Goal: Information Seeking & Learning: Check status

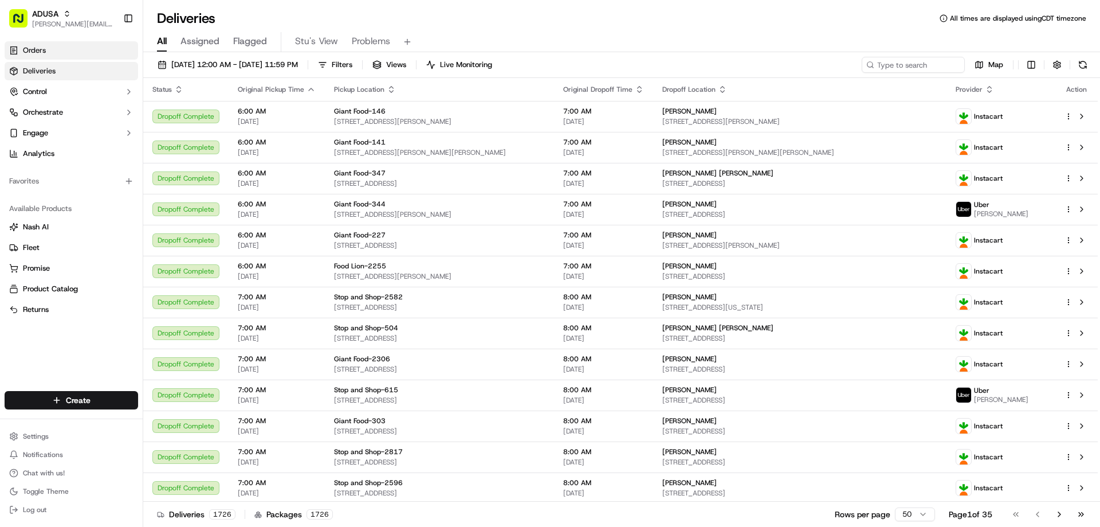
click at [34, 48] on span "Orders" at bounding box center [34, 50] width 23 height 10
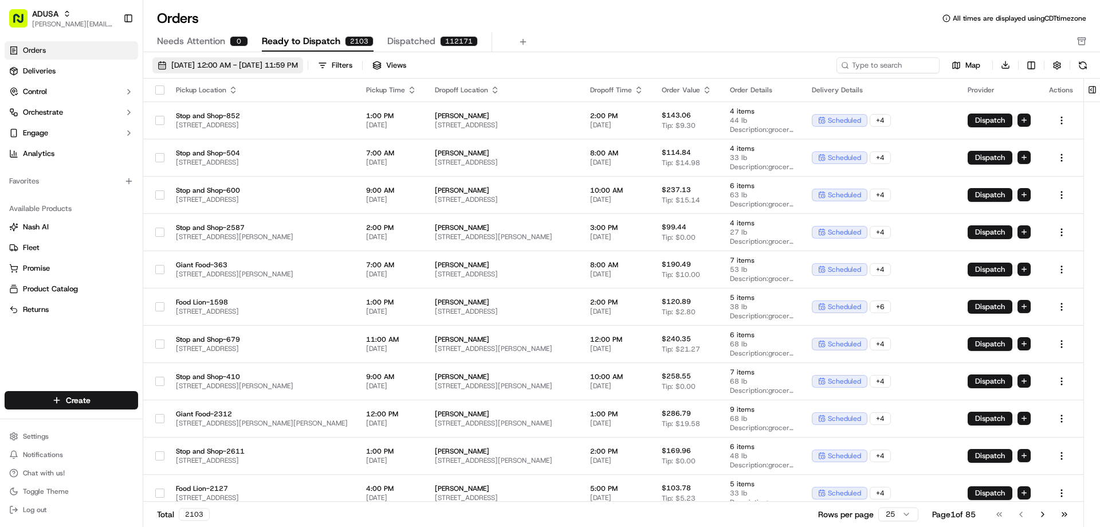
click at [236, 67] on span "09/01/2025 12:00 AM - 09/30/2025 11:59 PM" at bounding box center [234, 65] width 127 height 10
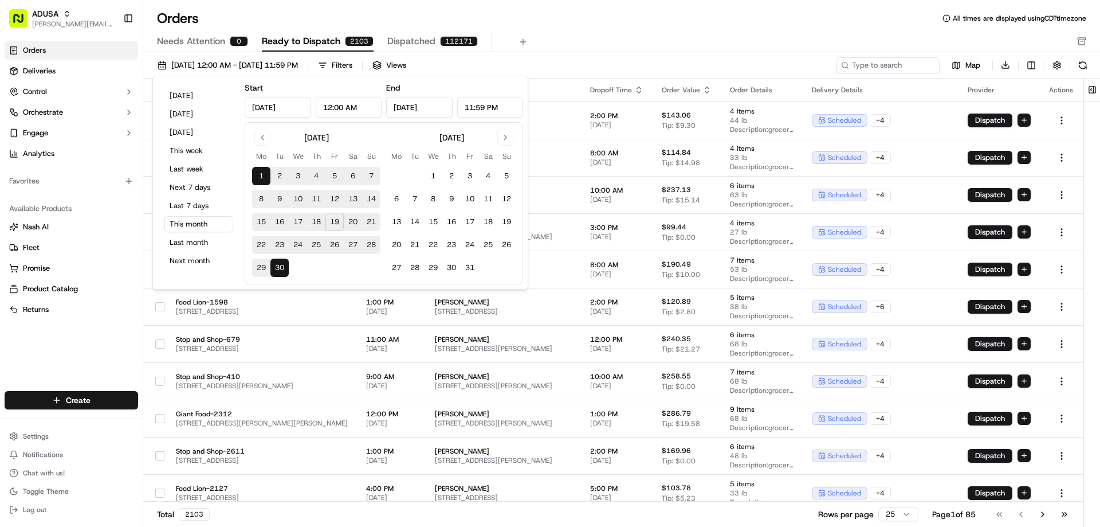
click at [659, 34] on div "Needs Attention 0 Ready to Dispatch 2103 Dispatched 112171" at bounding box center [613, 41] width 913 height 19
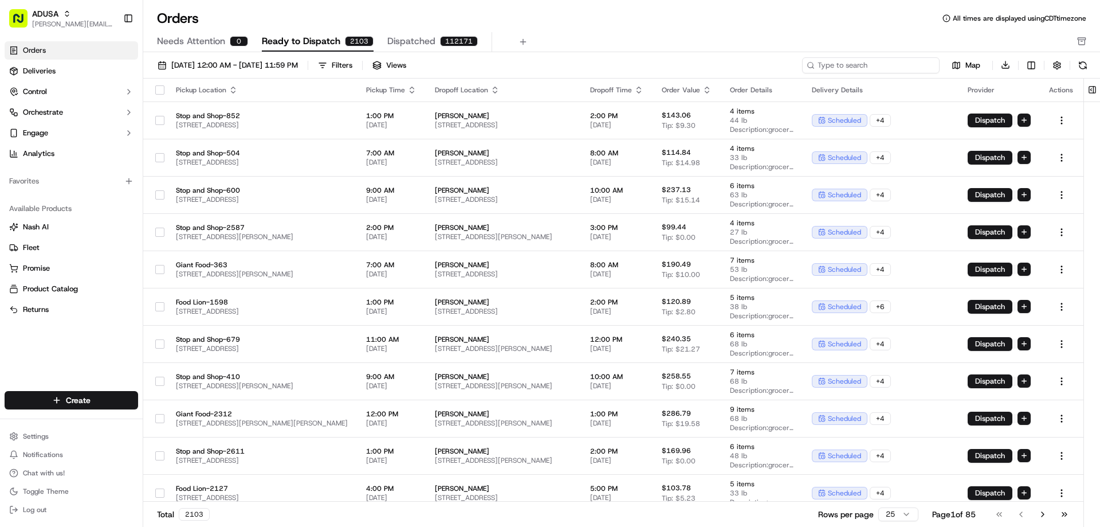
click at [874, 64] on input at bounding box center [871, 65] width 138 height 16
paste input "m716222801"
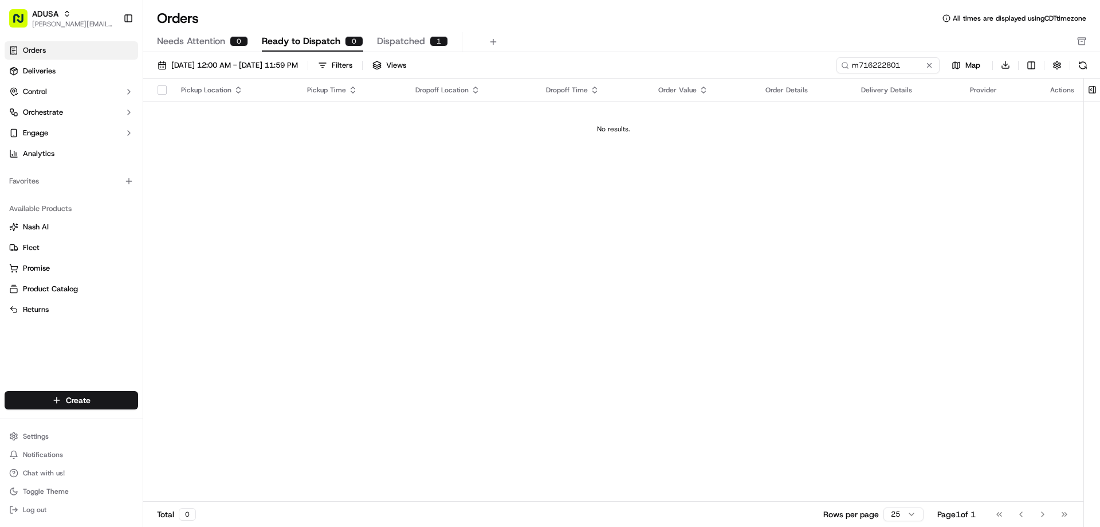
click at [391, 37] on span "Dispatched" at bounding box center [401, 41] width 48 height 14
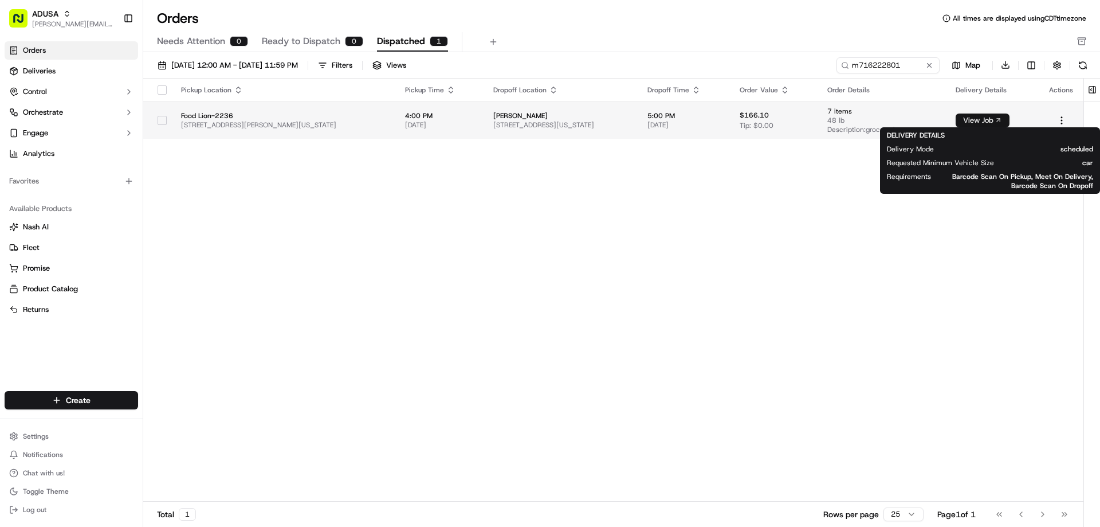
click at [991, 117] on button "View Job" at bounding box center [983, 120] width 54 height 14
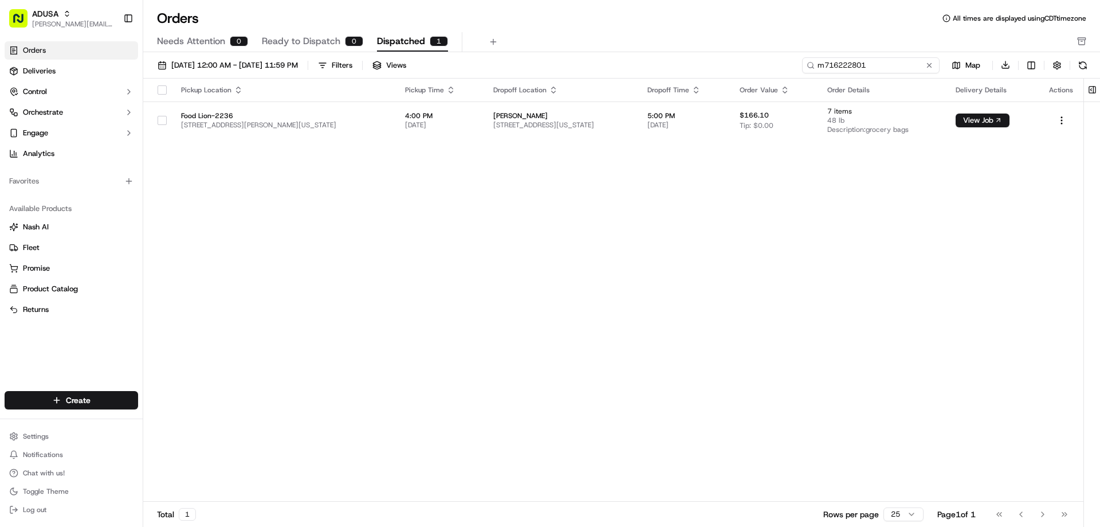
drag, startPoint x: 909, startPoint y: 65, endPoint x: 769, endPoint y: 61, distance: 139.3
click at [769, 61] on div "09/01/2025 12:00 AM - 09/30/2025 11:59 PM Filters Views m716222801 Map Download" at bounding box center [621, 68] width 957 height 22
paste input "07145788"
type input "m707145788"
click at [407, 38] on span "Dispatched" at bounding box center [401, 41] width 48 height 14
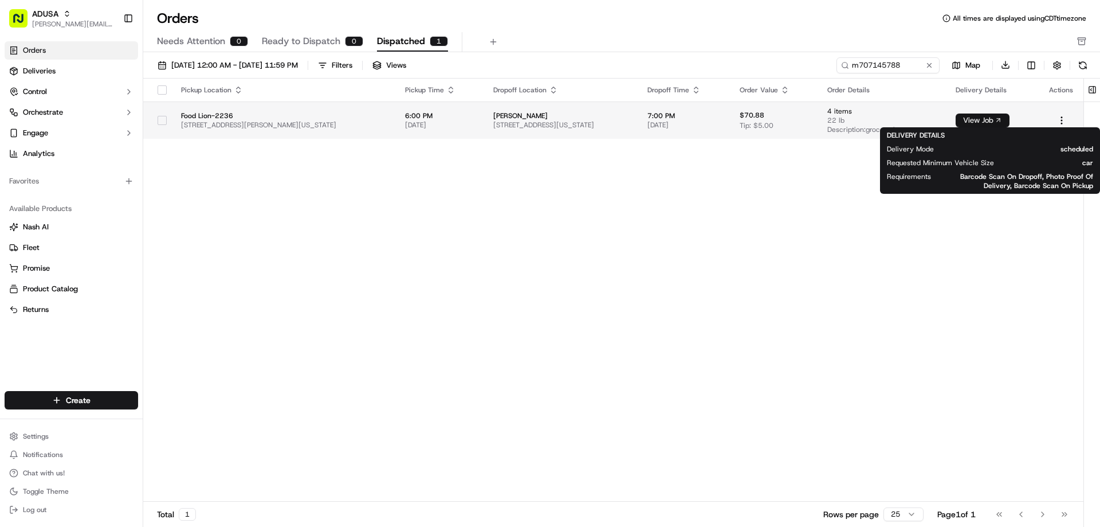
click at [982, 120] on button "View Job" at bounding box center [983, 120] width 54 height 14
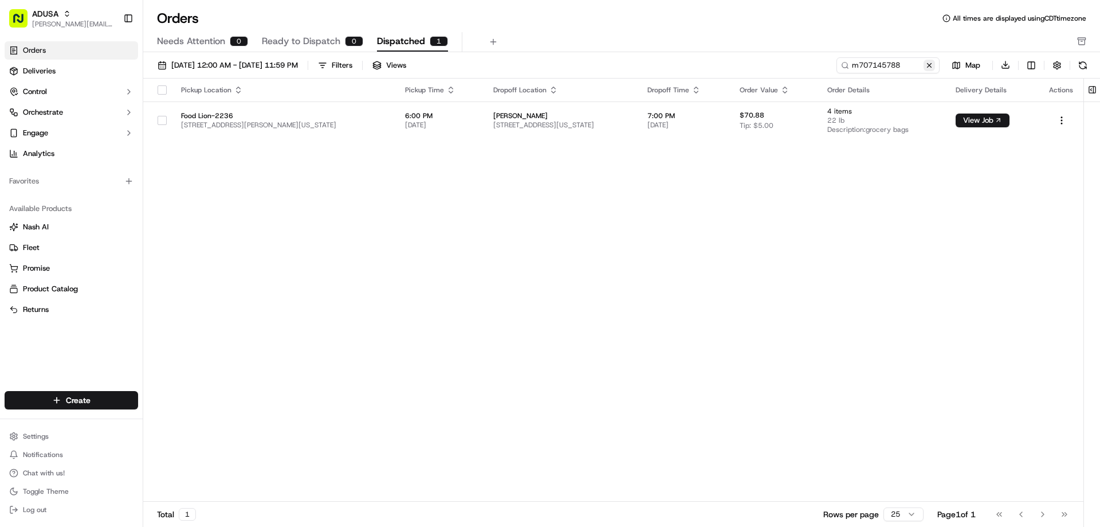
click at [926, 65] on button at bounding box center [929, 65] width 11 height 11
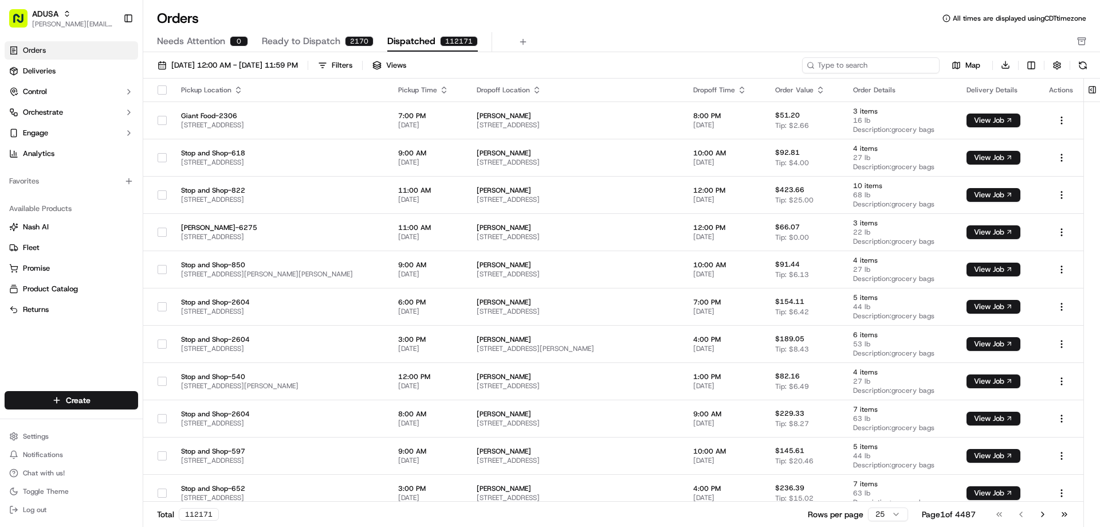
click at [862, 68] on input at bounding box center [871, 65] width 138 height 16
paste input "m711568150"
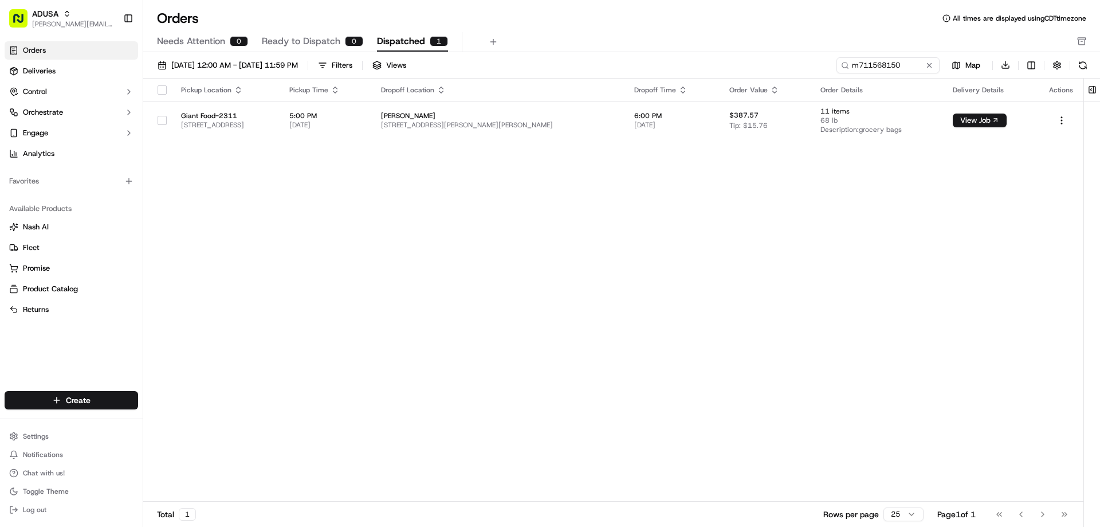
click at [406, 39] on span "Dispatched" at bounding box center [401, 41] width 48 height 14
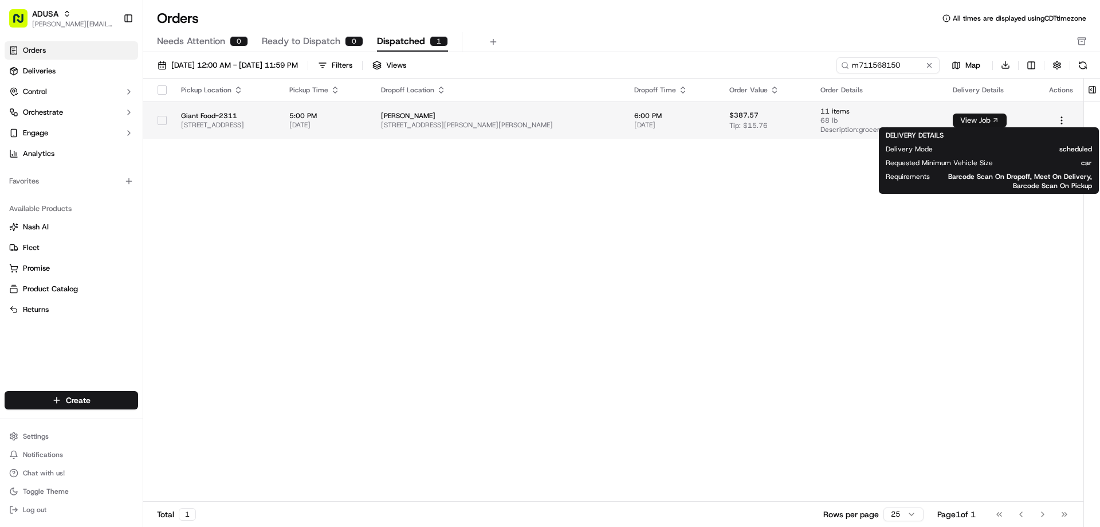
click at [993, 116] on button "View Job" at bounding box center [980, 120] width 54 height 14
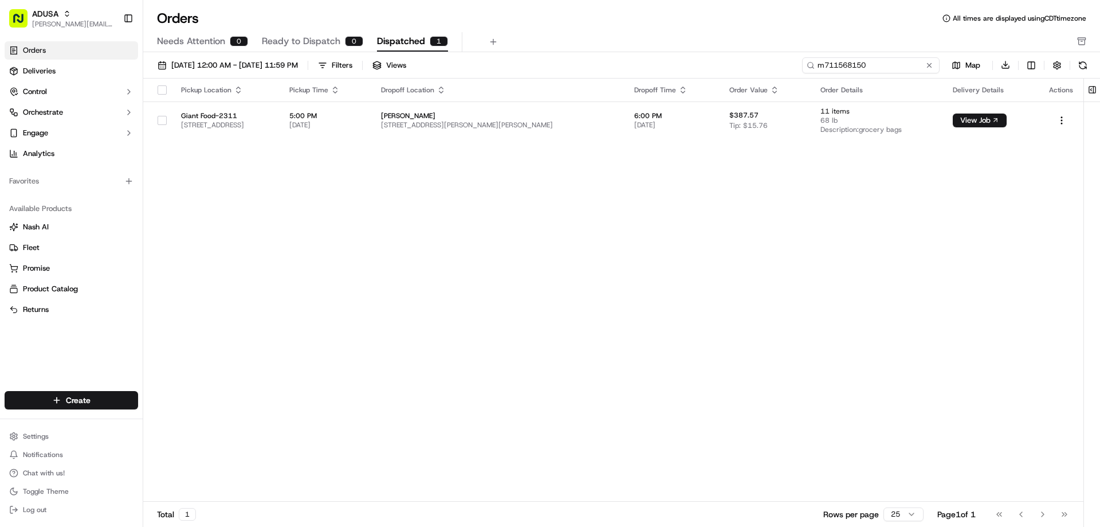
drag, startPoint x: 905, startPoint y: 64, endPoint x: 737, endPoint y: 64, distance: 168.4
click at [737, 64] on div "09/01/2025 12:00 AM - 09/30/2025 11:59 PM Filters Views m711568150 Map Download" at bounding box center [621, 68] width 957 height 22
paste input "3945419"
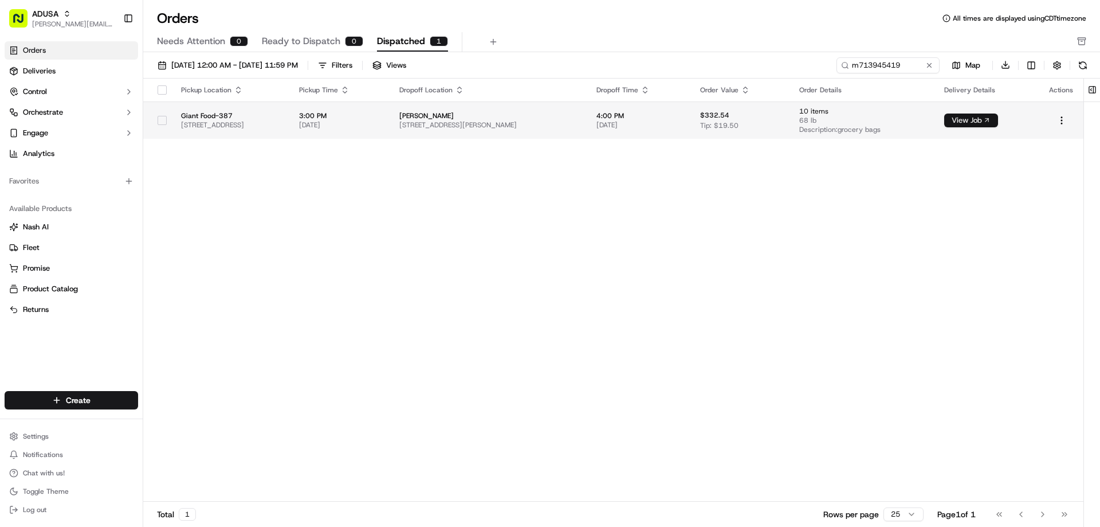
click at [989, 119] on button "View Job" at bounding box center [971, 120] width 54 height 14
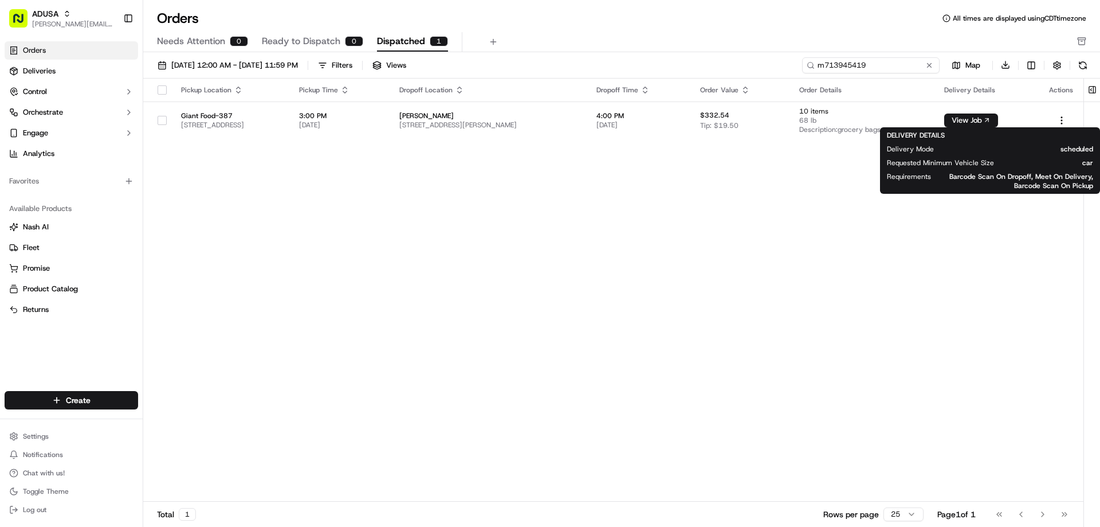
drag, startPoint x: 908, startPoint y: 65, endPoint x: 726, endPoint y: 61, distance: 182.2
click at [726, 61] on div "09/01/2025 12:00 AM - 09/30/2025 11:59 PM Filters Views m713945419 Map Download" at bounding box center [621, 68] width 957 height 22
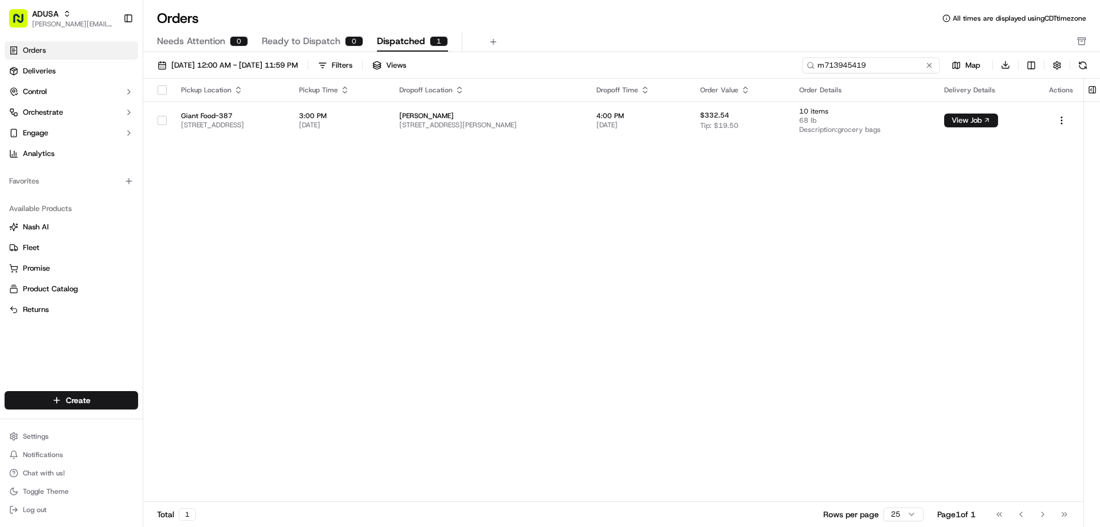
paste input "735923"
click at [996, 120] on button "View Job" at bounding box center [971, 120] width 54 height 14
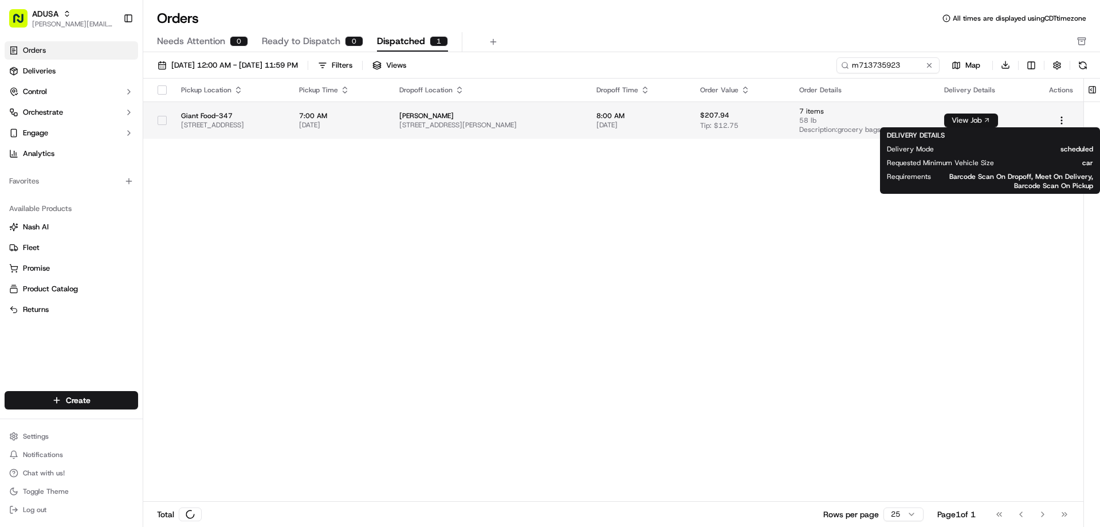
click at [991, 118] on button "View Job" at bounding box center [971, 120] width 54 height 14
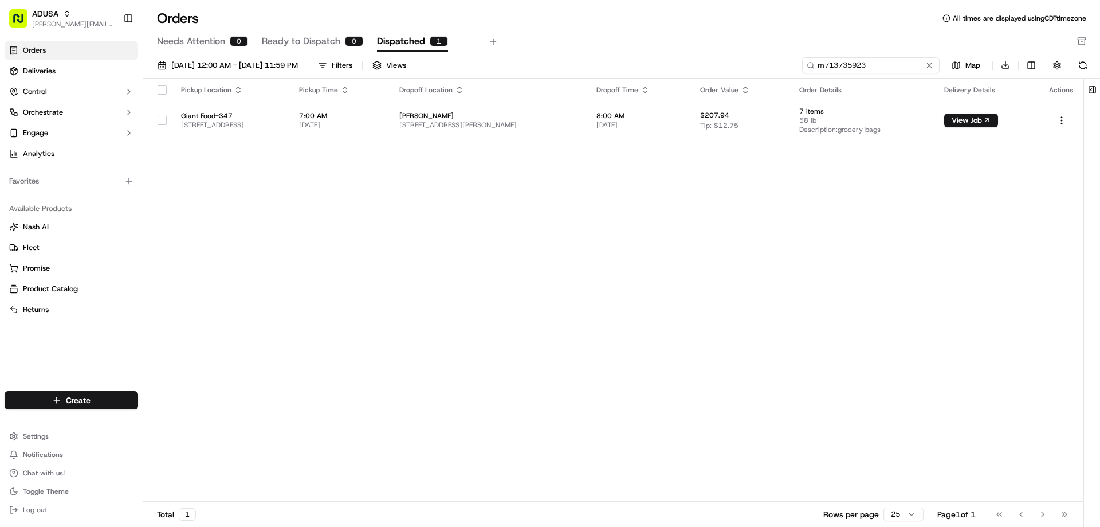
drag, startPoint x: 907, startPoint y: 65, endPoint x: 773, endPoint y: 64, distance: 134.1
click at [773, 64] on div "09/01/2025 12:00 AM - 09/30/2025 11:59 PM Filters Views m713735923 Map Download" at bounding box center [621, 68] width 957 height 22
paste input "2007271"
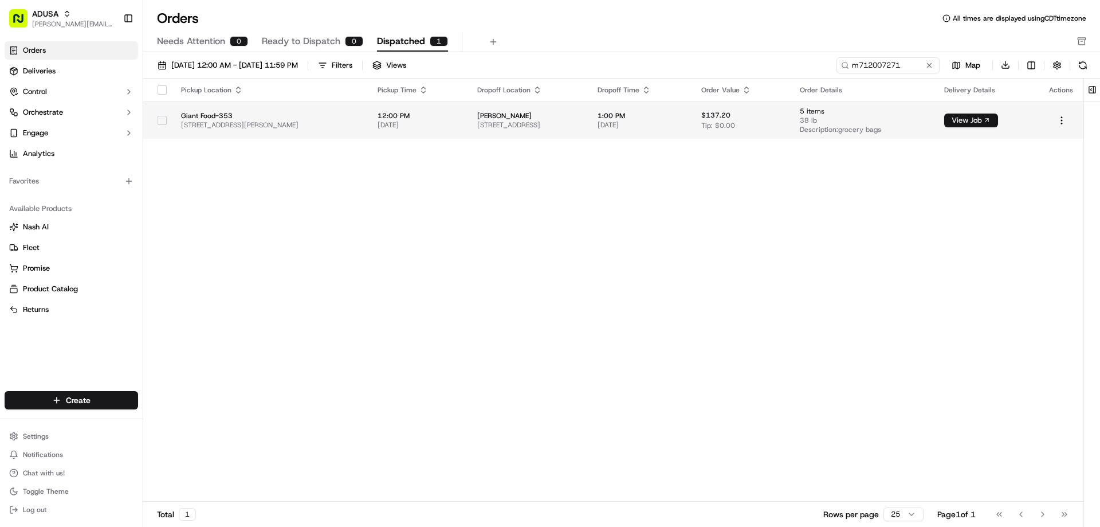
click at [987, 118] on button "View Job" at bounding box center [971, 120] width 54 height 14
drag, startPoint x: 906, startPoint y: 65, endPoint x: 741, endPoint y: 62, distance: 165.6
click at [741, 62] on div "09/01/2025 12:00 AM - 09/30/2025 11:59 PM Filters Views m712007271 Map Download" at bounding box center [621, 68] width 957 height 22
paste input "3739782"
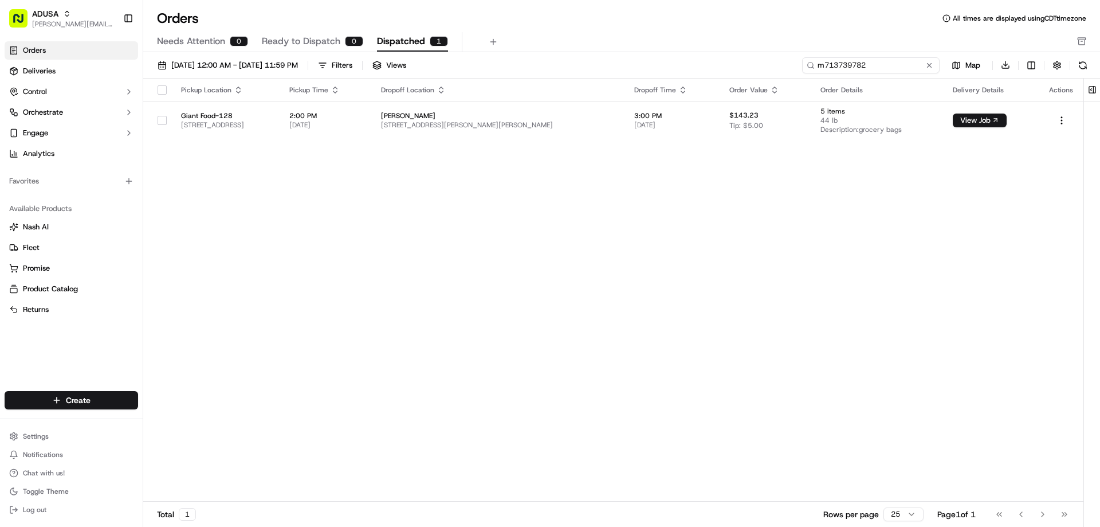
drag, startPoint x: 880, startPoint y: 63, endPoint x: 762, endPoint y: 64, distance: 118.0
click at [762, 64] on div "09/01/2025 12:00 AM - 09/30/2025 11:59 PM Filters Views m713739782 Map Download" at bounding box center [621, 68] width 957 height 22
paste input "2414875"
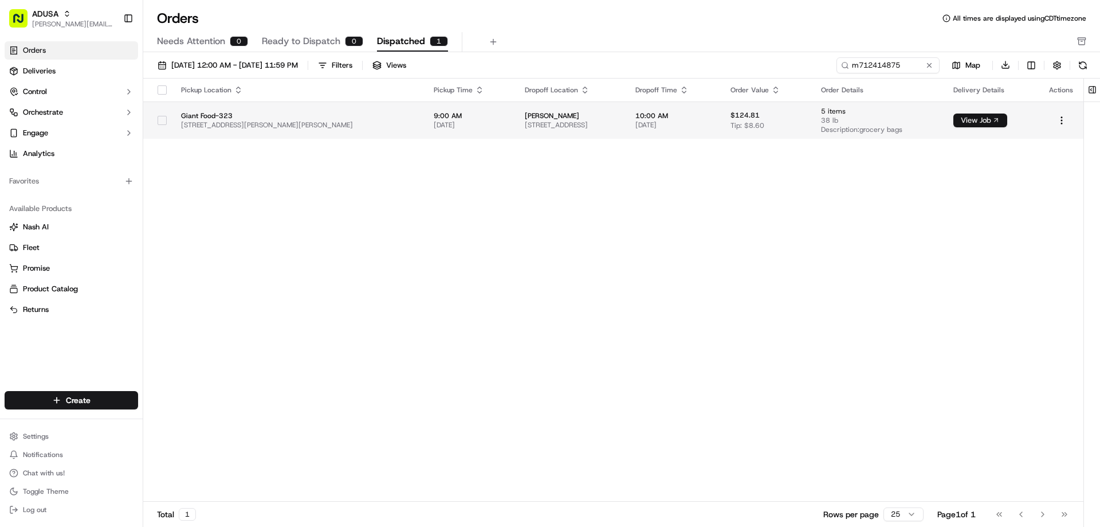
click at [984, 120] on button "View Job" at bounding box center [980, 120] width 54 height 14
click at [478, 222] on div "Pickup Location Pickup Time Dropoff Location Dropoff Time Order Value Order Det…" at bounding box center [613, 289] width 940 height 423
drag, startPoint x: 905, startPoint y: 64, endPoint x: 769, endPoint y: 65, distance: 135.8
click at [769, 65] on div "09/01/2025 12:00 AM - 09/30/2025 11:59 PM Filters Views m712414875 Map Download" at bounding box center [621, 68] width 957 height 22
paste input "3132139"
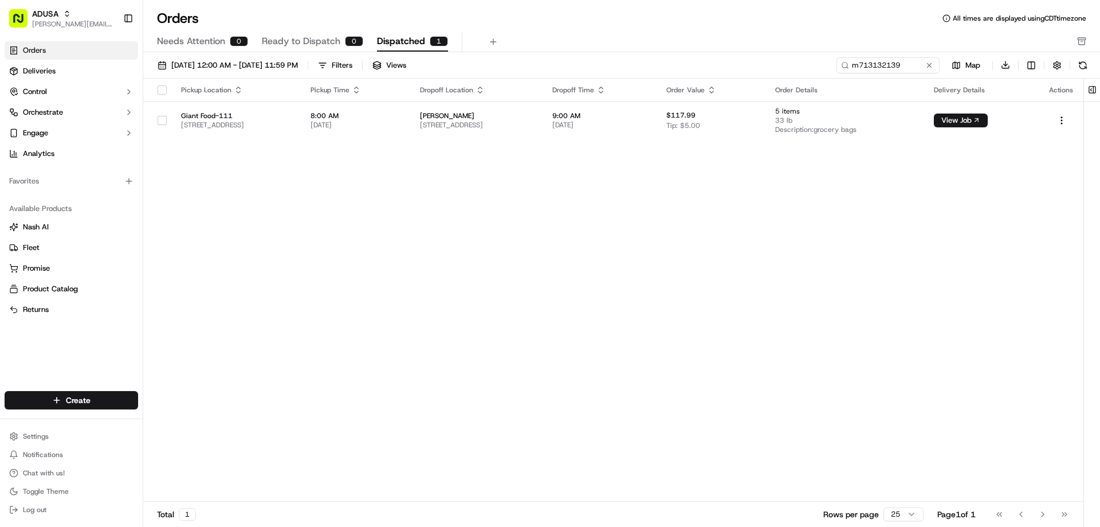
click at [465, 174] on div "Pickup Location Pickup Time Dropoff Location Dropoff Time Order Value Order Det…" at bounding box center [613, 289] width 940 height 423
drag, startPoint x: 906, startPoint y: 65, endPoint x: 716, endPoint y: 56, distance: 191.0
click at [716, 56] on div "09/01/2025 12:00 AM - 09/30/2025 11:59 PM Filters Views m713132139 Map Download…" at bounding box center [621, 293] width 957 height 482
paste input "5118158"
drag, startPoint x: 876, startPoint y: 68, endPoint x: 740, endPoint y: 62, distance: 135.9
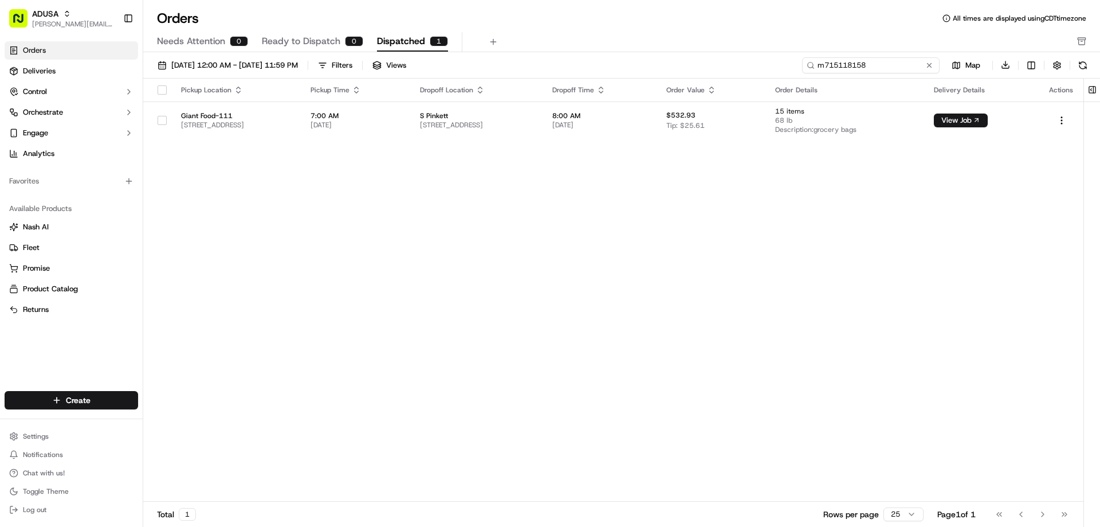
click at [740, 62] on div "09/01/2025 12:00 AM - 09/30/2025 11:59 PM Filters Views m715118158 Map Download" at bounding box center [621, 68] width 957 height 22
paste input "3132139"
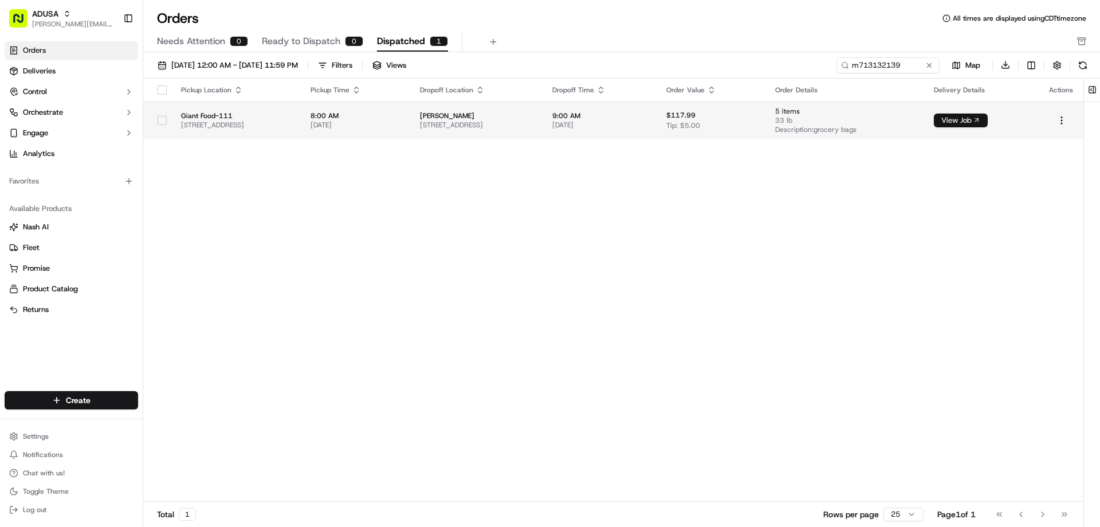
click at [988, 119] on button "View Job" at bounding box center [961, 120] width 54 height 14
drag, startPoint x: 909, startPoint y: 66, endPoint x: 744, endPoint y: 57, distance: 164.7
click at [744, 57] on div "09/01/2025 12:00 AM - 09/30/2025 11:59 PM Filters Views m713132139 Map Download" at bounding box center [621, 68] width 957 height 22
paste input "5118158"
click at [988, 120] on button "View Job" at bounding box center [961, 120] width 54 height 14
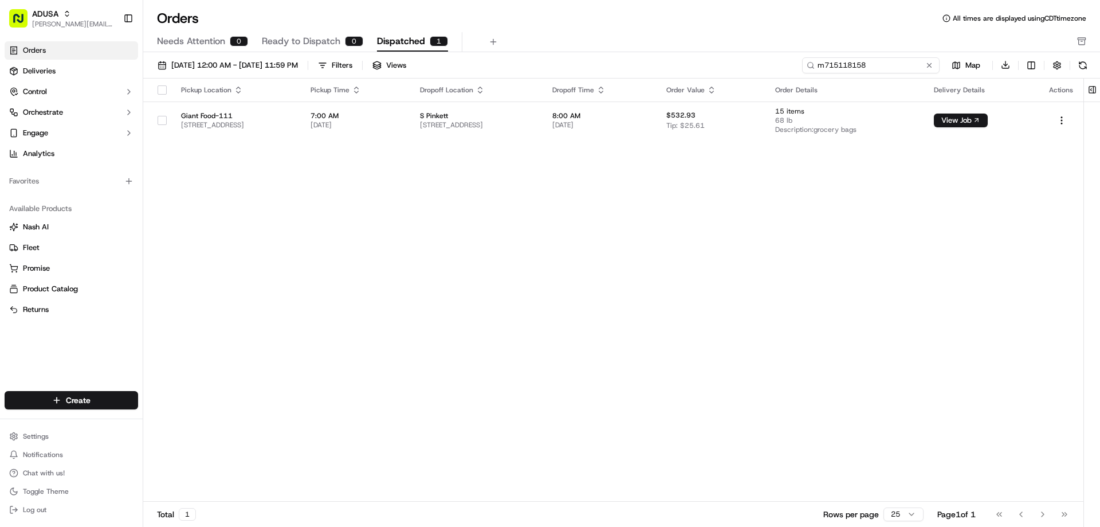
drag, startPoint x: 905, startPoint y: 64, endPoint x: 758, endPoint y: 60, distance: 146.7
click at [758, 60] on div "09/01/2025 12:00 AM - 09/30/2025 11:59 PM Filters Views m715118158 Map Download" at bounding box center [621, 68] width 957 height 22
paste input "4889036"
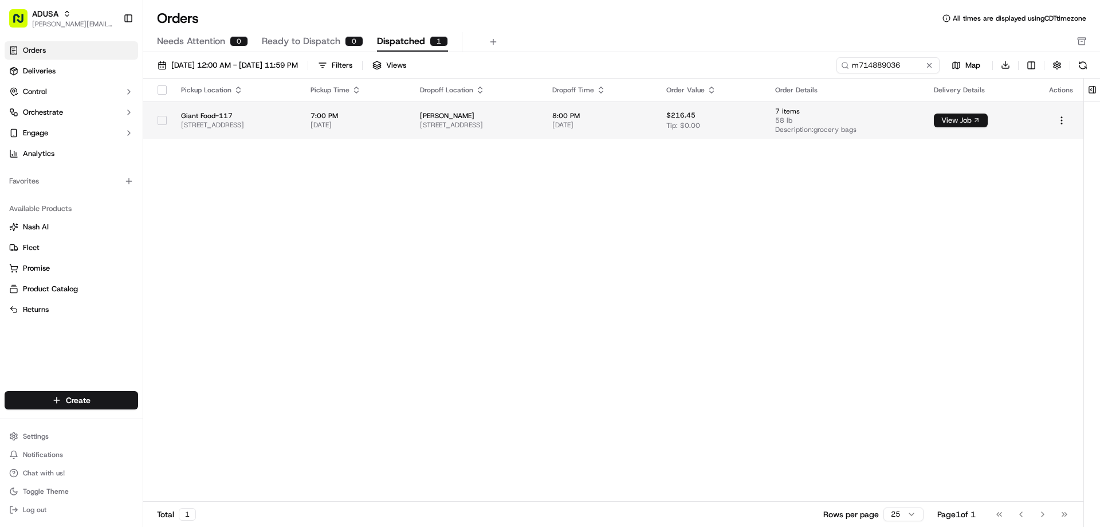
click at [983, 117] on button "View Job" at bounding box center [961, 120] width 54 height 14
drag, startPoint x: 908, startPoint y: 65, endPoint x: 771, endPoint y: 52, distance: 137.0
click at [771, 52] on div "Orders All times are displayed using CDT timezone Needs Attention 0 Ready to Di…" at bounding box center [621, 263] width 957 height 527
paste input "3739782"
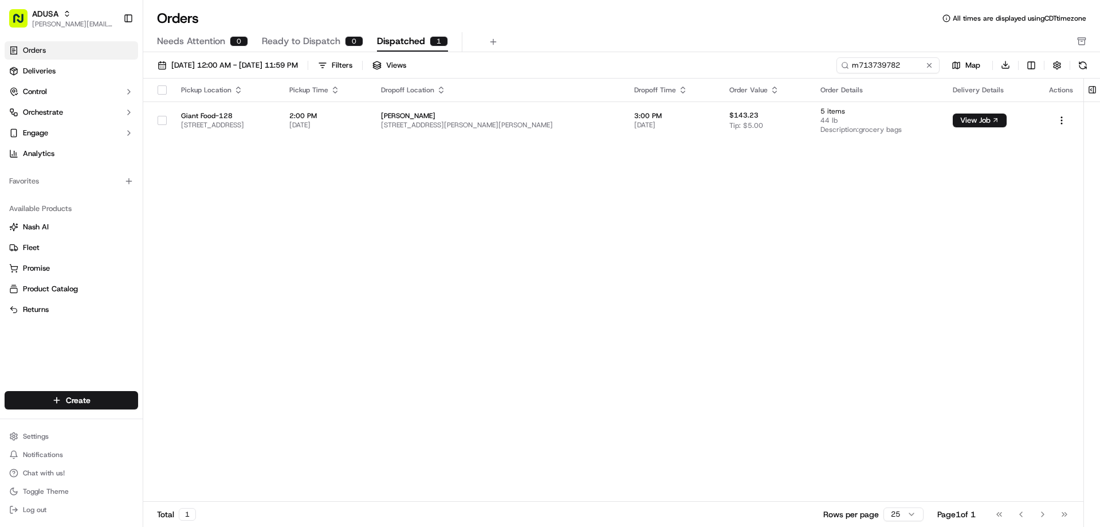
click at [470, 278] on div "Pickup Location Pickup Time Dropoff Location Dropoff Time Order Value Order Det…" at bounding box center [613, 289] width 940 height 423
click at [980, 122] on button "View Job" at bounding box center [980, 120] width 54 height 14
drag, startPoint x: 912, startPoint y: 64, endPoint x: 737, endPoint y: 60, distance: 174.2
click at [737, 60] on div "09/01/2025 12:00 AM - 09/30/2025 11:59 PM Filters Views m713739782 Map Download" at bounding box center [621, 68] width 957 height 22
paste input "677793726"
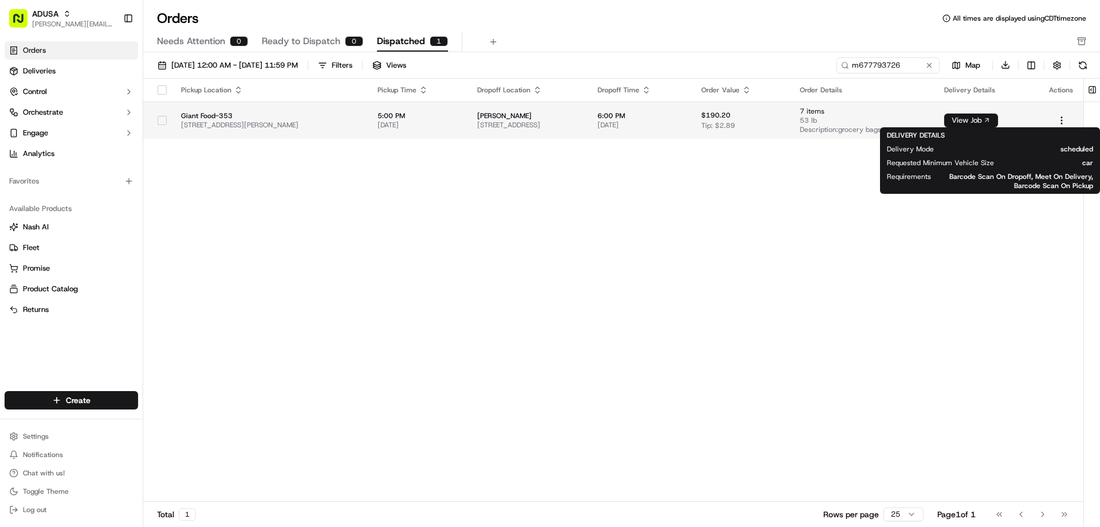
click at [987, 117] on button "View Job" at bounding box center [971, 120] width 54 height 14
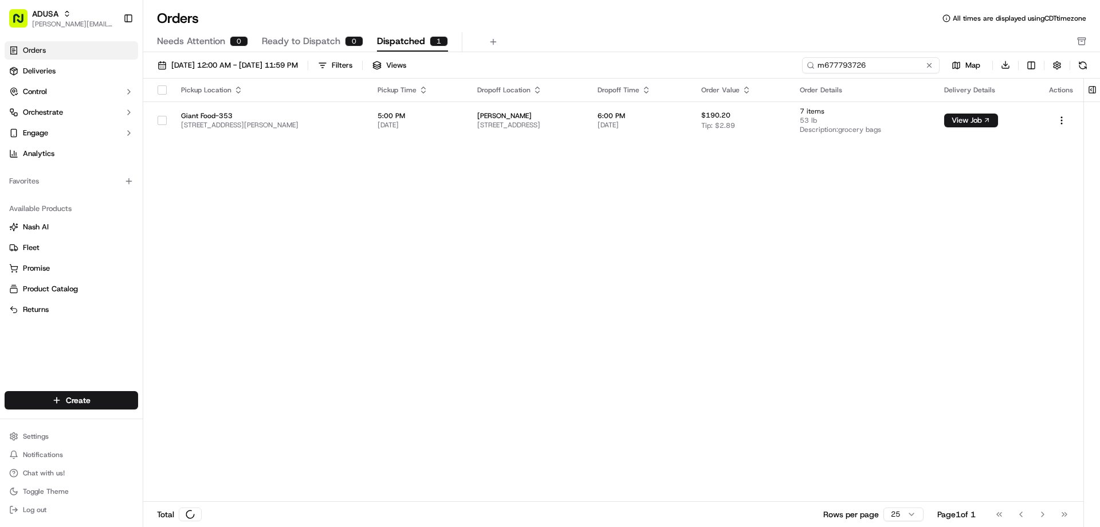
drag, startPoint x: 910, startPoint y: 66, endPoint x: 769, endPoint y: 64, distance: 141.0
click at [769, 65] on div "09/01/2025 12:00 AM - 09/30/2025 11:59 PM Filters Views m677793726 Map Download" at bounding box center [621, 68] width 957 height 22
paste input "71147764"
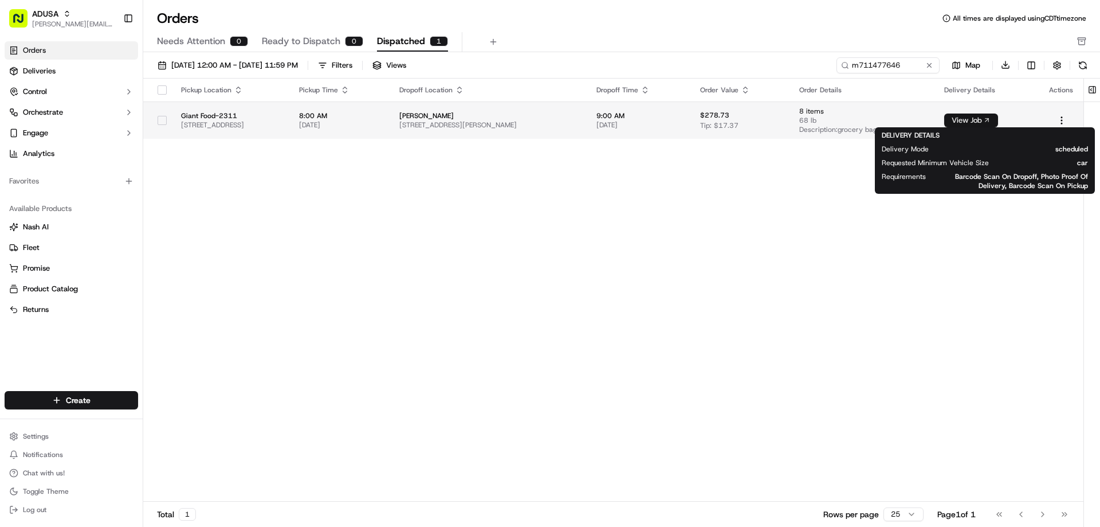
click at [983, 118] on button "View Job" at bounding box center [971, 120] width 54 height 14
drag, startPoint x: 905, startPoint y: 62, endPoint x: 759, endPoint y: 60, distance: 146.7
click at [759, 60] on div "09/01/2025 12:00 AM - 09/30/2025 11:59 PM Filters Views m711477646 Map Download" at bounding box center [621, 68] width 957 height 22
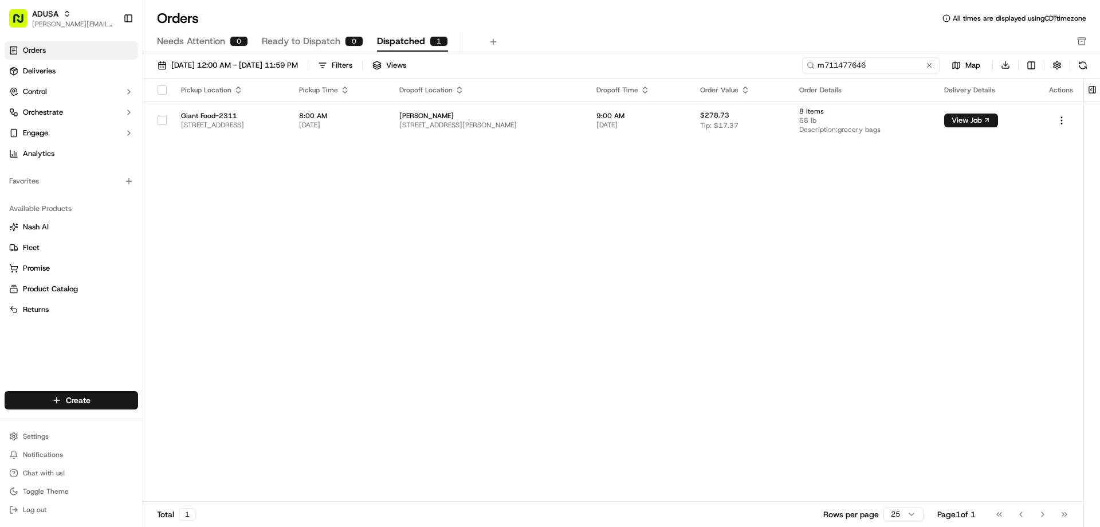
paste input "37754"
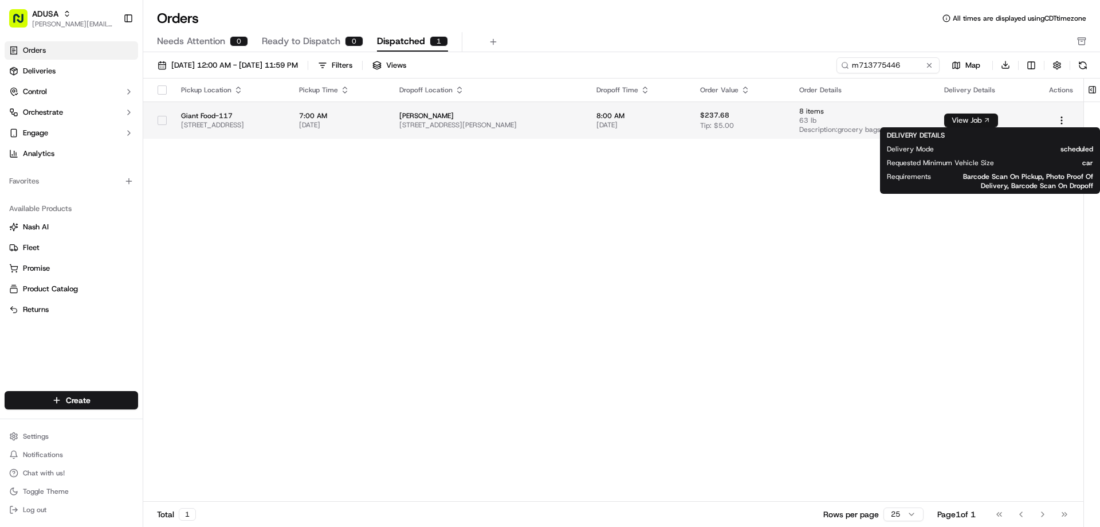
click at [991, 118] on button "View Job" at bounding box center [971, 120] width 54 height 14
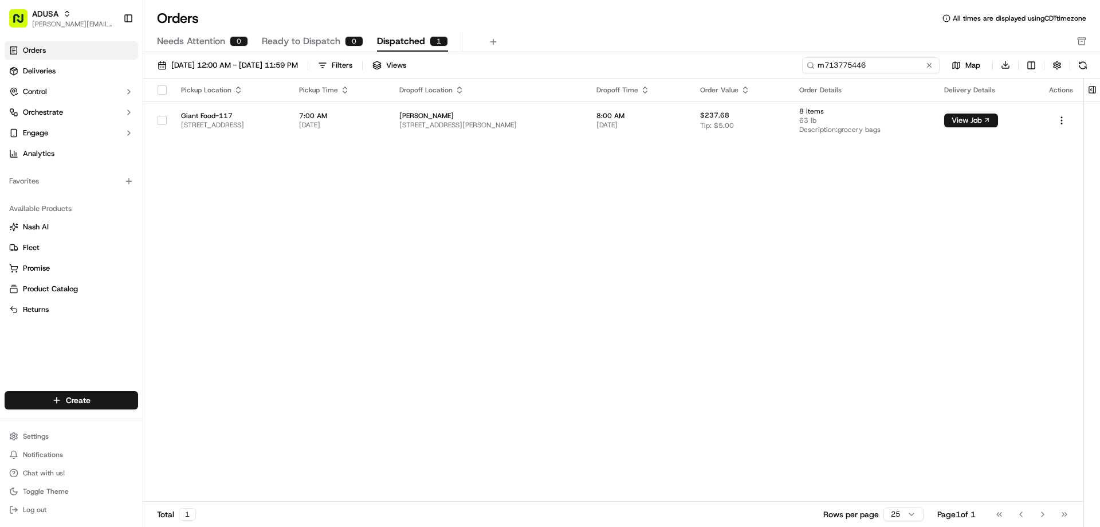
drag, startPoint x: 908, startPoint y: 64, endPoint x: 805, endPoint y: 64, distance: 103.1
click at [805, 64] on input "m713775446" at bounding box center [871, 65] width 138 height 16
paste input "2903089"
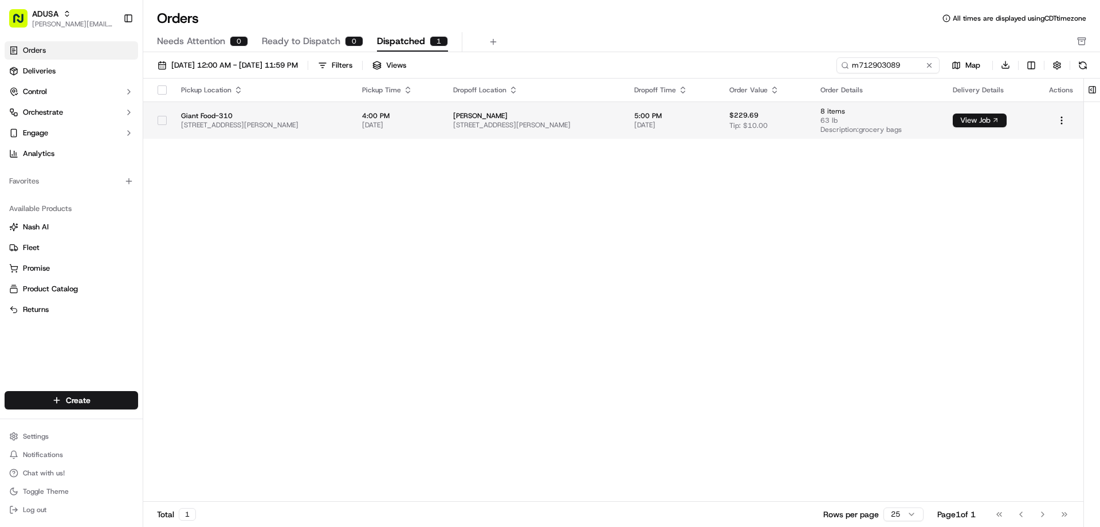
click at [987, 120] on button "View Job" at bounding box center [980, 120] width 54 height 14
drag, startPoint x: 906, startPoint y: 65, endPoint x: 718, endPoint y: 59, distance: 188.0
click at [718, 59] on div "09/01/2025 12:00 AM - 09/30/2025 11:59 PM Filters Views m712903089 Map Download" at bounding box center [621, 68] width 957 height 22
paste input "3552732"
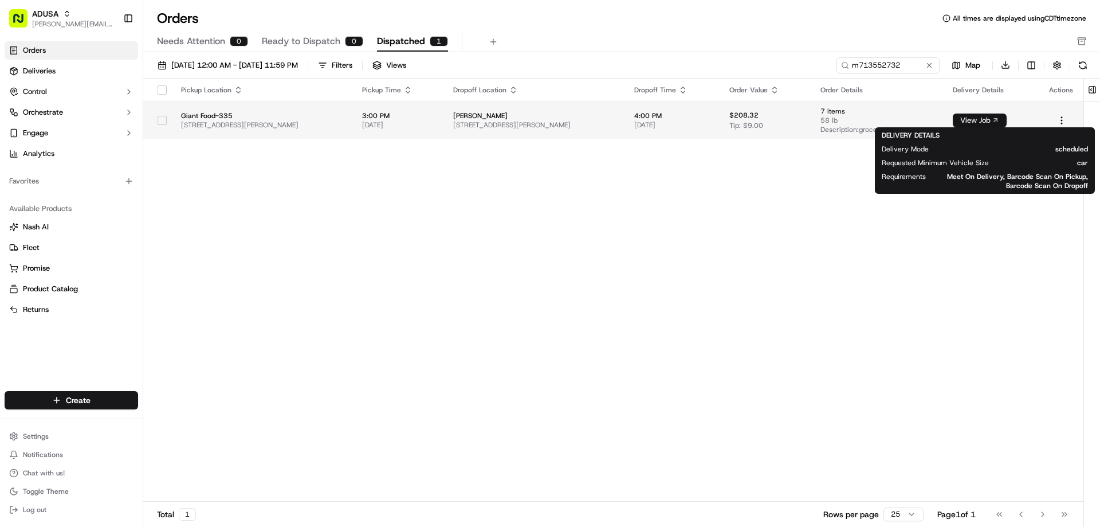
click at [985, 117] on button "View Job" at bounding box center [980, 120] width 54 height 14
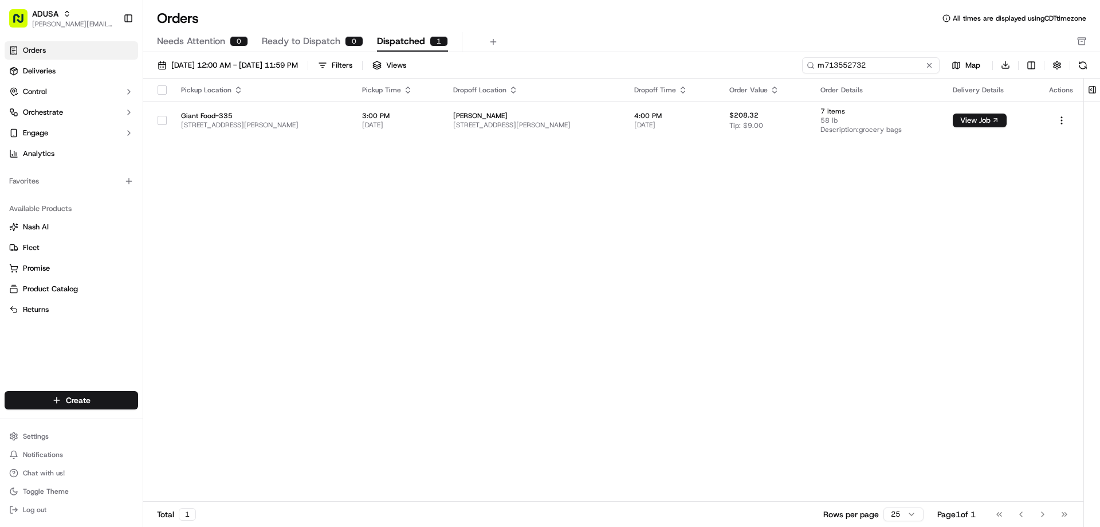
drag, startPoint x: 907, startPoint y: 62, endPoint x: 709, endPoint y: 51, distance: 198.6
click at [709, 51] on div "Orders All times are displayed using CDT timezone Needs Attention 0 Ready to Di…" at bounding box center [621, 263] width 957 height 527
paste input "0520830"
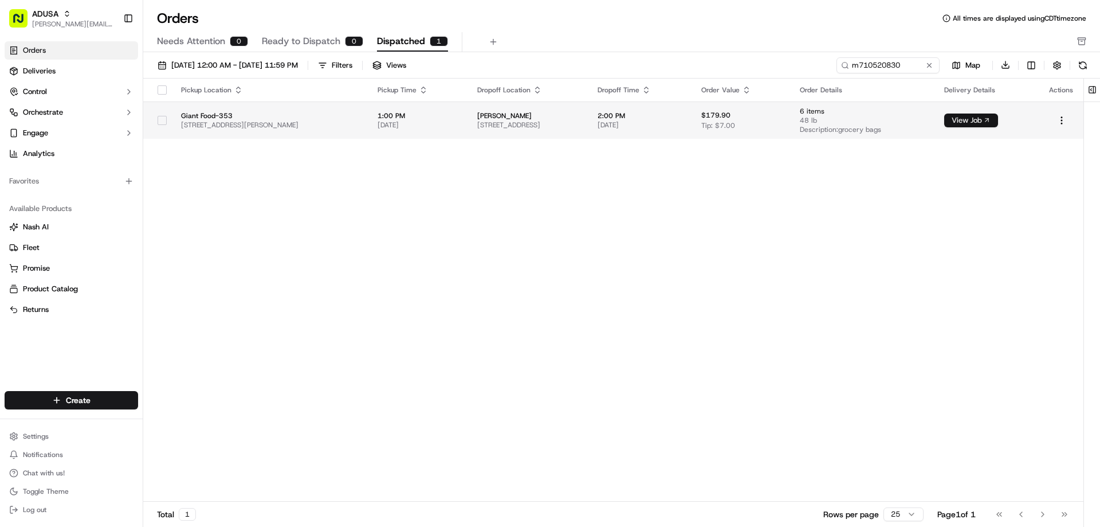
click at [971, 123] on button "View Job" at bounding box center [971, 120] width 54 height 14
drag, startPoint x: 908, startPoint y: 60, endPoint x: 774, endPoint y: 53, distance: 134.3
click at [774, 53] on div "09/01/2025 12:00 AM - 09/30/2025 11:59 PM Filters Views m710520830 Map Download…" at bounding box center [621, 293] width 957 height 482
paste input "4099045"
click at [987, 117] on button "View Job" at bounding box center [971, 120] width 54 height 14
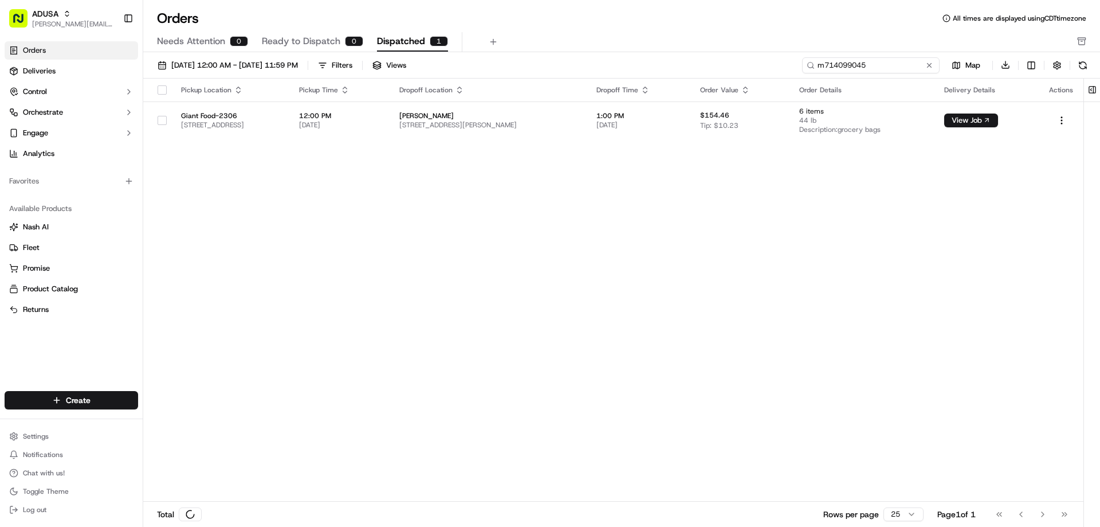
drag, startPoint x: 907, startPoint y: 64, endPoint x: 701, endPoint y: 52, distance: 206.0
click at [701, 52] on div "09/01/2025 12:00 AM - 09/30/2025 11:59 PM Filters Views m714099045 Map Download…" at bounding box center [621, 293] width 957 height 482
paste input "2549516"
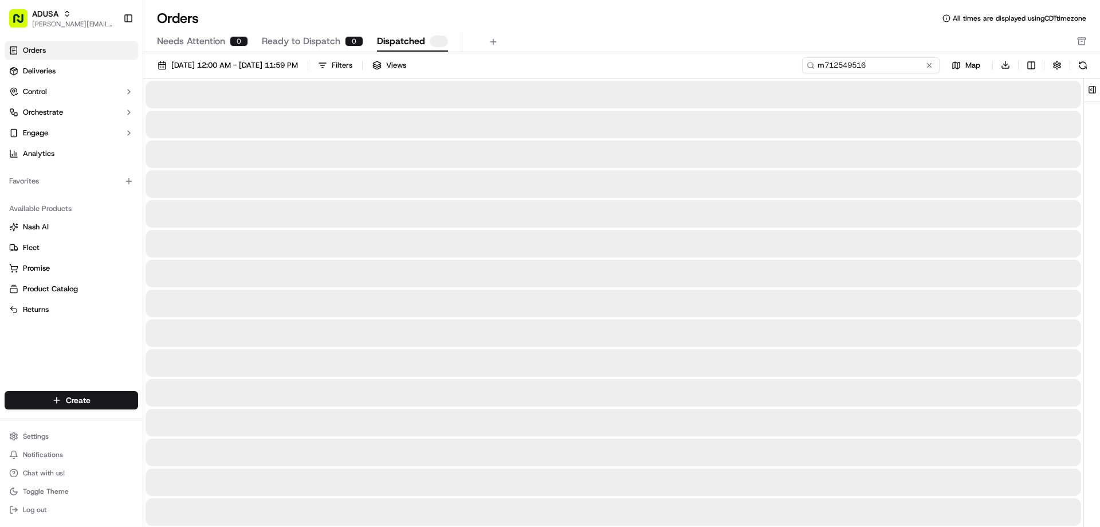
type input "m712549516"
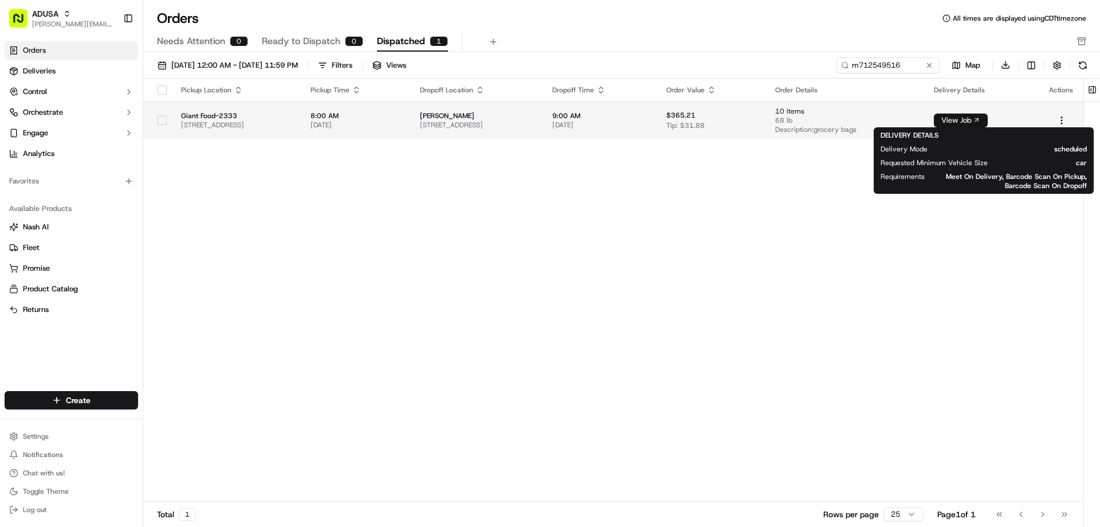
click at [984, 120] on button "View Job" at bounding box center [961, 120] width 54 height 14
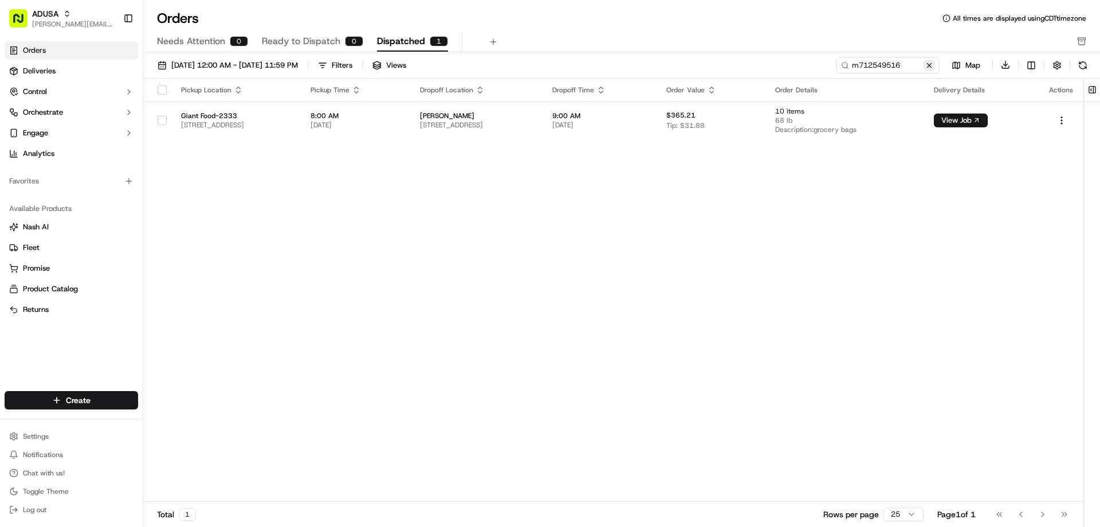
click at [930, 67] on button at bounding box center [929, 65] width 11 height 11
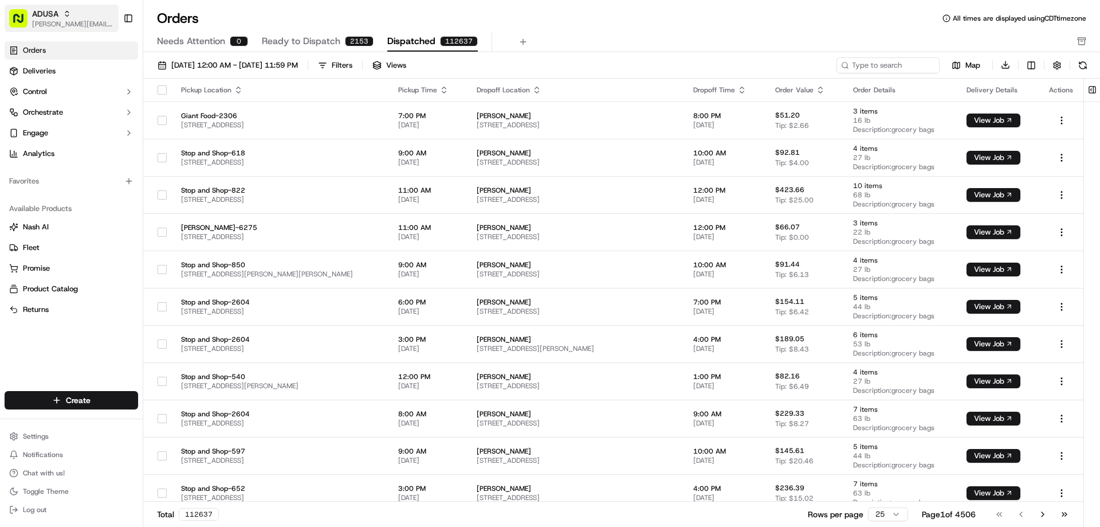
click at [57, 11] on span "ADUSA" at bounding box center [45, 13] width 26 height 11
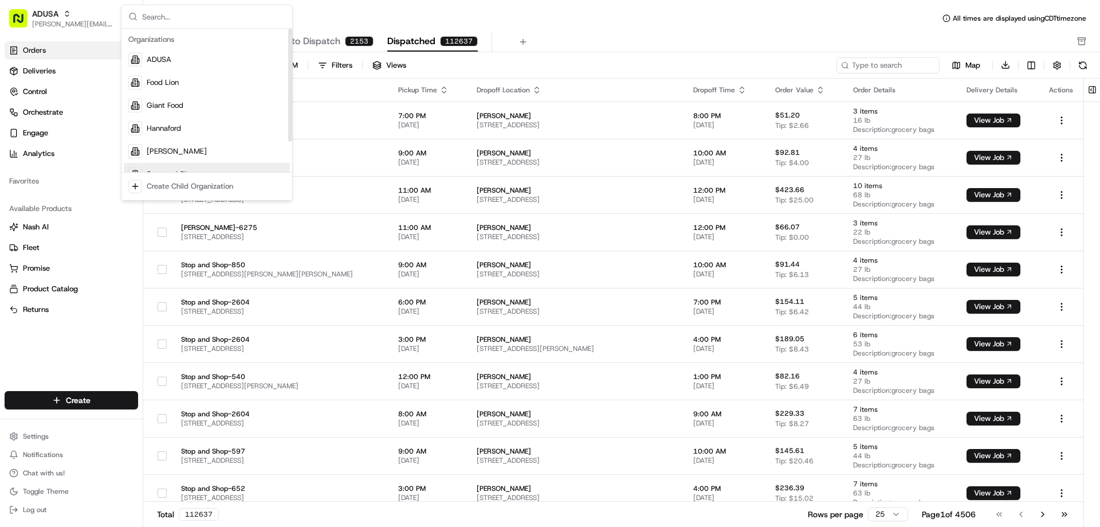
click at [156, 170] on span "Stop and Shop" at bounding box center [172, 174] width 50 height 10
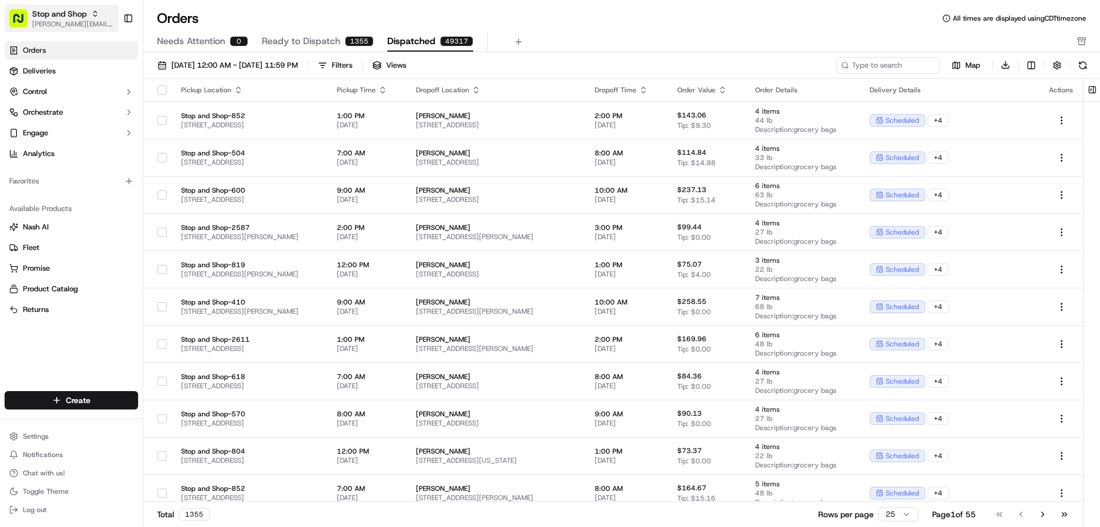
click at [75, 11] on span "Stop and Shop" at bounding box center [59, 13] width 54 height 11
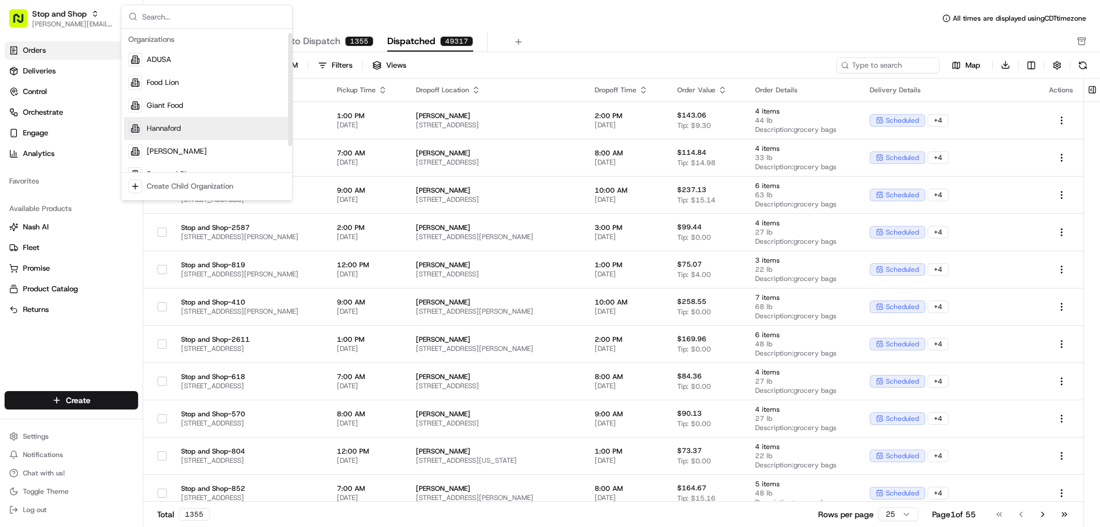
scroll to position [39, 0]
click at [158, 155] on span "The GIANT Company" at bounding box center [183, 158] width 72 height 10
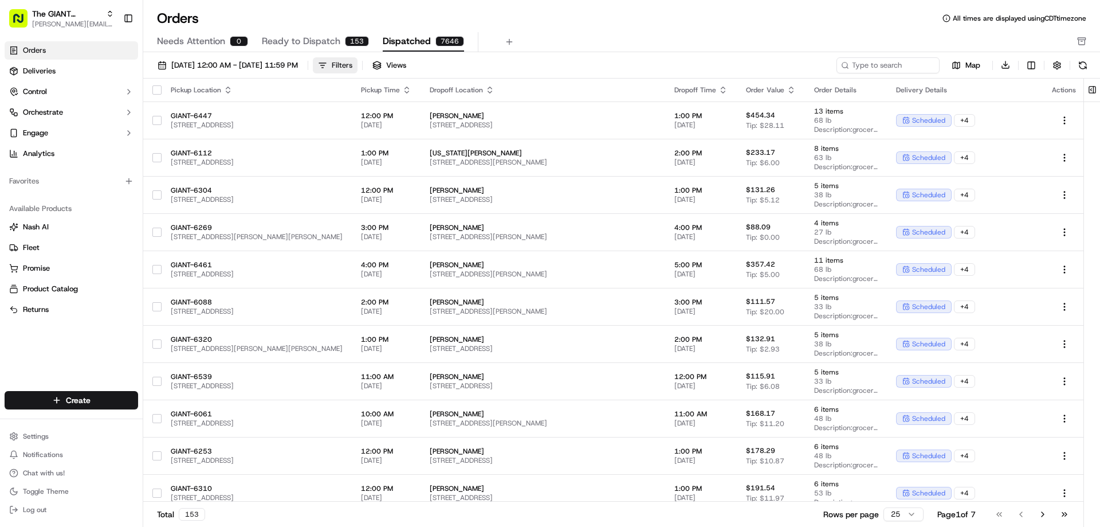
click at [352, 61] on div "Filters" at bounding box center [342, 65] width 21 height 10
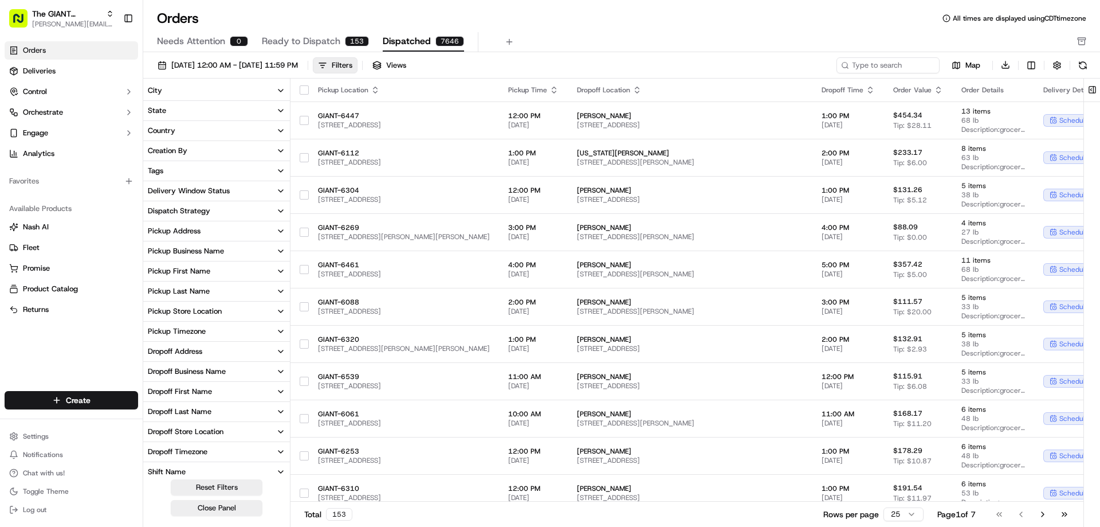
click at [281, 248] on icon "button" at bounding box center [280, 250] width 9 height 9
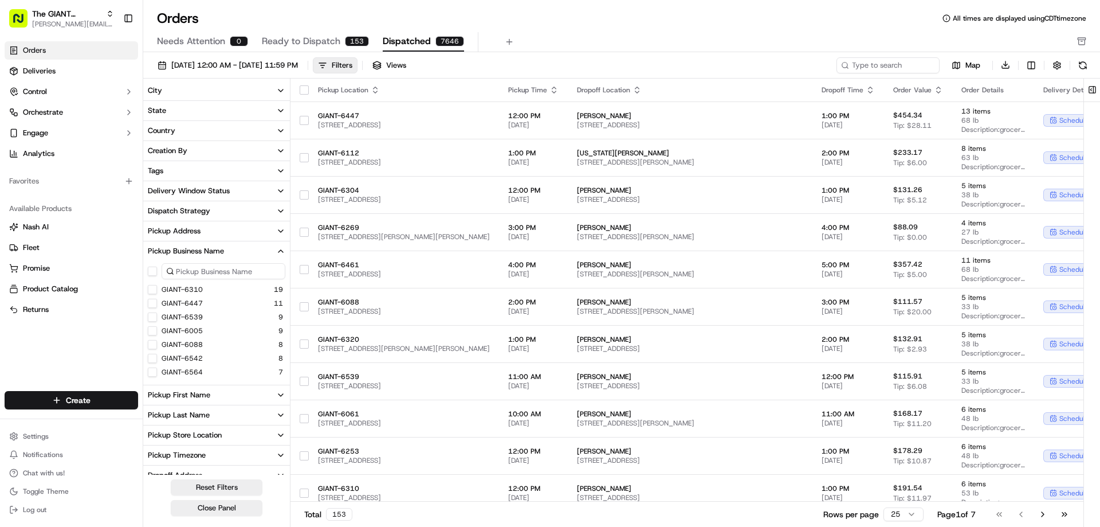
click at [189, 268] on input at bounding box center [224, 271] width 124 height 16
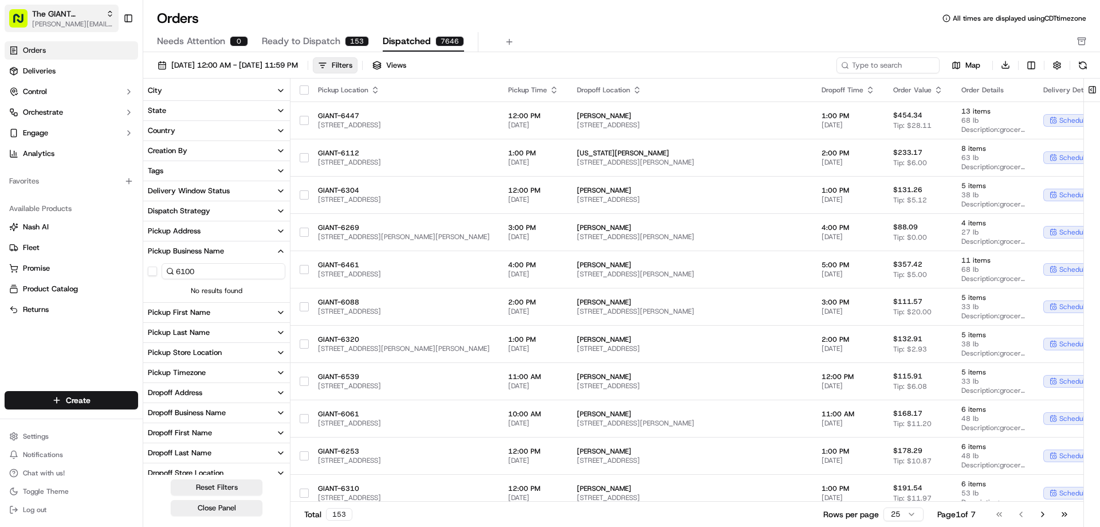
type input "6100"
click at [61, 13] on span "The GIANT Company" at bounding box center [66, 13] width 69 height 11
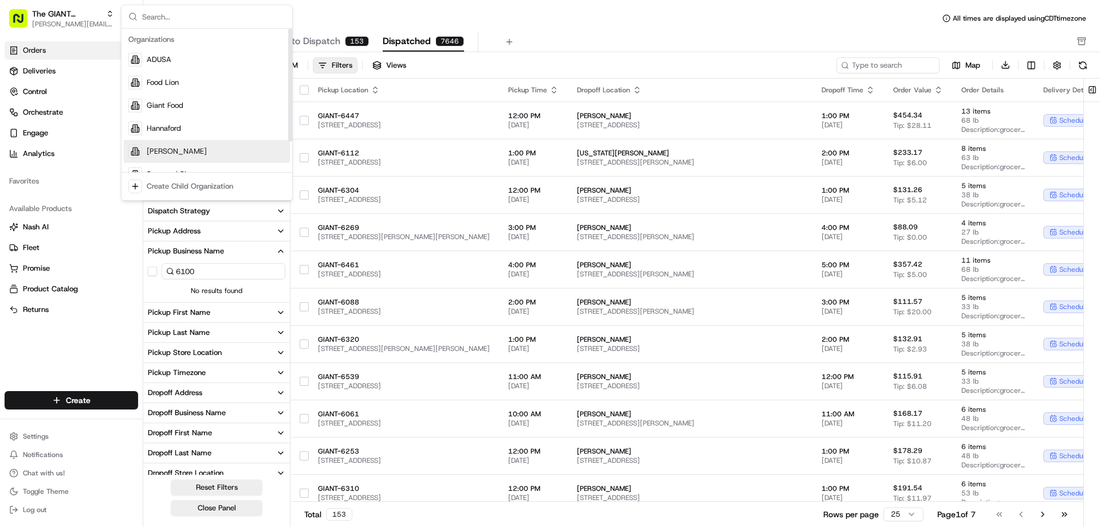
click at [145, 146] on div "Martin's" at bounding box center [207, 151] width 166 height 23
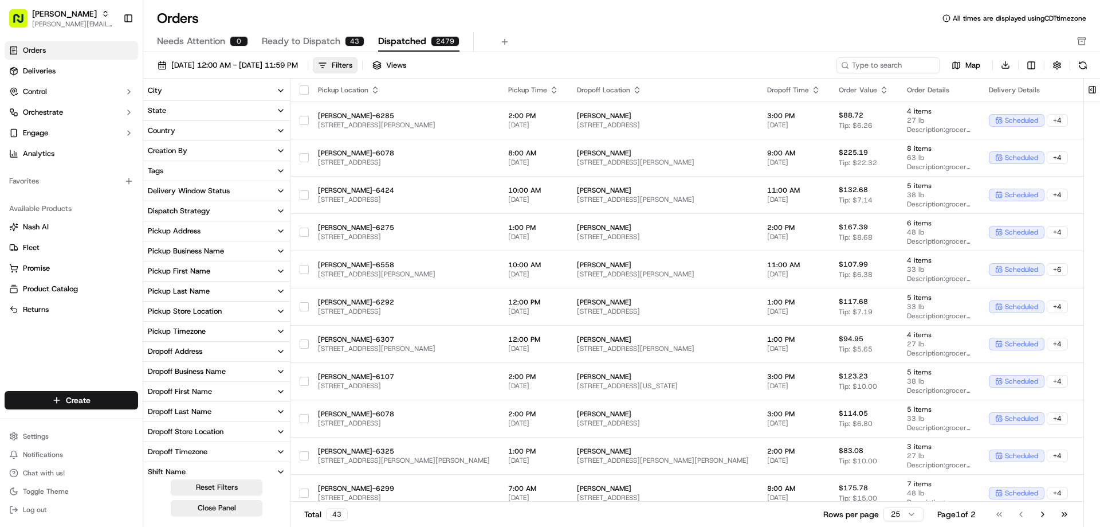
click at [278, 249] on icon "button" at bounding box center [280, 250] width 9 height 9
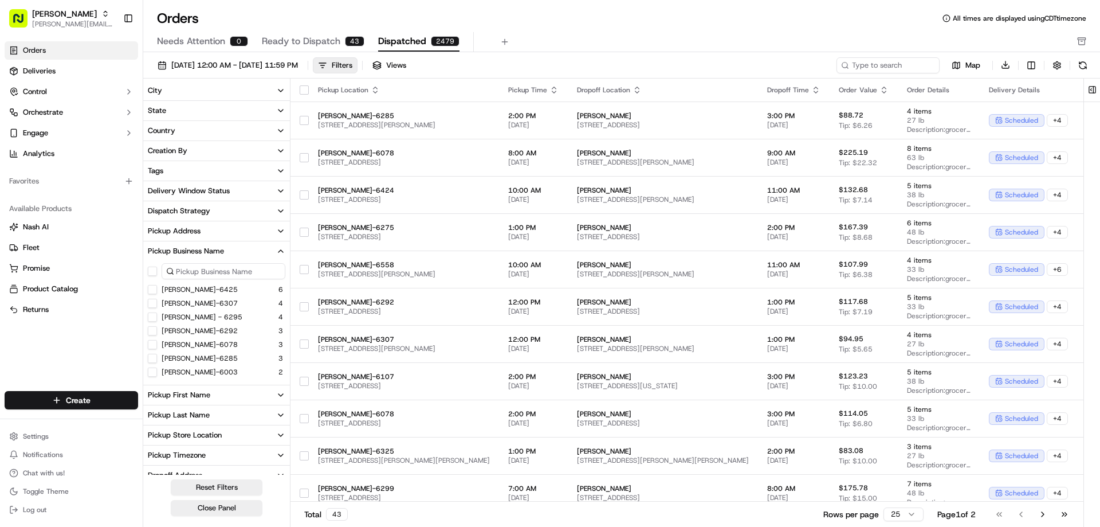
click at [184, 272] on input at bounding box center [224, 271] width 124 height 16
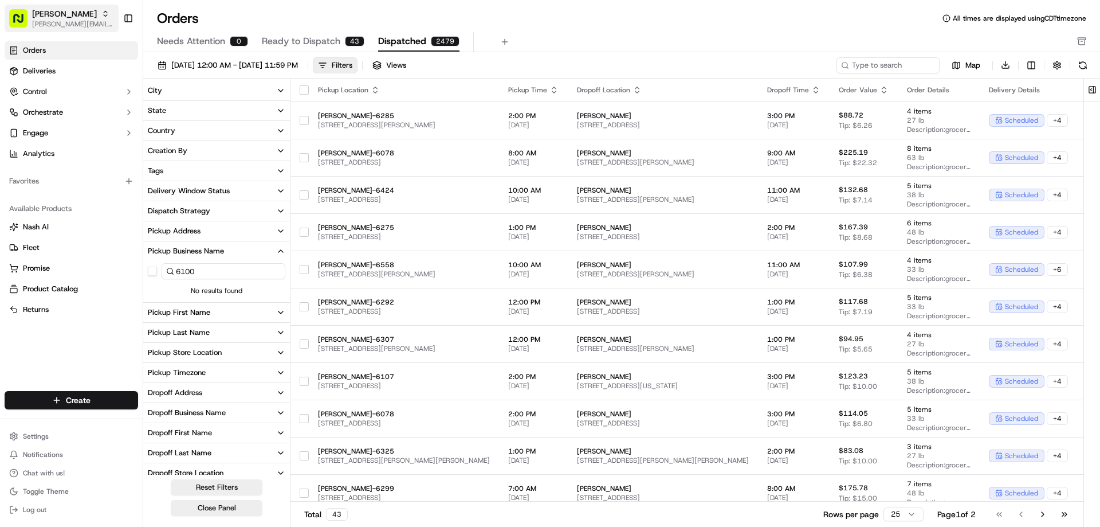
type input "6100"
click at [101, 17] on icon "button" at bounding box center [105, 14] width 8 height 8
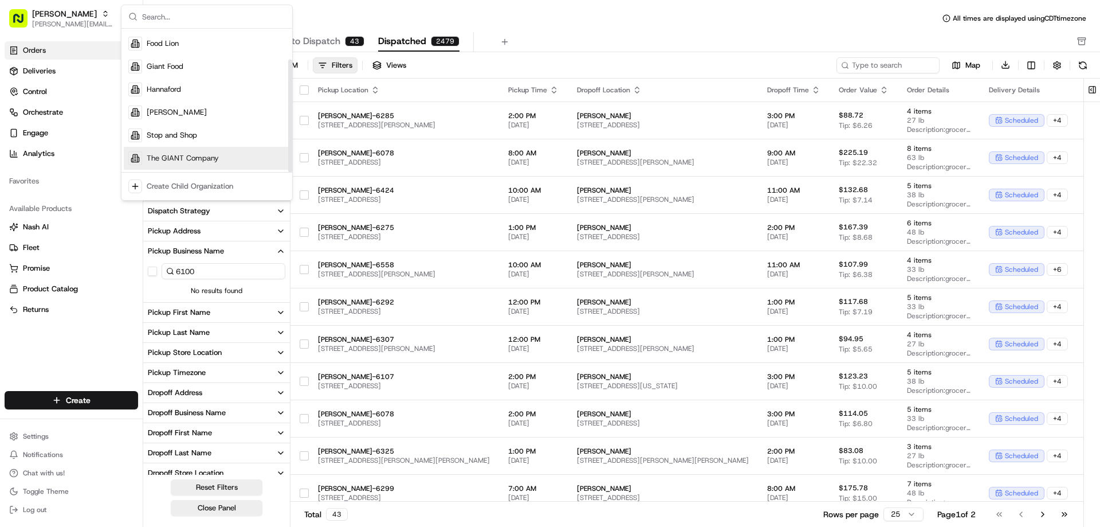
click at [162, 157] on span "The GIANT Company" at bounding box center [183, 158] width 72 height 10
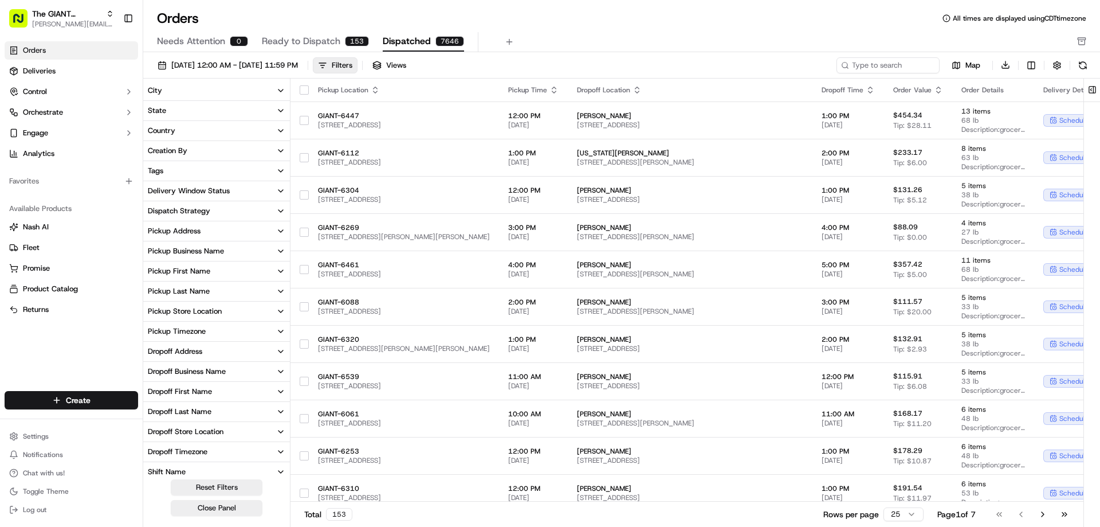
click at [281, 249] on icon "button" at bounding box center [280, 250] width 9 height 9
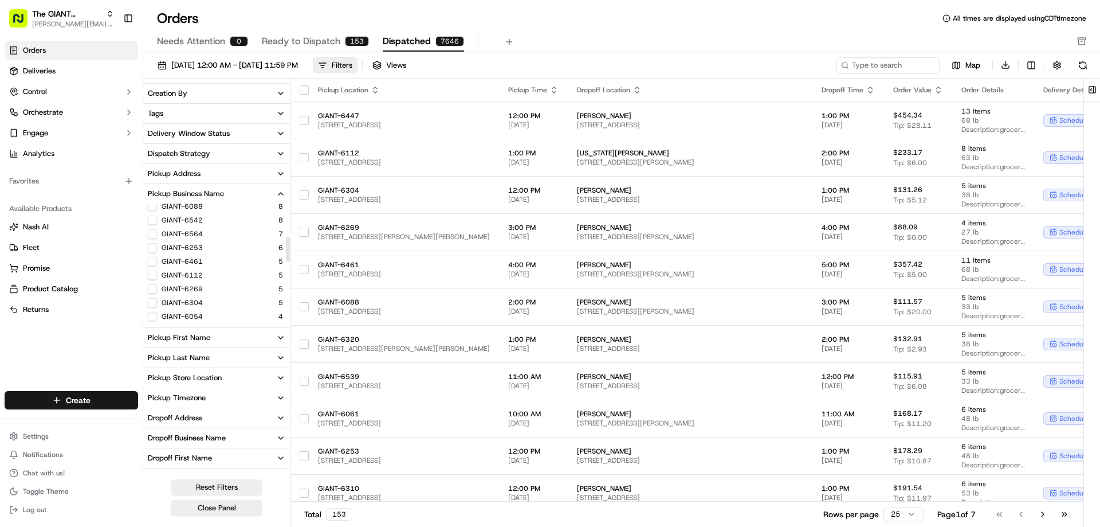
scroll to position [0, 0]
click at [277, 335] on icon "button" at bounding box center [280, 337] width 9 height 9
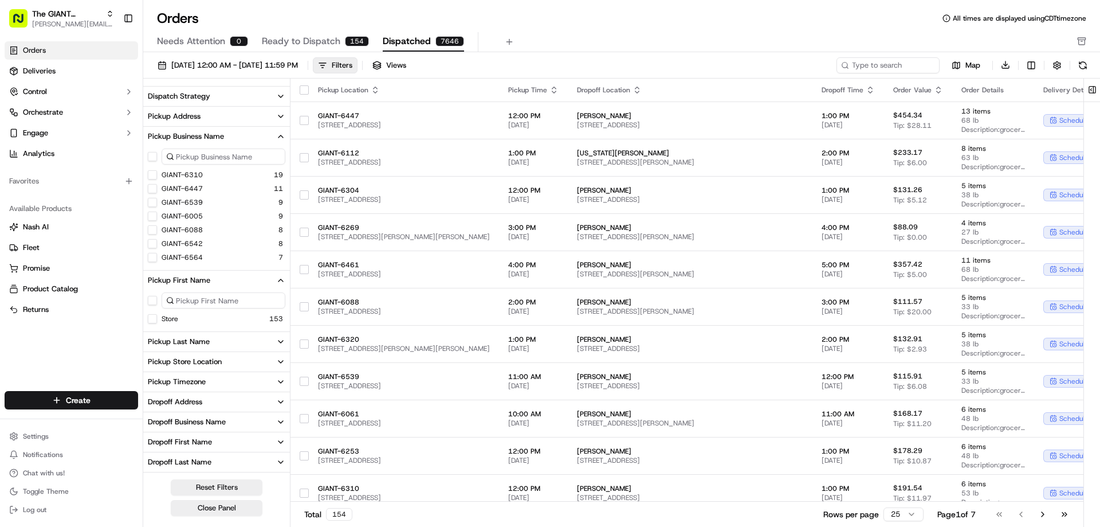
click at [282, 362] on icon "button" at bounding box center [280, 361] width 5 height 2
click at [188, 382] on input at bounding box center [224, 382] width 124 height 16
type input "6100"
drag, startPoint x: 213, startPoint y: 381, endPoint x: 176, endPoint y: 380, distance: 36.7
click at [176, 380] on input "6100" at bounding box center [224, 382] width 124 height 16
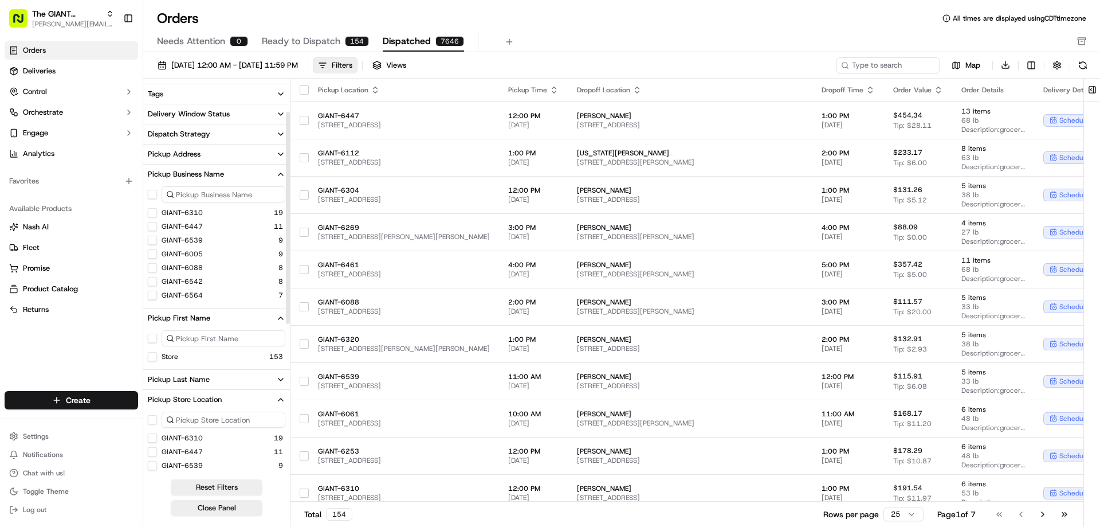
scroll to position [57, 0]
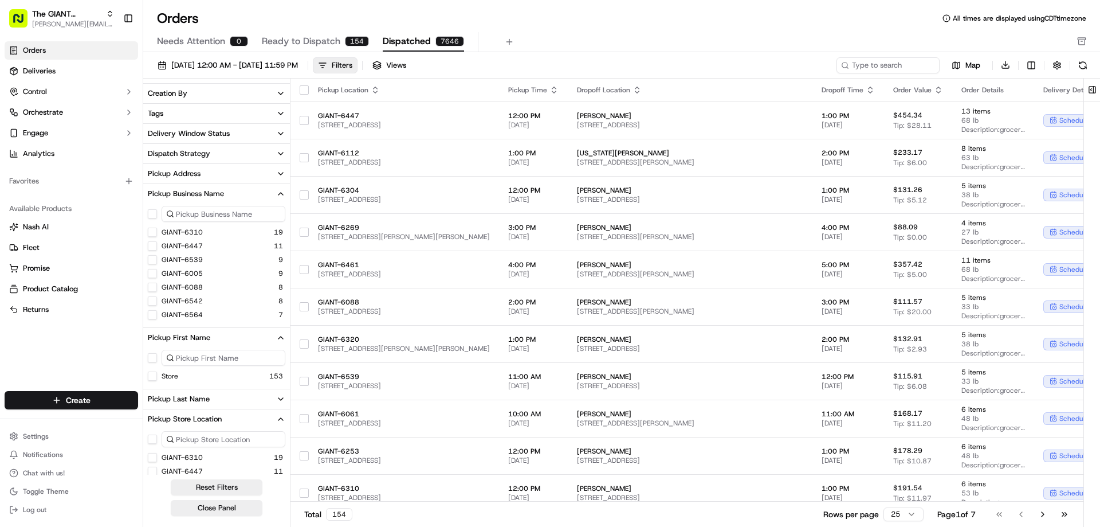
click at [282, 171] on icon "button" at bounding box center [280, 173] width 9 height 9
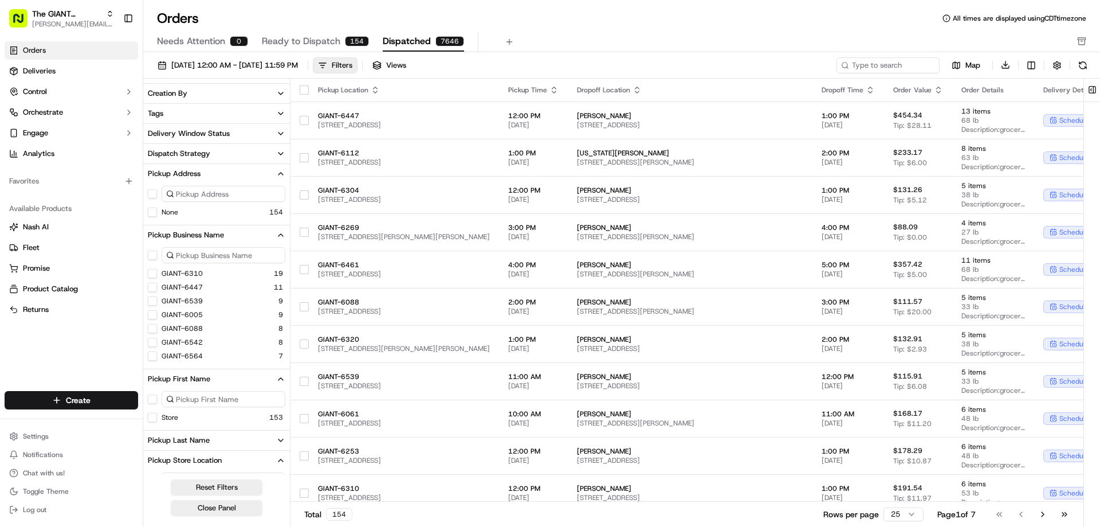
click at [187, 194] on input at bounding box center [224, 194] width 124 height 16
type input "12"
click at [358, 59] on button "Filters" at bounding box center [335, 65] width 45 height 16
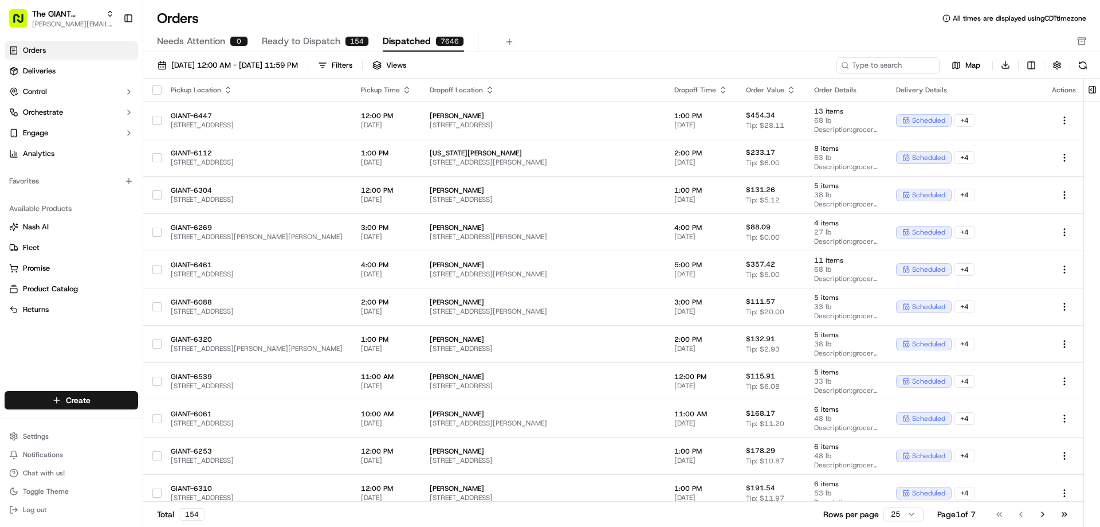
click at [233, 90] on icon "button" at bounding box center [227, 89] width 9 height 9
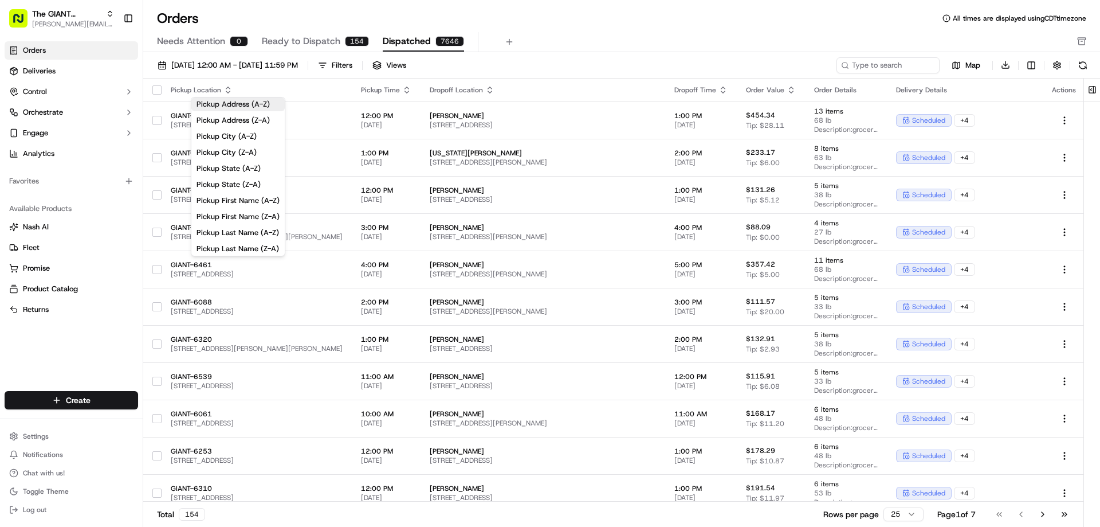
click at [235, 105] on button "Pickup Address (A-Z)" at bounding box center [237, 104] width 93 height 14
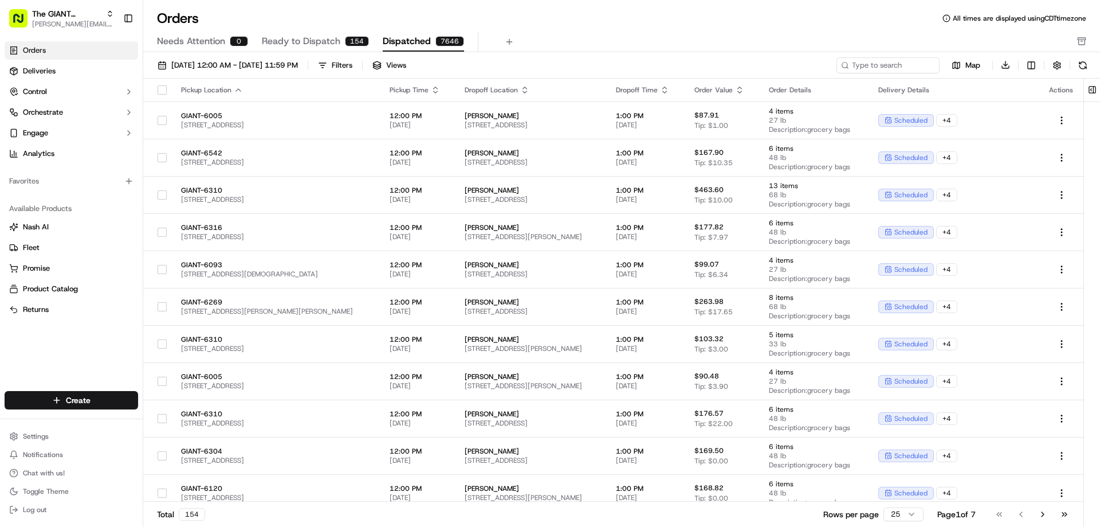
click at [237, 88] on icon "button" at bounding box center [238, 89] width 9 height 9
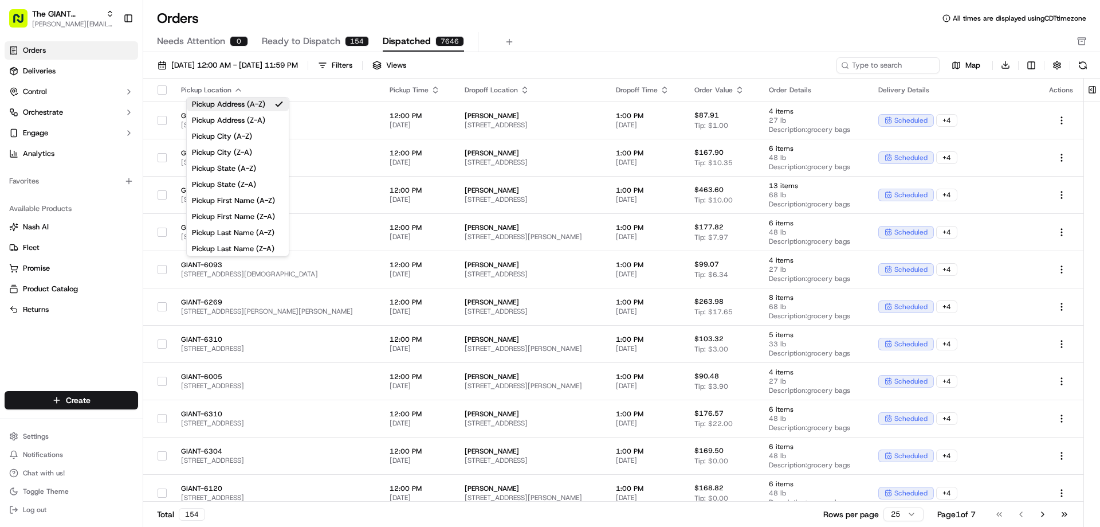
click at [604, 40] on div "Needs Attention 0 Ready to Dispatch 154 Dispatched 7646" at bounding box center [613, 41] width 913 height 19
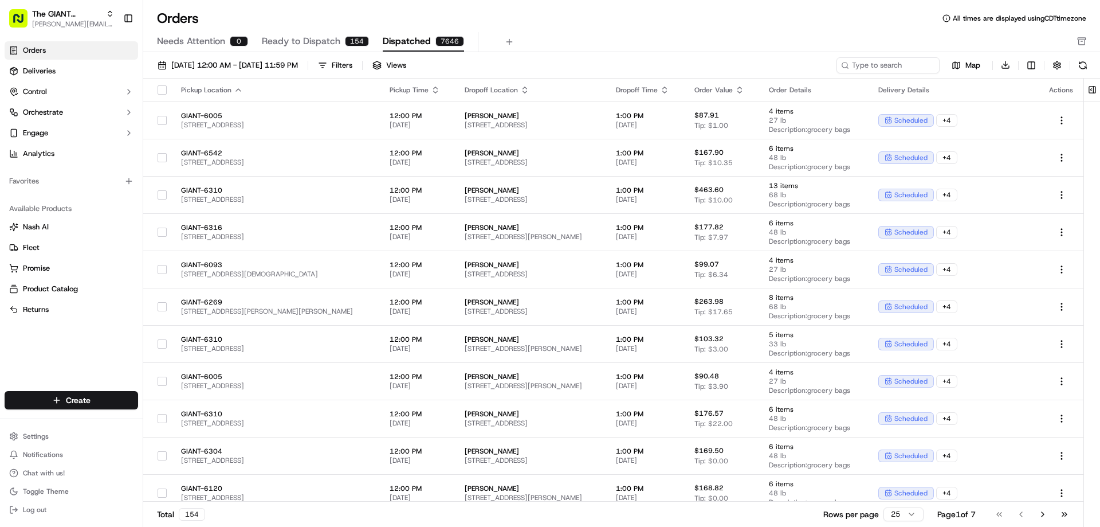
click at [236, 88] on icon "button" at bounding box center [238, 89] width 9 height 9
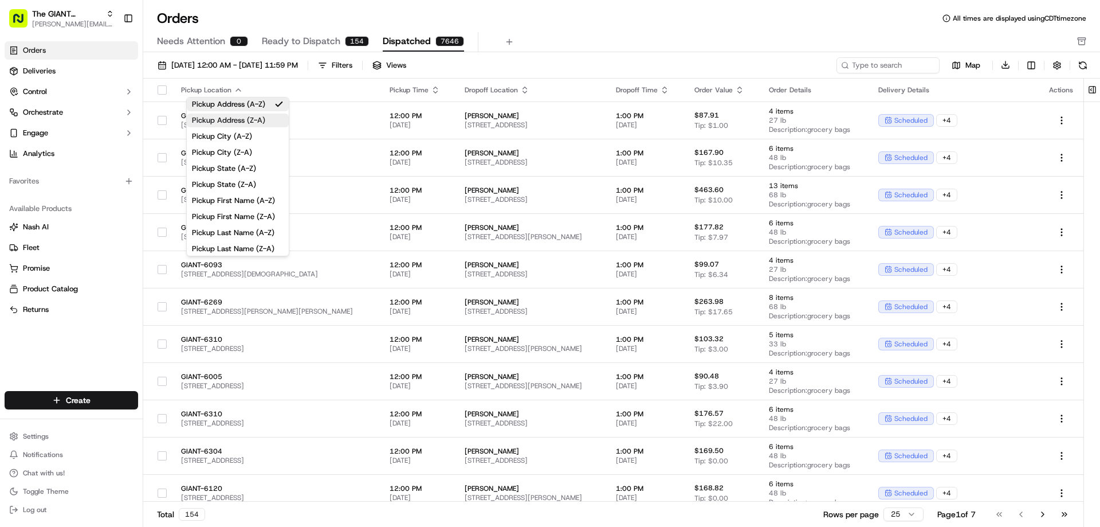
click at [244, 119] on button "Pickup Address (Z-A)" at bounding box center [238, 120] width 102 height 14
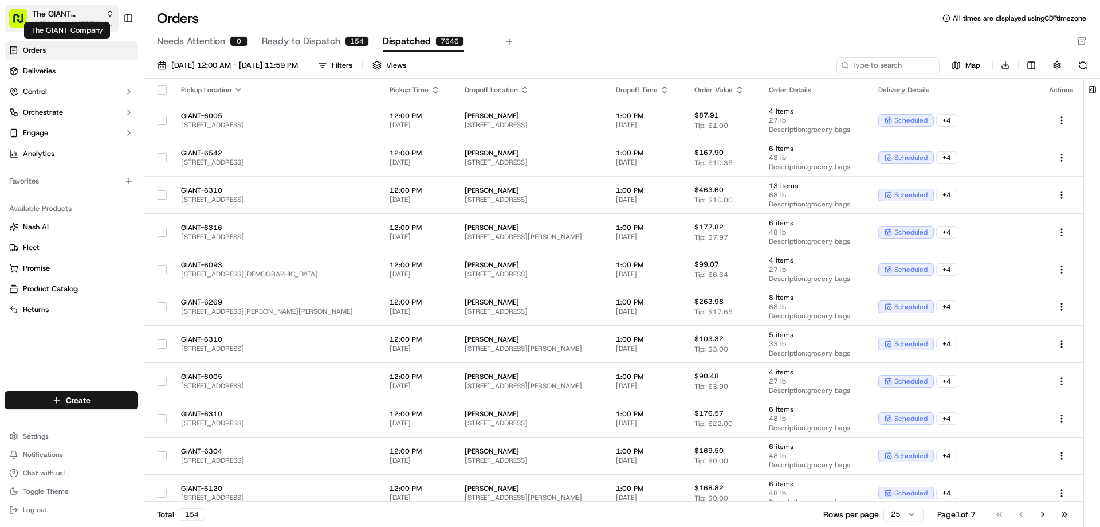
click at [73, 18] on span "The GIANT Company" at bounding box center [66, 13] width 69 height 11
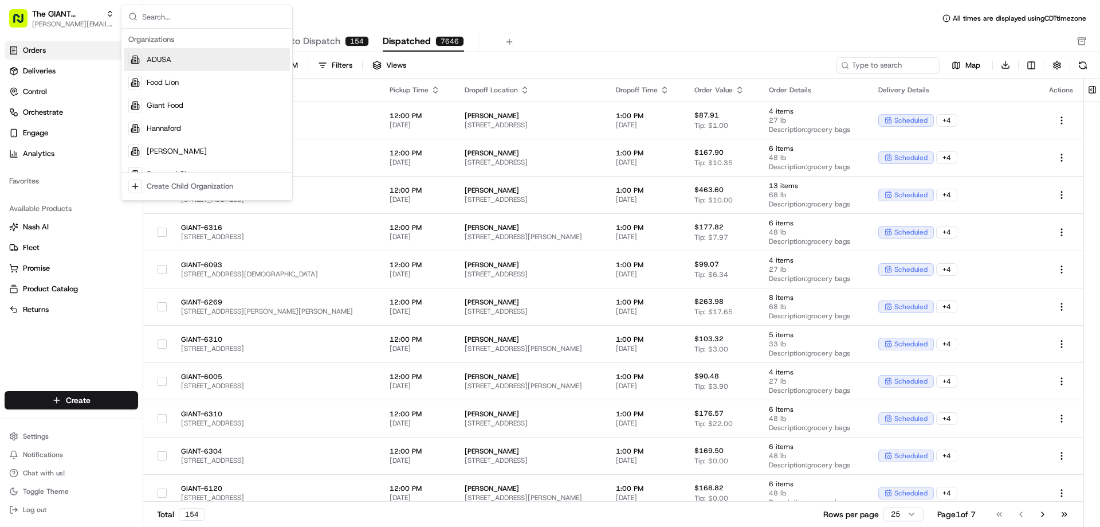
click at [563, 27] on div "Orders All times are displayed using CDT timezone" at bounding box center [621, 18] width 957 height 18
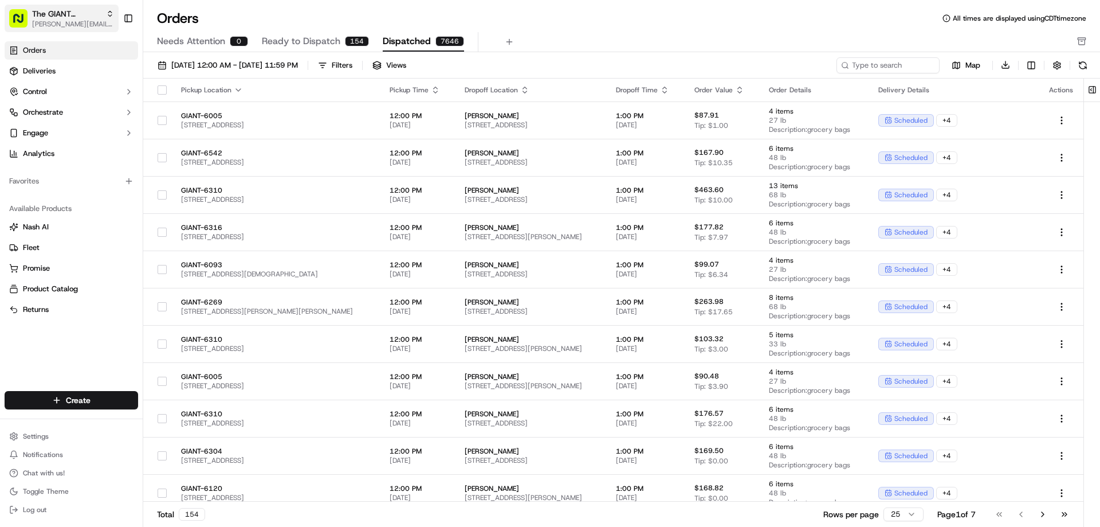
click at [89, 15] on span "The GIANT Company" at bounding box center [66, 13] width 69 height 11
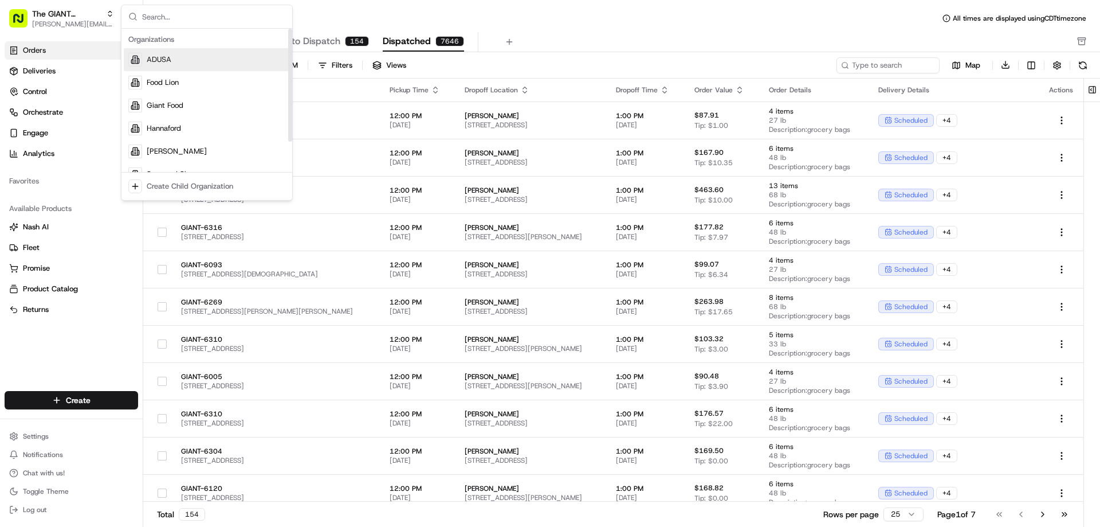
click at [155, 57] on span "ADUSA" at bounding box center [159, 59] width 25 height 10
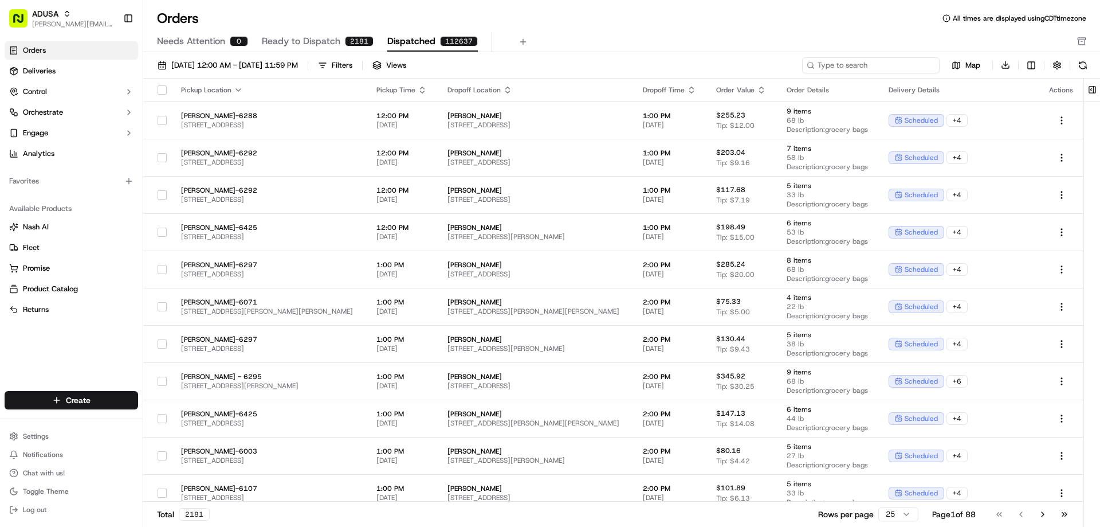
click at [869, 64] on input at bounding box center [871, 65] width 138 height 16
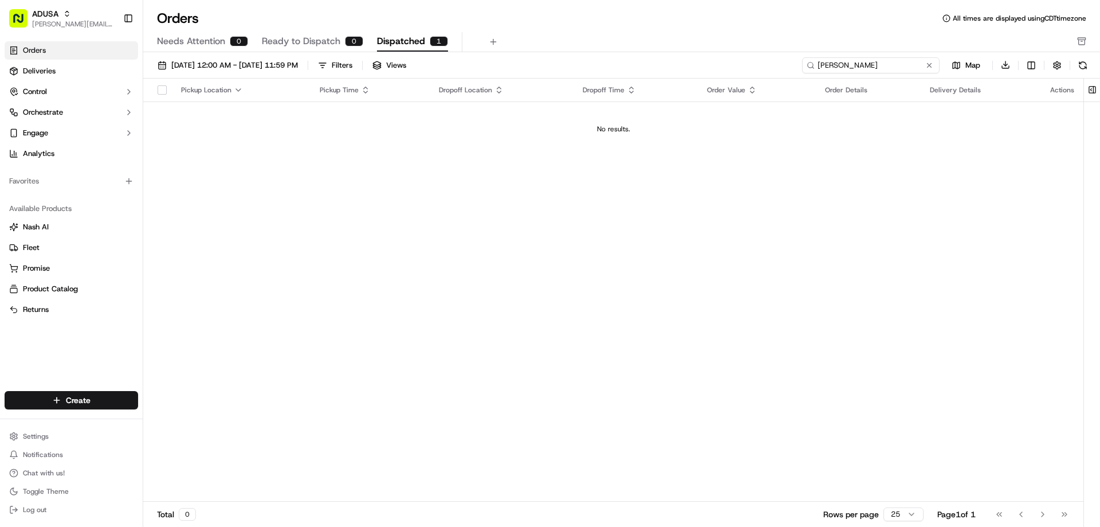
type input "bouder"
click at [392, 39] on span "Dispatched" at bounding box center [401, 41] width 48 height 14
click at [295, 44] on span "Ready to Dispatch" at bounding box center [301, 41] width 78 height 14
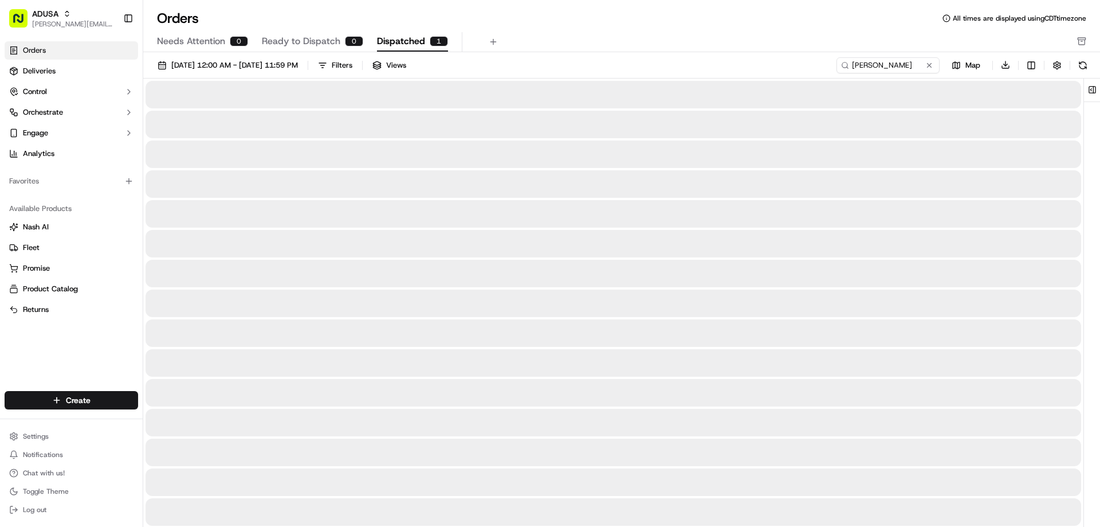
click at [398, 41] on span "Dispatched" at bounding box center [401, 41] width 48 height 14
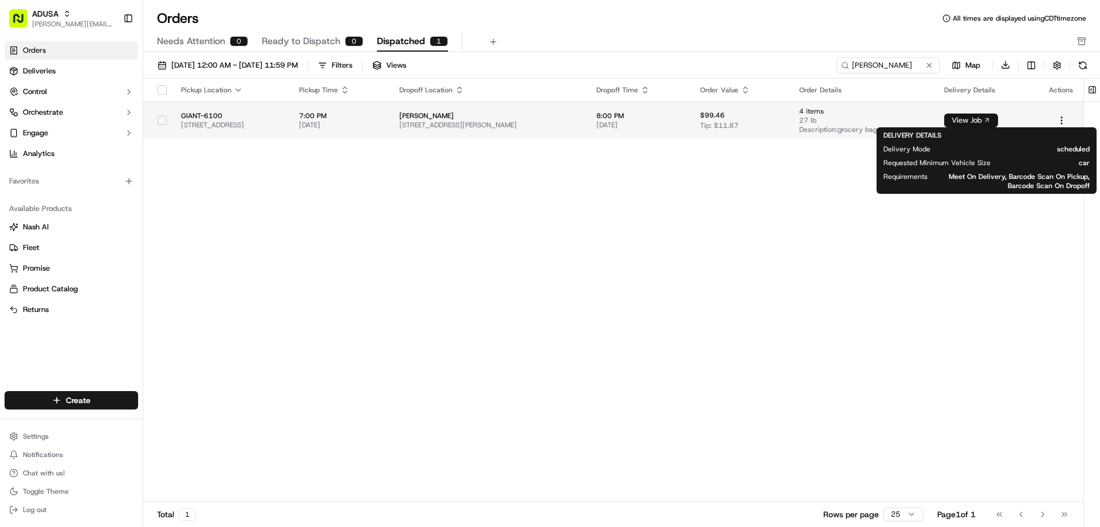
click at [984, 121] on button "View Job" at bounding box center [971, 120] width 54 height 14
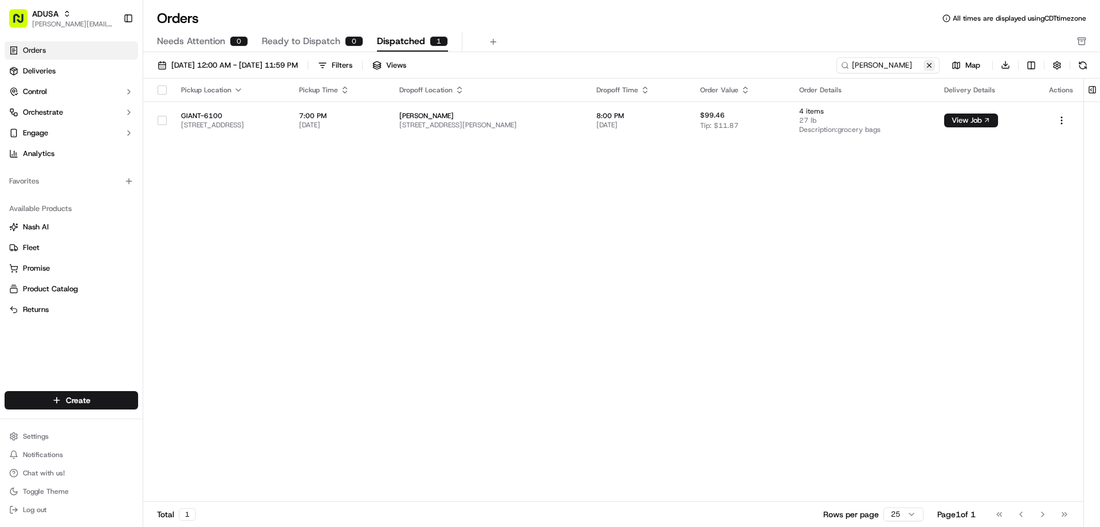
click at [930, 65] on button at bounding box center [929, 65] width 11 height 11
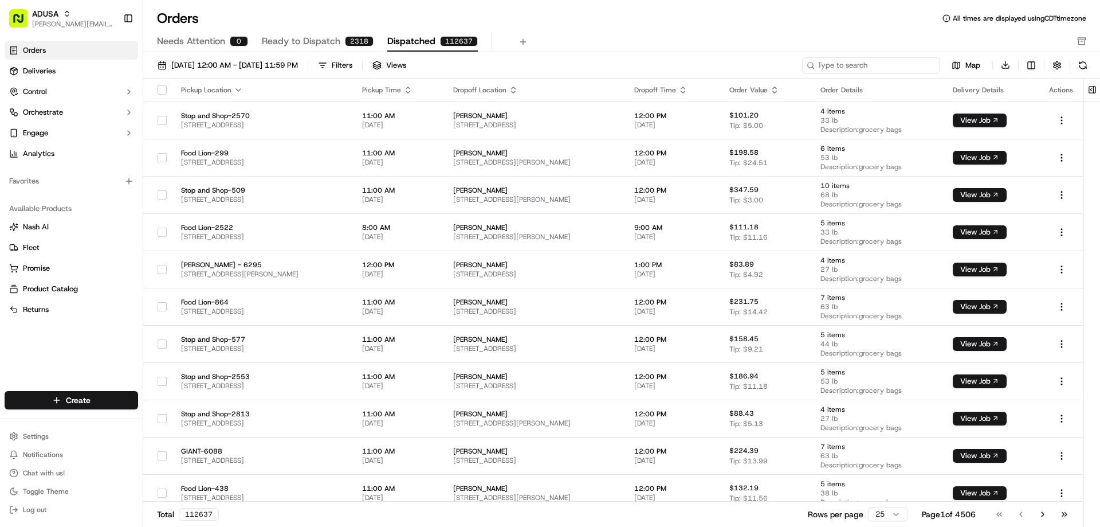
click at [863, 66] on input at bounding box center [871, 65] width 138 height 16
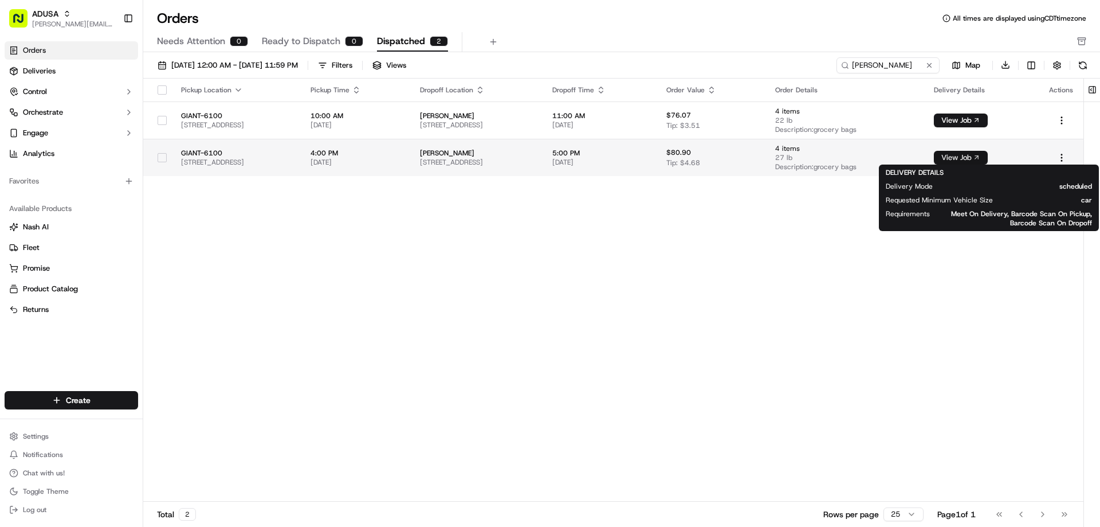
click at [983, 158] on button "View Job" at bounding box center [961, 158] width 54 height 14
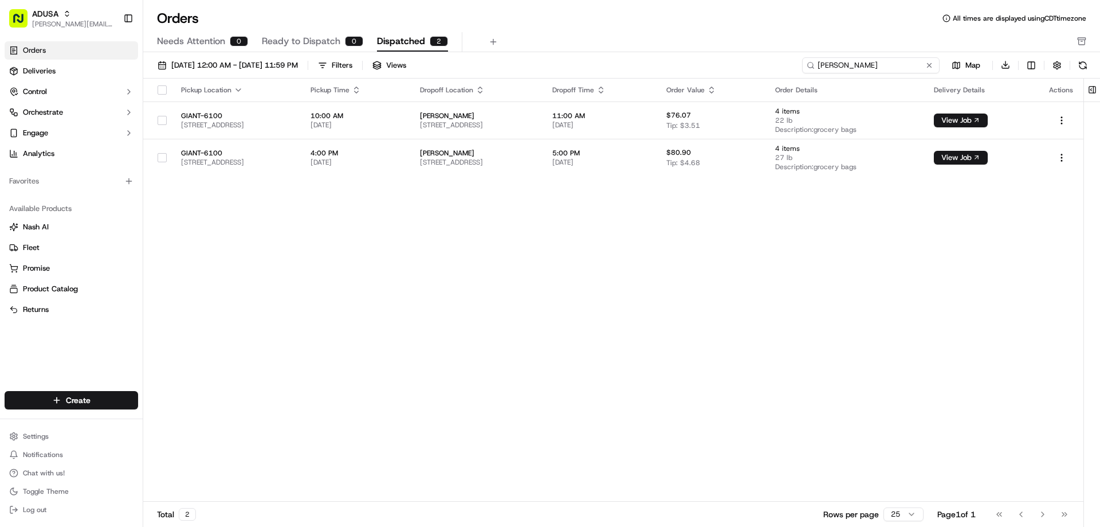
click at [894, 65] on input "petersheim" at bounding box center [871, 65] width 138 height 16
paste input "m712549516"
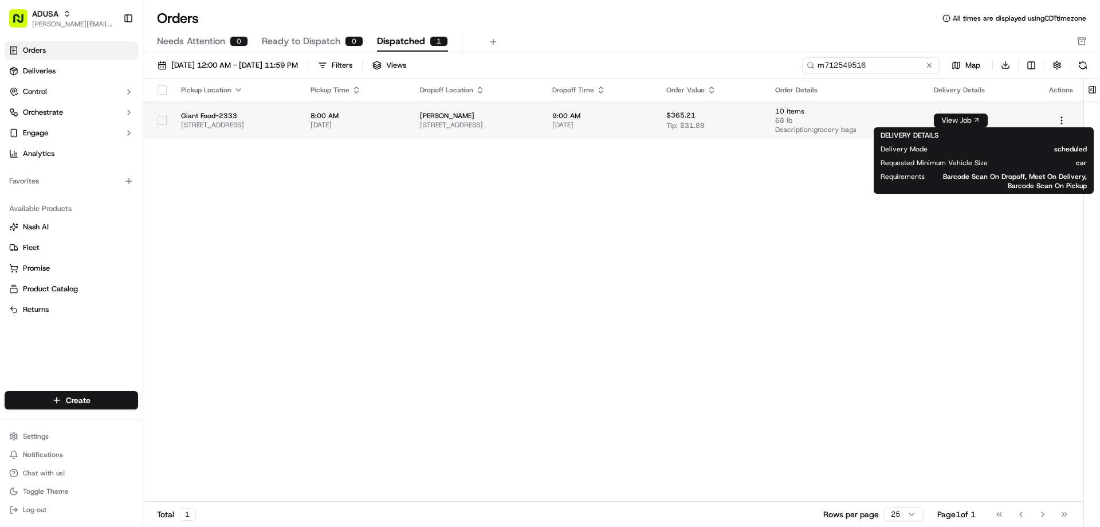
type input "m712549516"
click at [982, 117] on button "View Job" at bounding box center [961, 120] width 54 height 14
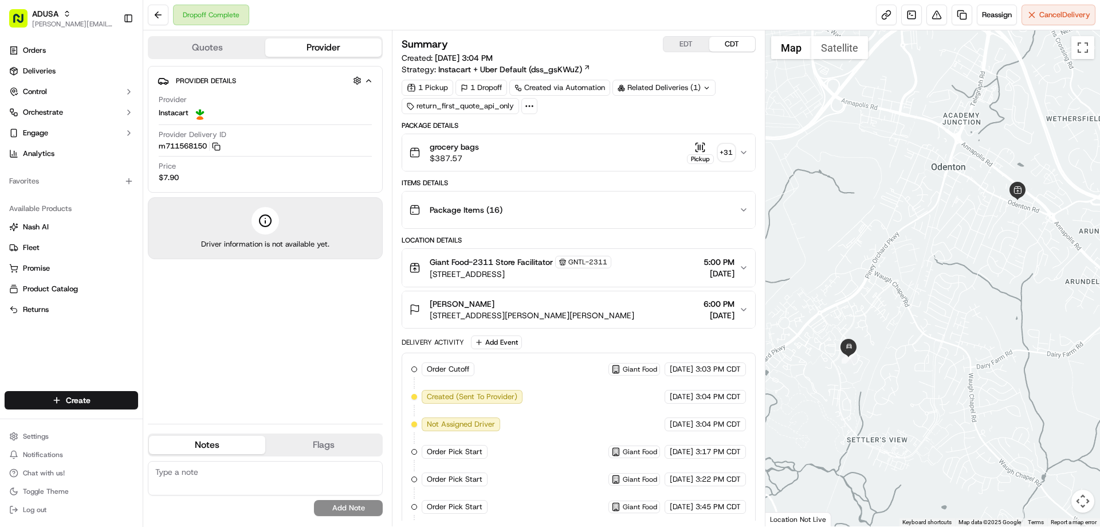
click at [700, 149] on icon "button" at bounding box center [700, 146] width 0 height 5
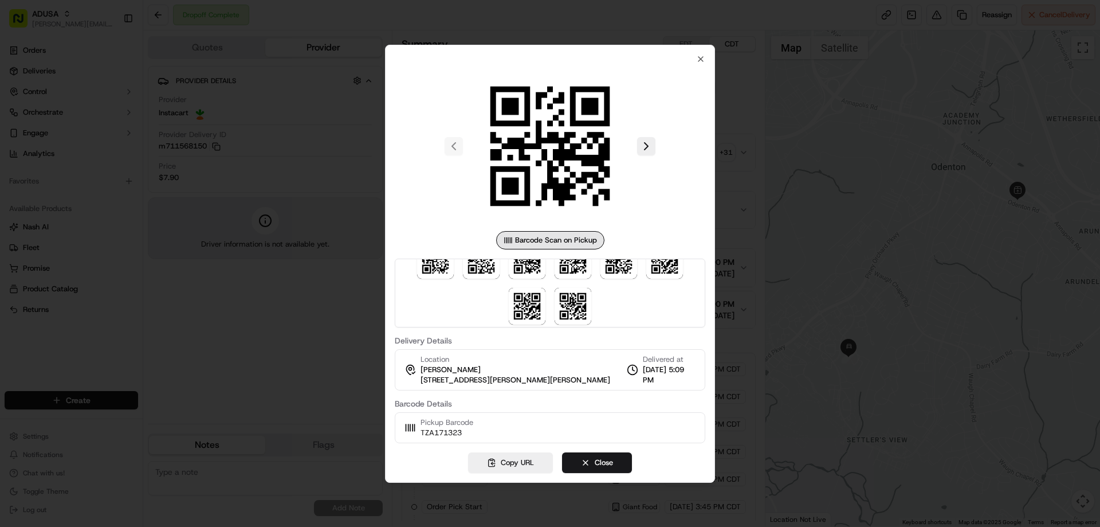
scroll to position [217, 0]
click at [702, 56] on icon "button" at bounding box center [700, 58] width 9 height 9
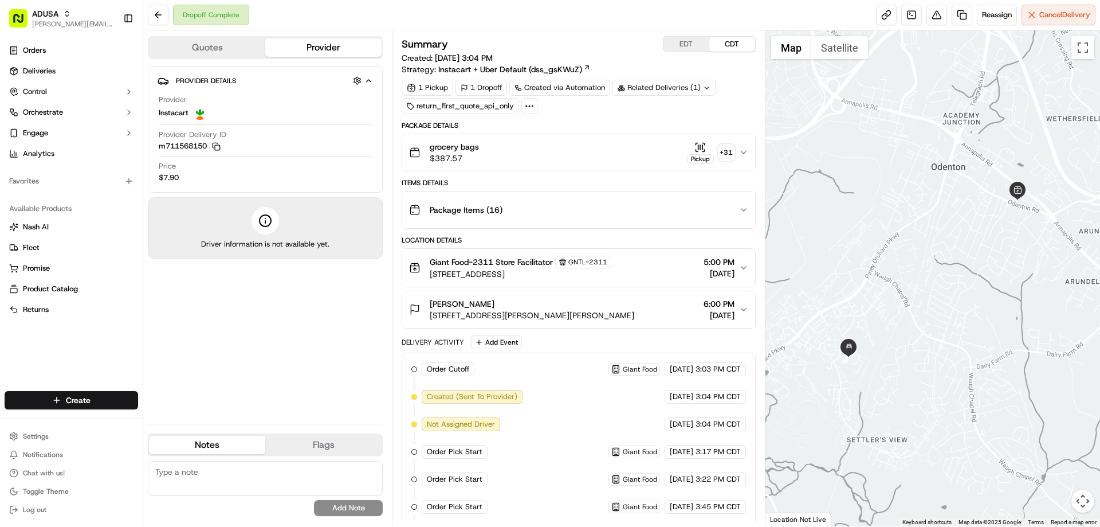
click at [532, 13] on div "Dropoff Complete Reassign Cancel Delivery" at bounding box center [621, 15] width 957 height 30
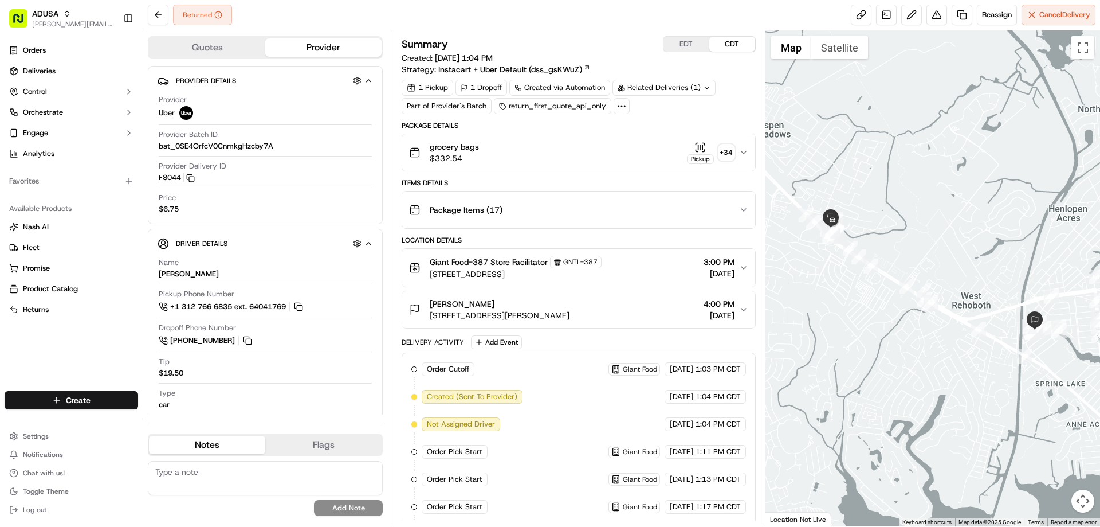
click at [531, 209] on div "Package Items ( 17 )" at bounding box center [573, 209] width 329 height 23
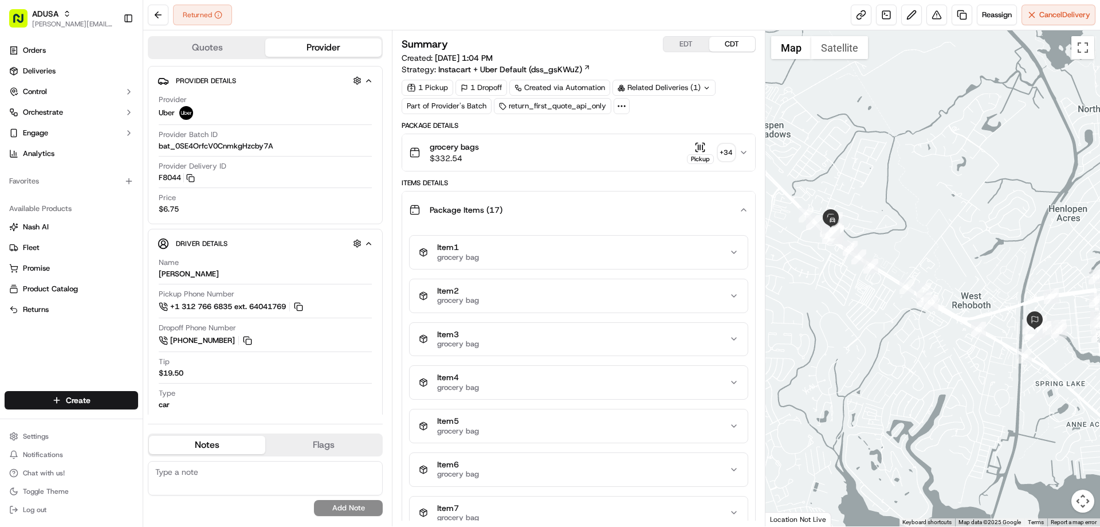
click at [531, 209] on div "Package Items ( 17 )" at bounding box center [573, 209] width 329 height 23
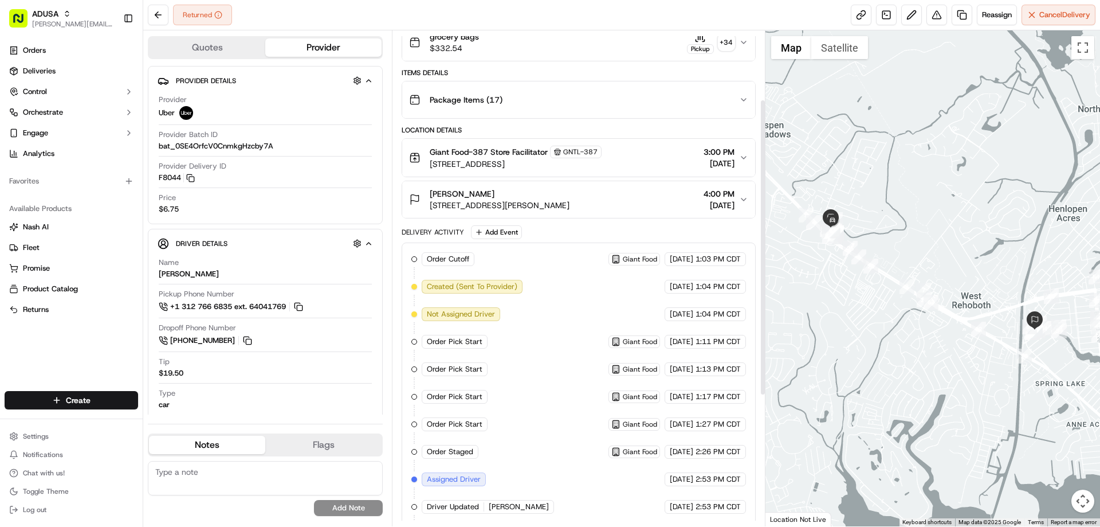
scroll to position [104, 0]
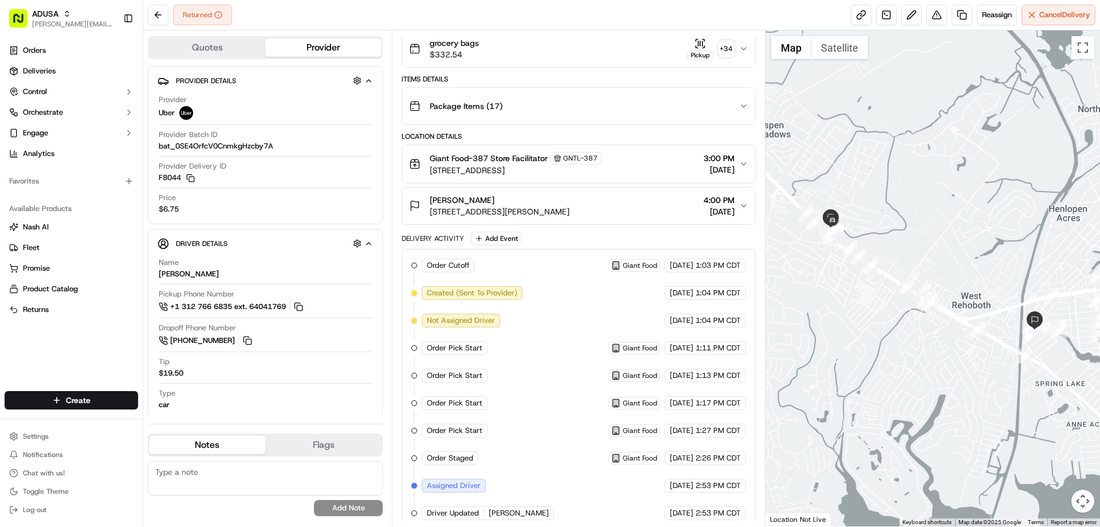
click at [745, 163] on icon "button" at bounding box center [743, 164] width 5 height 2
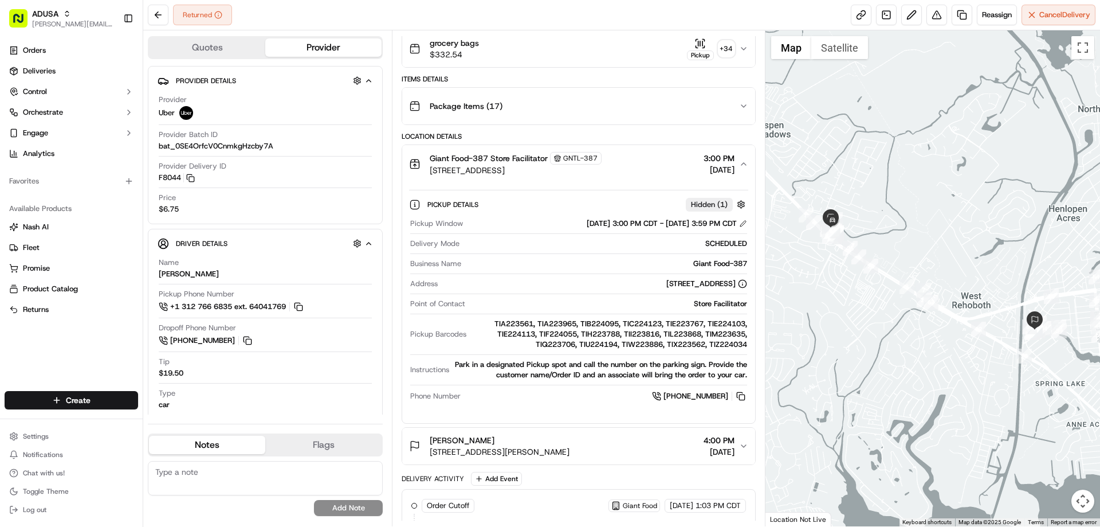
click at [745, 443] on icon "button" at bounding box center [743, 445] width 9 height 9
click at [698, 45] on icon "button" at bounding box center [698, 43] width 0 height 5
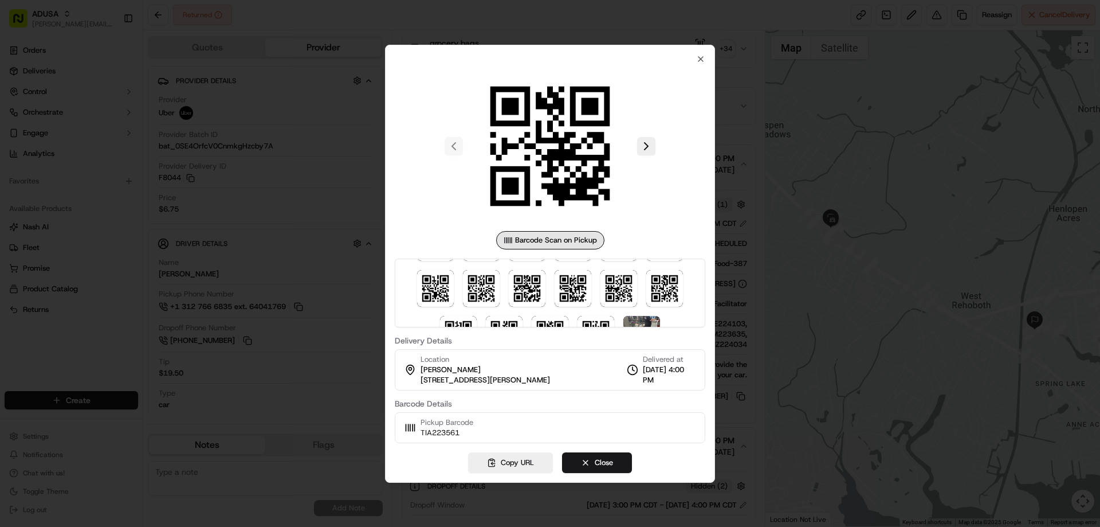
scroll to position [217, 0]
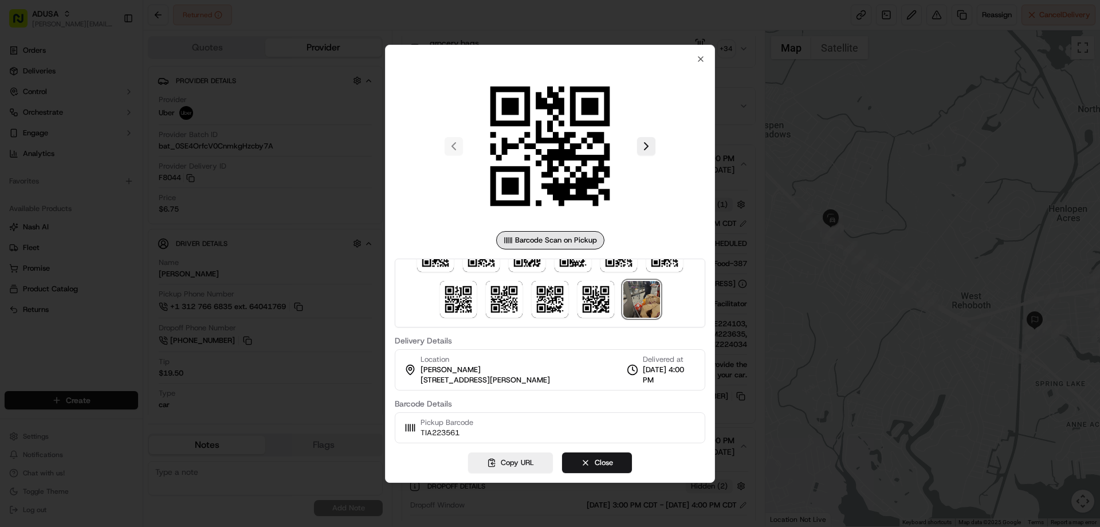
click at [642, 301] on img at bounding box center [641, 299] width 37 height 37
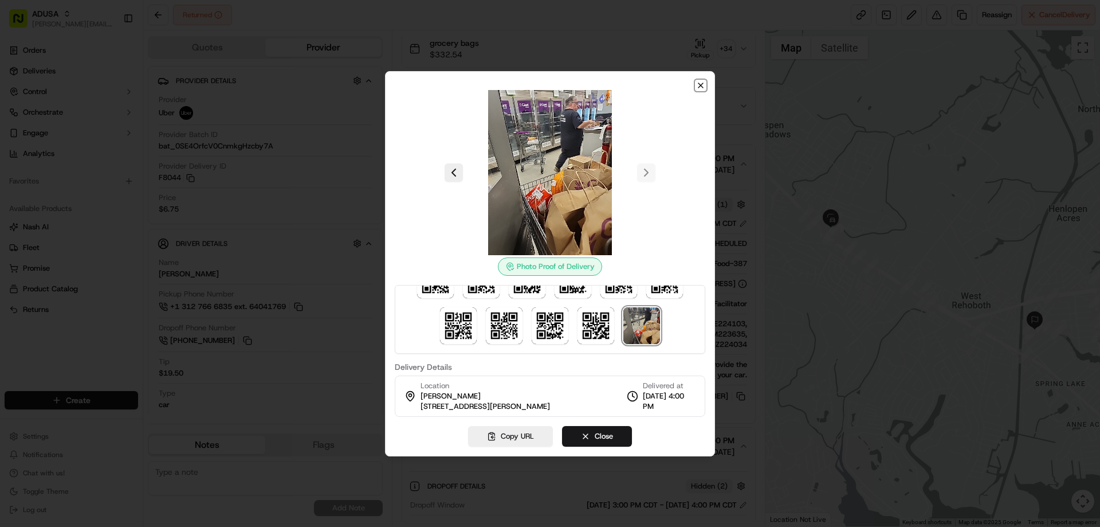
click at [702, 81] on icon "button" at bounding box center [700, 85] width 9 height 9
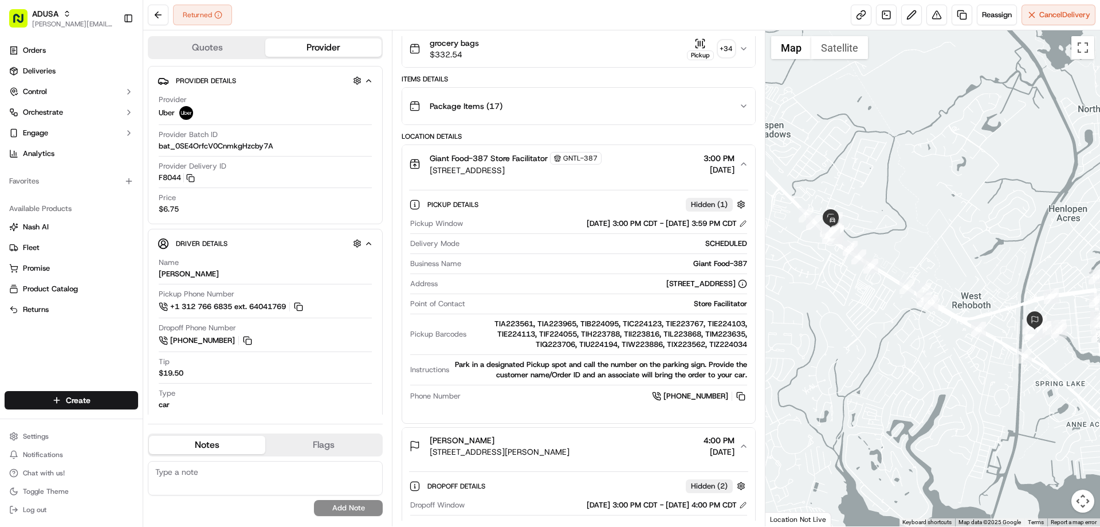
click at [521, 18] on div "Returned Reassign Cancel Delivery" at bounding box center [621, 15] width 957 height 30
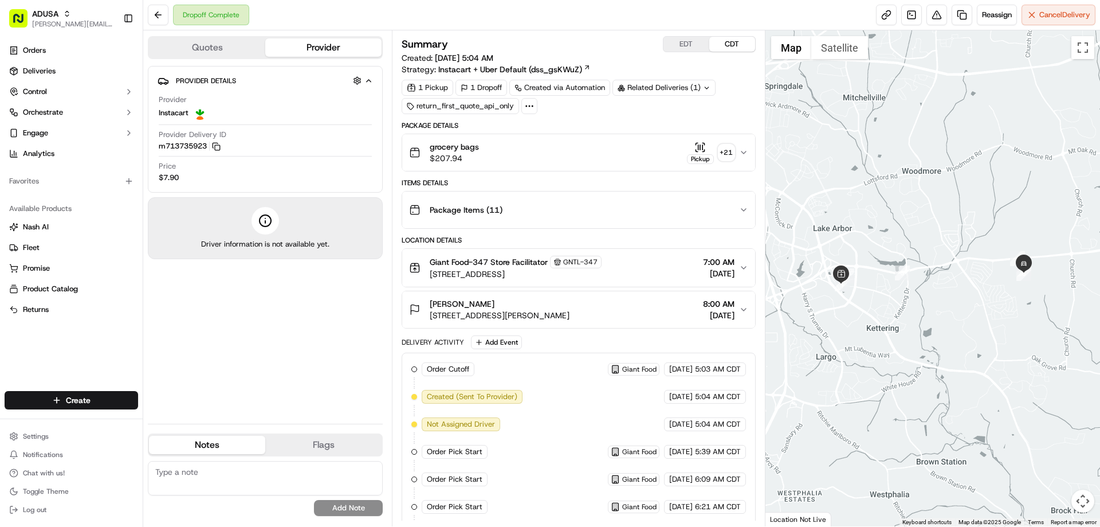
click at [702, 147] on icon "button" at bounding box center [702, 146] width 0 height 5
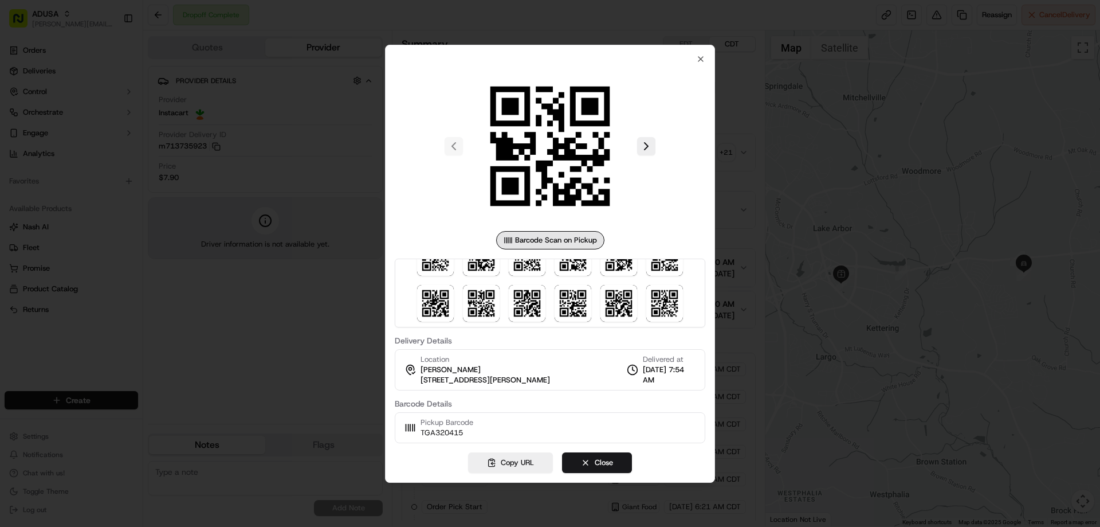
scroll to position [125, 0]
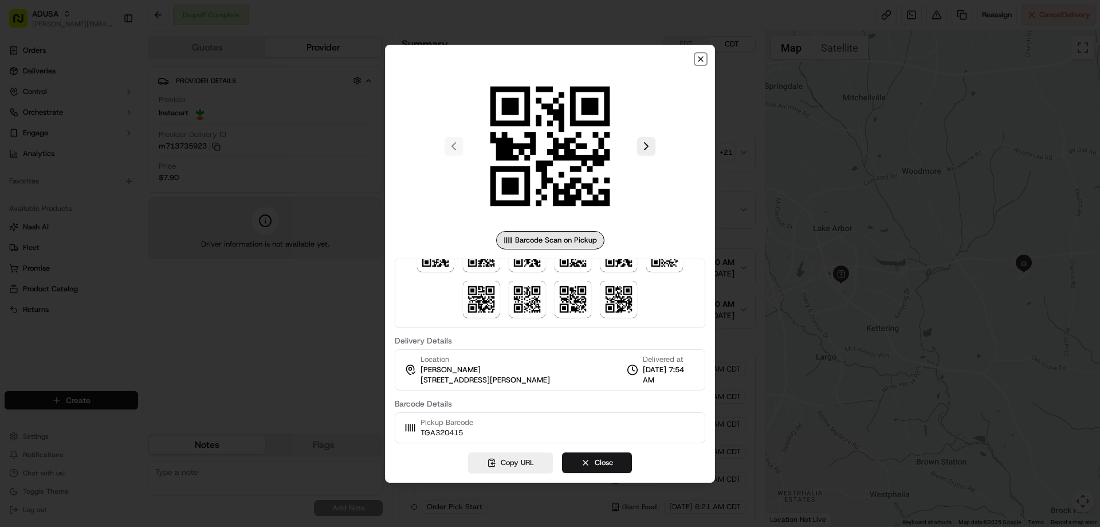
click at [702, 57] on icon "button" at bounding box center [700, 59] width 5 height 5
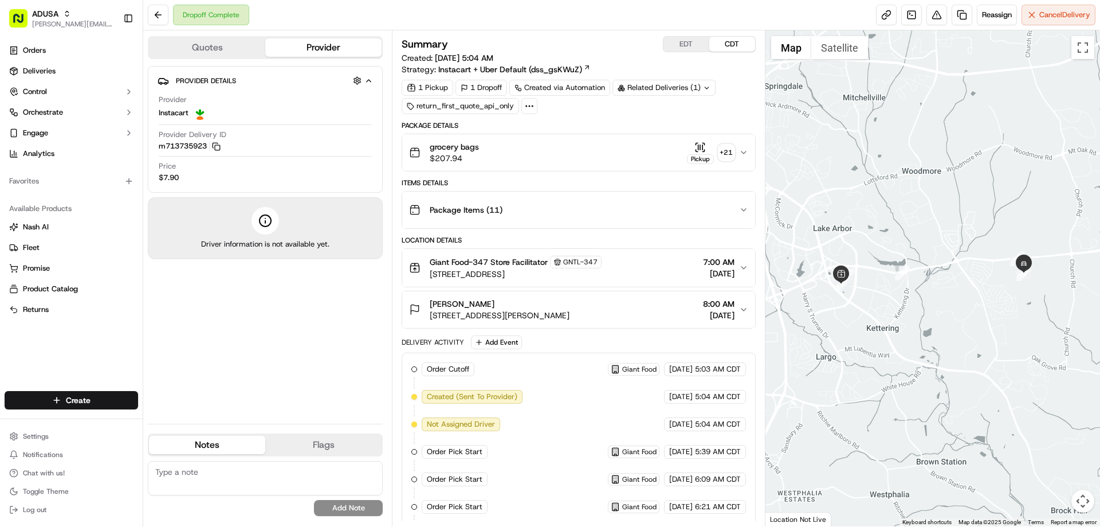
click at [746, 307] on icon "button" at bounding box center [743, 309] width 9 height 9
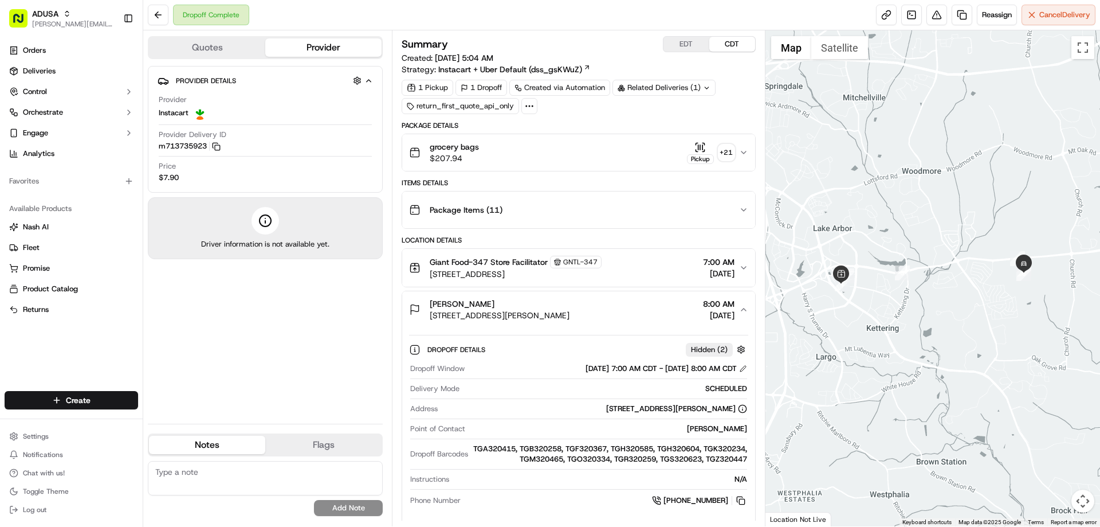
scroll to position [57, 0]
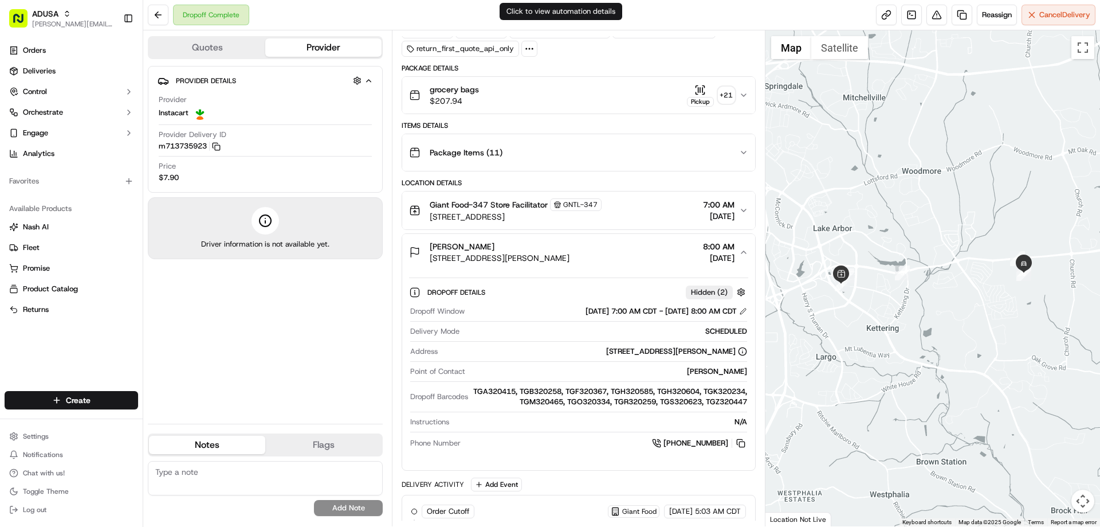
click at [557, 15] on div "Dropoff Complete Reassign Cancel Delivery" at bounding box center [621, 15] width 957 height 30
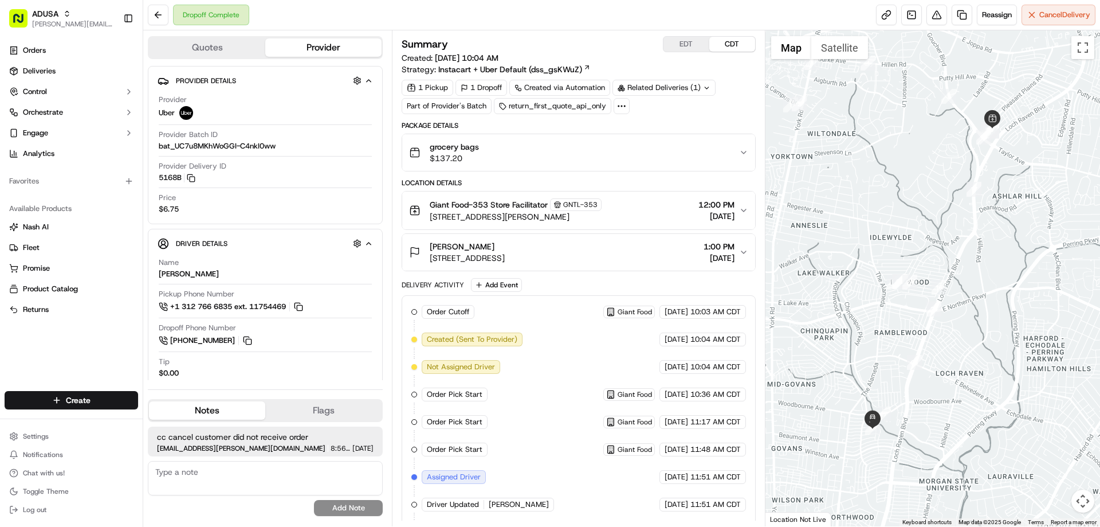
click at [744, 154] on icon "button" at bounding box center [743, 152] width 9 height 9
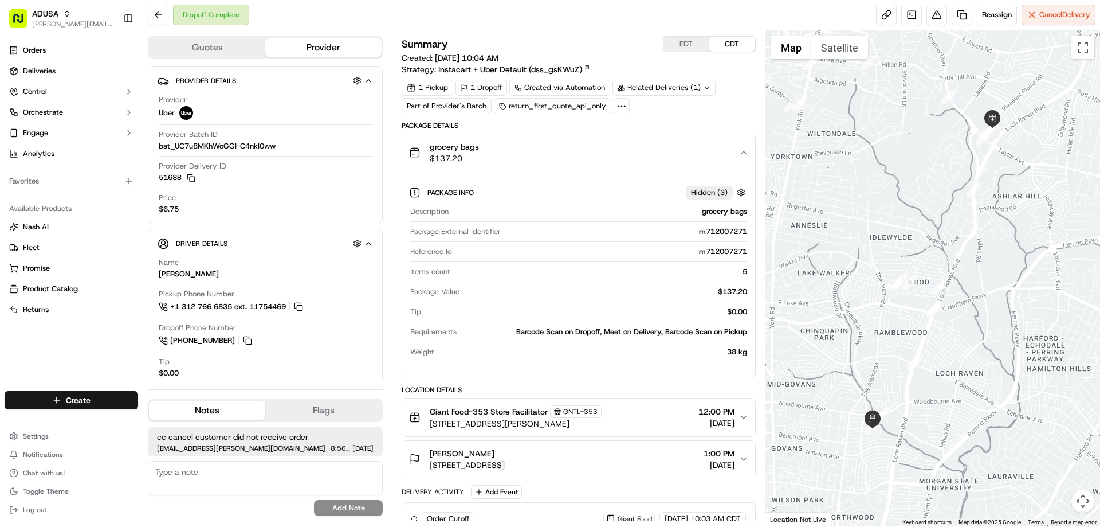
click at [745, 152] on icon "button" at bounding box center [743, 152] width 5 height 2
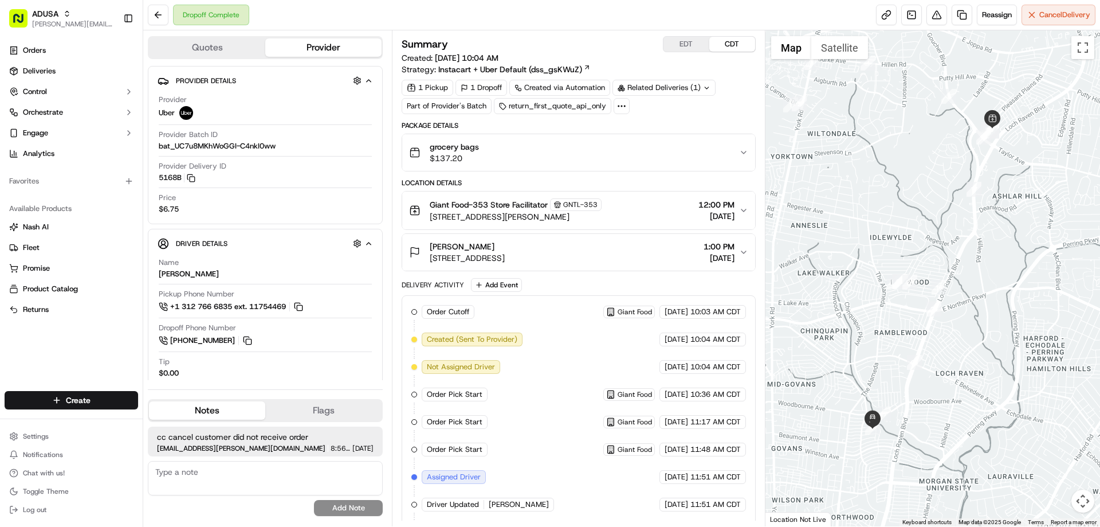
click at [745, 152] on icon "button" at bounding box center [743, 152] width 5 height 2
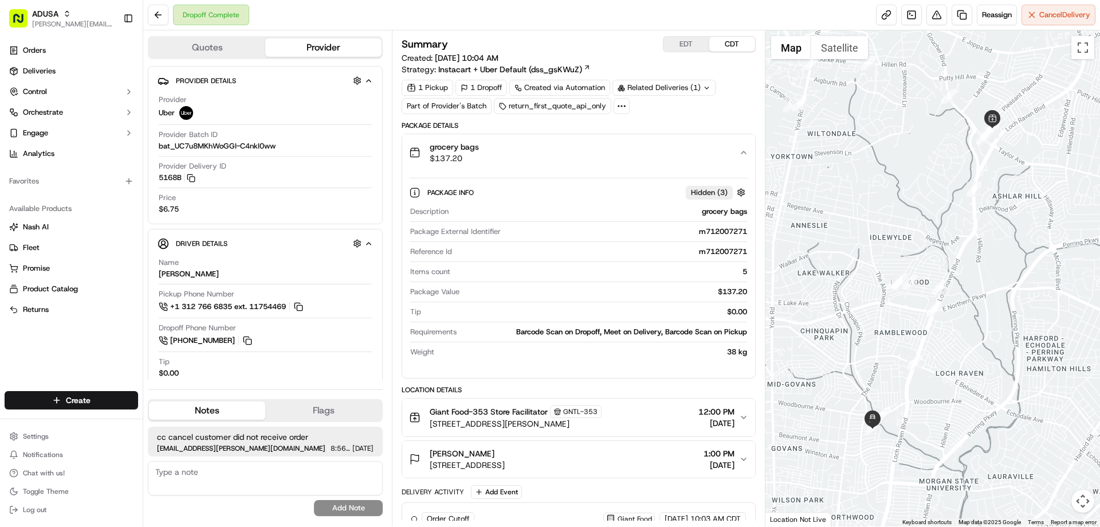
click at [745, 152] on icon "button" at bounding box center [743, 152] width 5 height 2
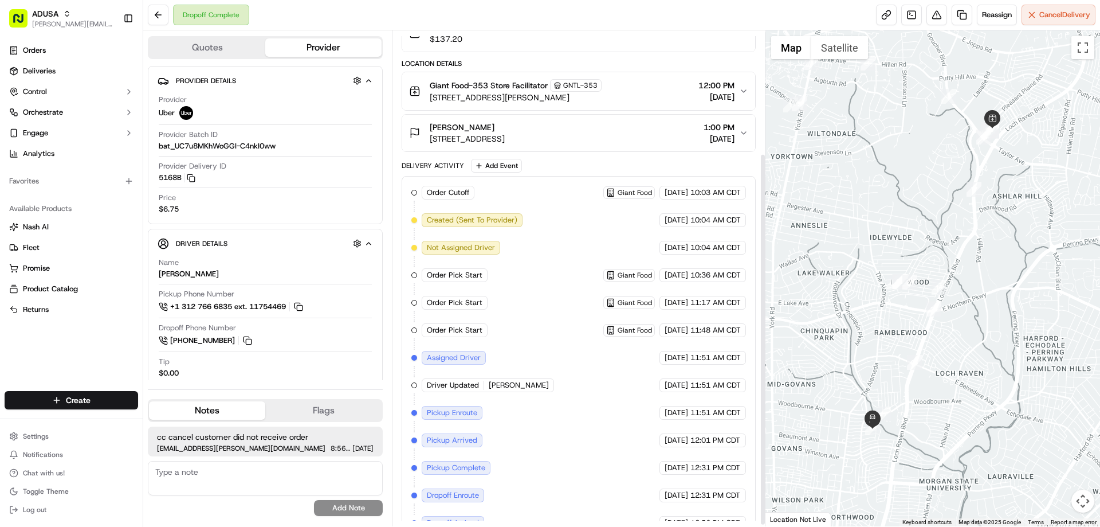
scroll to position [166, 0]
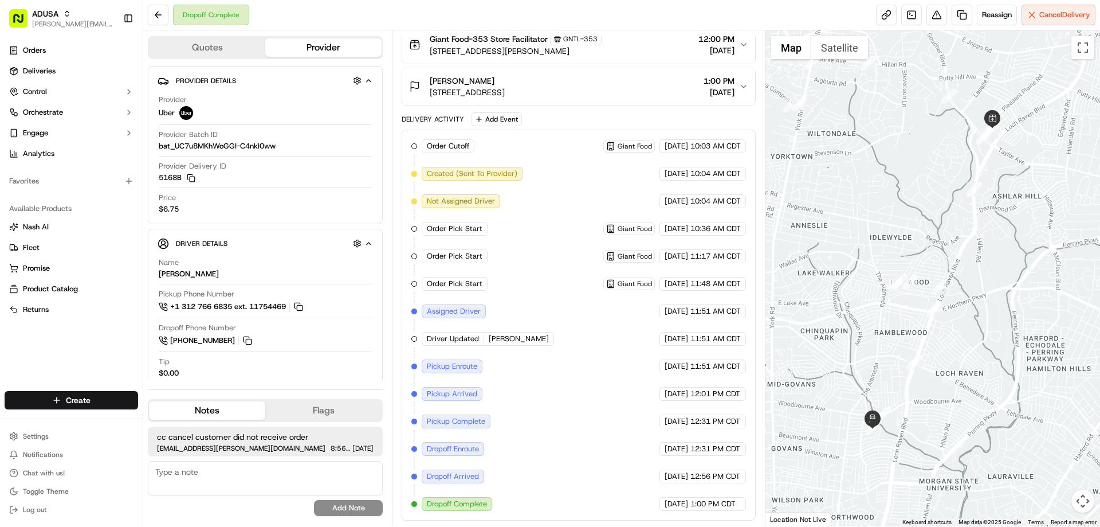
click at [516, 221] on div "Order Cutoff Giant Food 09/11/2025 10:03 AM CDT Created (Sent To Provider) Uber…" at bounding box center [578, 324] width 334 height 371
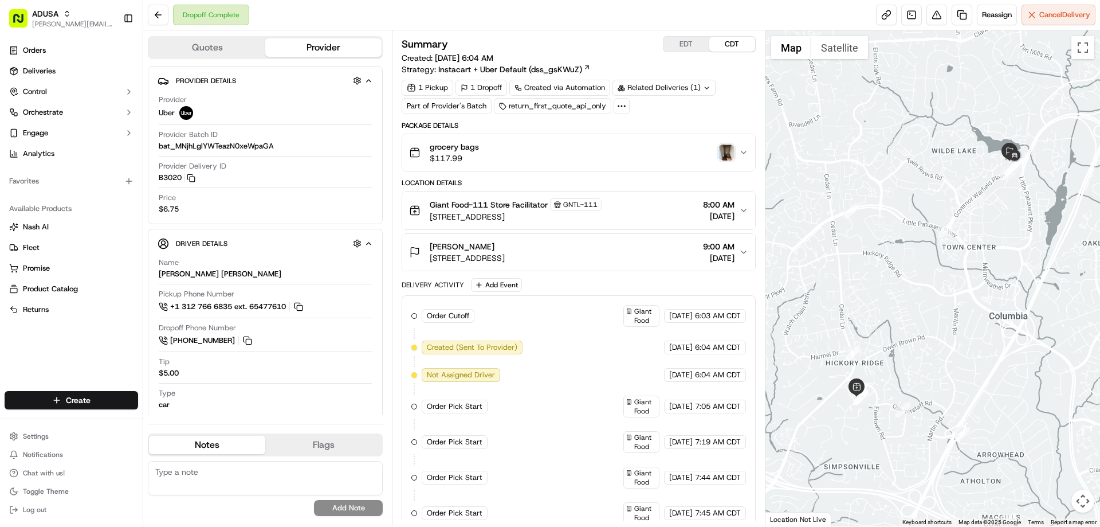
click at [530, 120] on div "Summary EDT CDT Created: 09/12/2025 6:04 AM Strategy: Instacart + Uber Default …" at bounding box center [578, 394] width 353 height 717
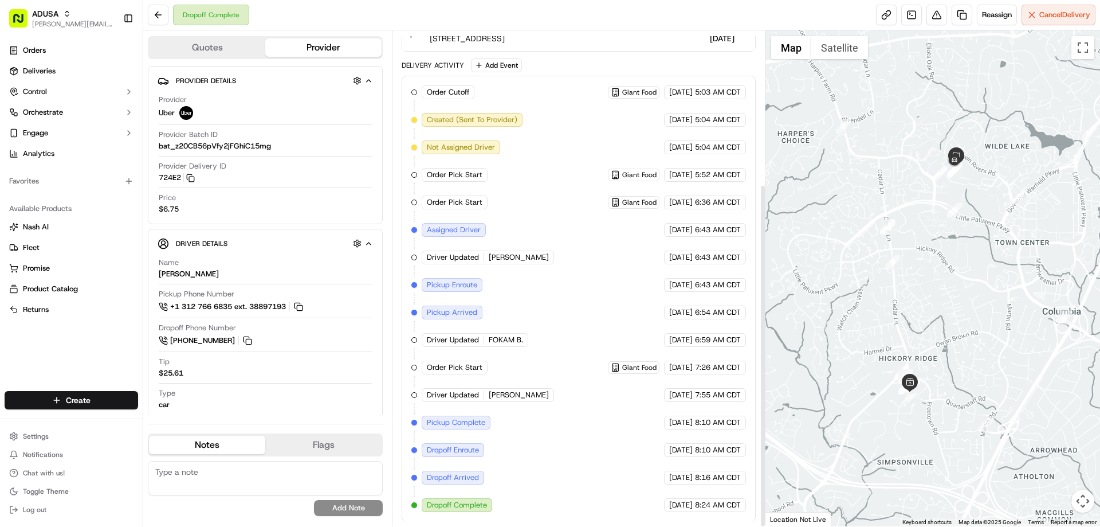
scroll to position [221, 0]
click at [524, 289] on div "Order Cutoff Giant Food [DATE] 5:03 AM CDT Created (Sent To Provider) Uber [DAT…" at bounding box center [578, 297] width 334 height 426
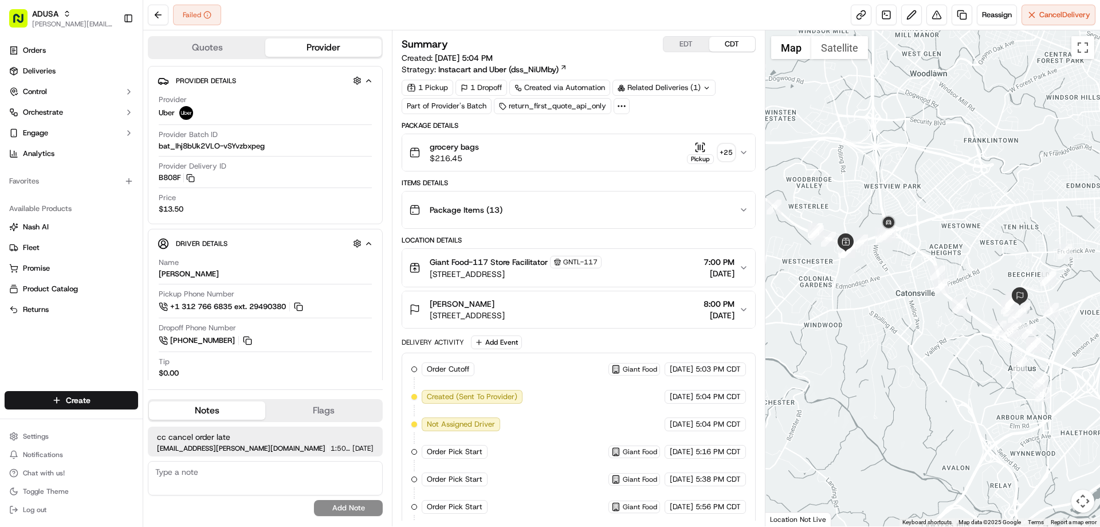
click at [688, 40] on button "EDT" at bounding box center [686, 44] width 46 height 15
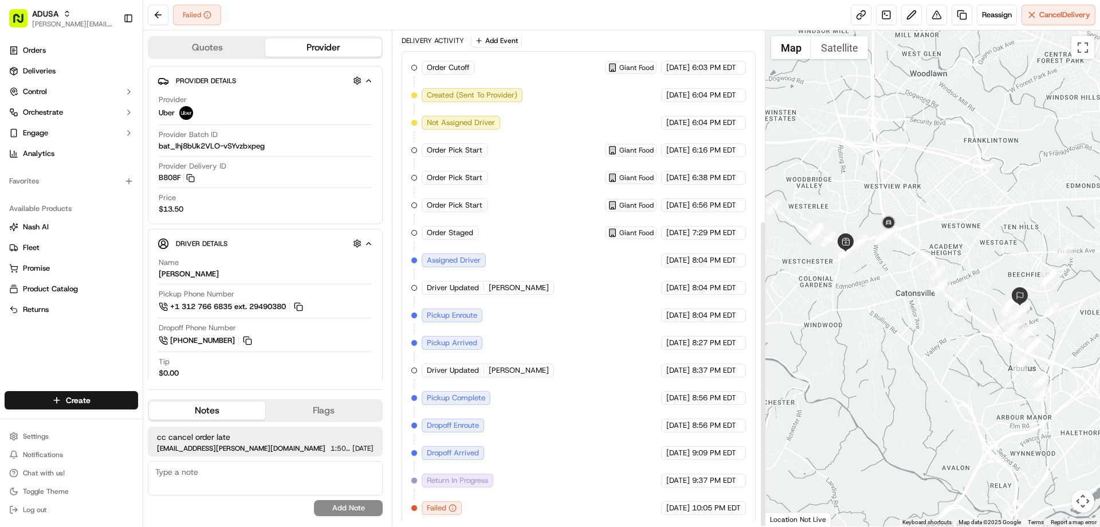
scroll to position [305, 0]
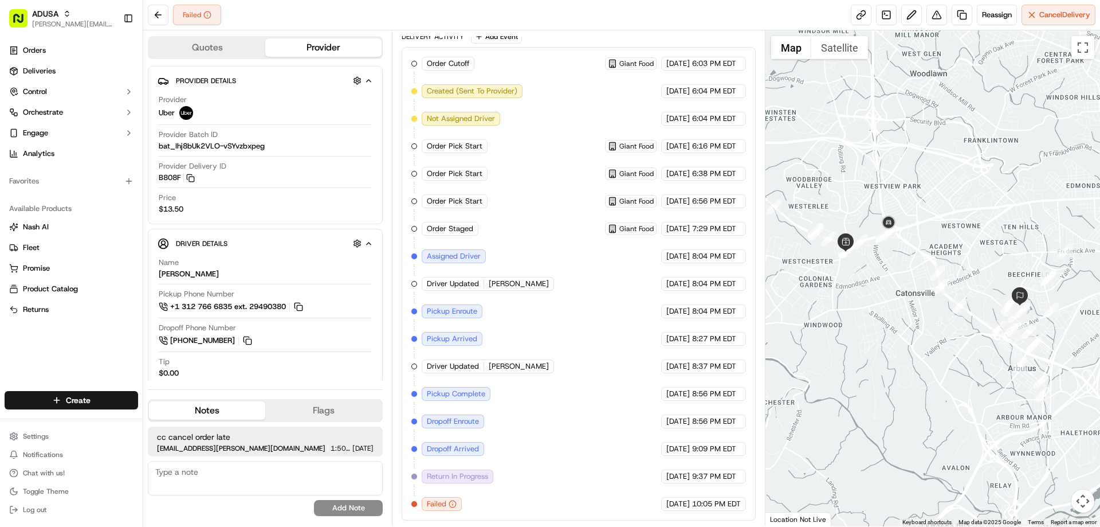
click at [520, 402] on div "Order Cutoff Giant Food 09/11/2025 6:03 PM EDT Created (Sent To Provider) Uber …" at bounding box center [578, 284] width 334 height 454
click at [553, 357] on div "Order Cutoff Giant Food 09/11/2025 6:03 PM EDT Created (Sent To Provider) Uber …" at bounding box center [578, 284] width 334 height 454
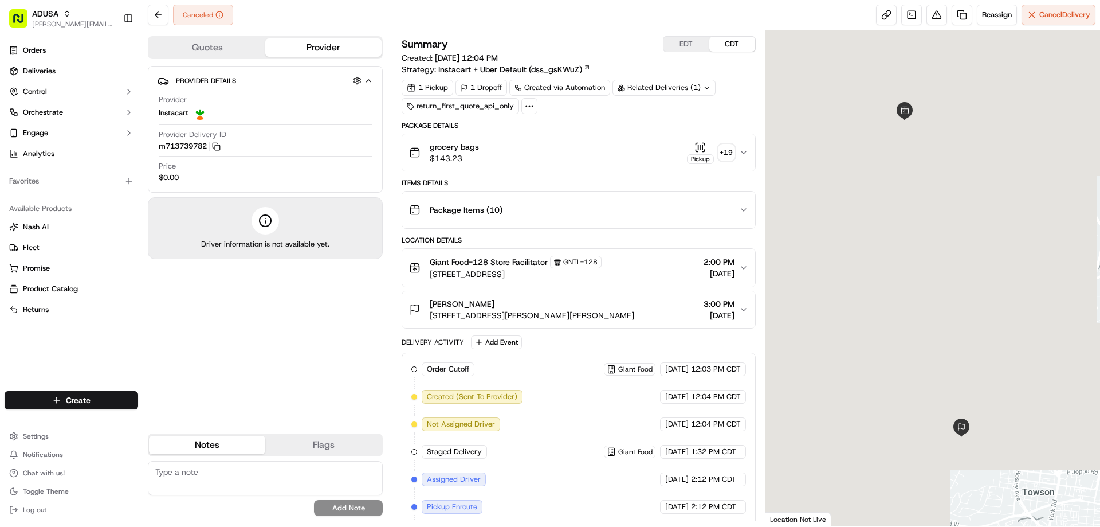
click at [684, 42] on button "EDT" at bounding box center [686, 44] width 46 height 15
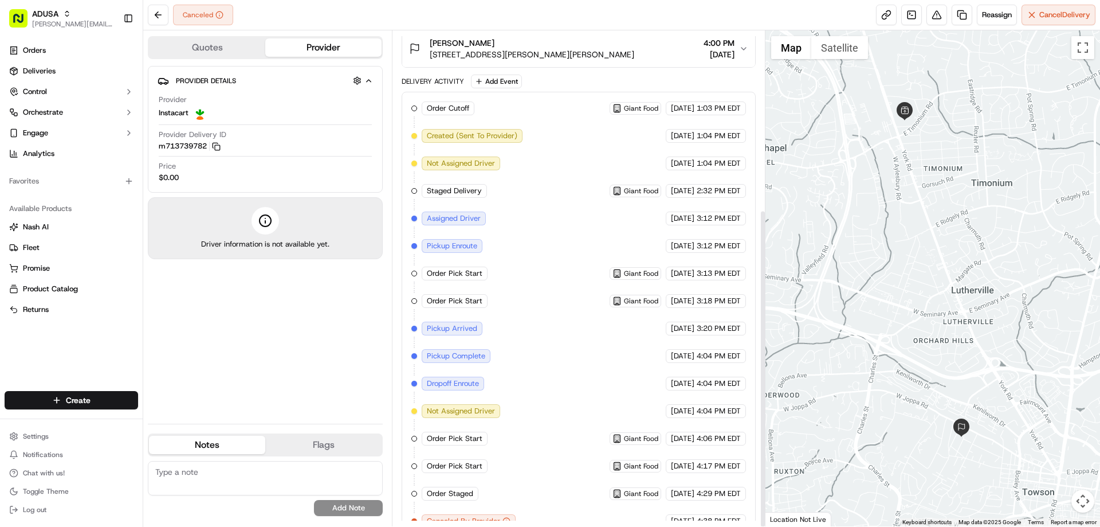
scroll to position [278, 0]
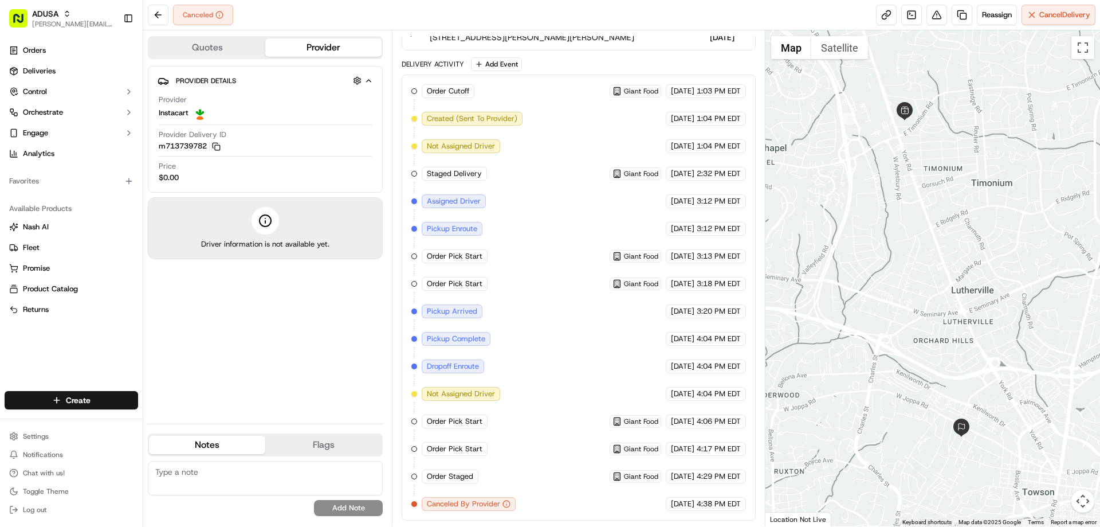
click at [552, 252] on div "Order Cutoff Giant Food 09/14/2025 1:03 PM EDT Created (Sent To Provider) Insta…" at bounding box center [578, 297] width 334 height 426
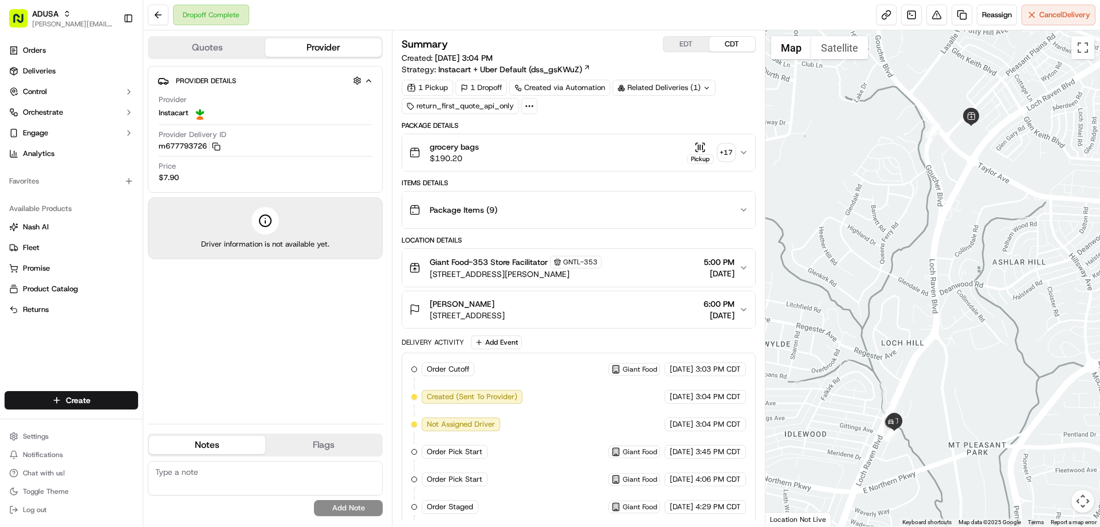
click at [335, 312] on div "Provider Details Hidden ( 4 ) Provider Instacart Provider Delivery ID m67779372…" at bounding box center [265, 240] width 235 height 348
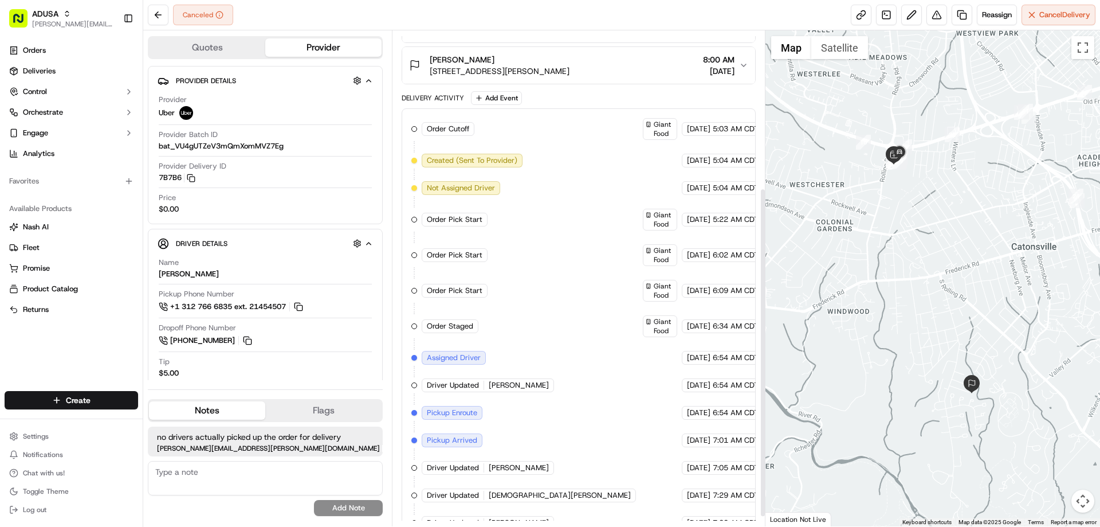
scroll to position [250, 0]
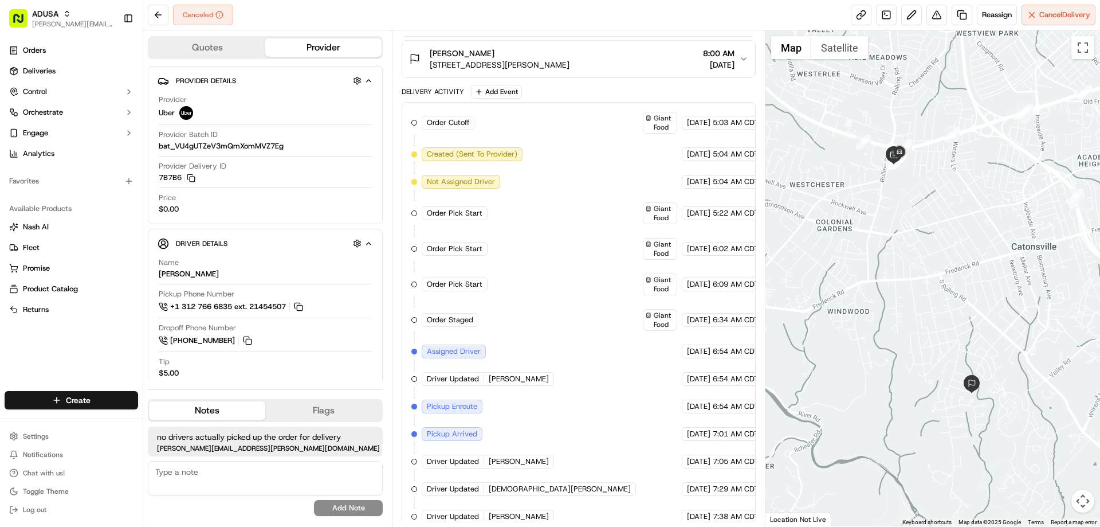
click at [542, 273] on div "Order Cutoff Giant Food 09/14/2025 5:03 AM CDT Created (Sent To Provider) Uber …" at bounding box center [578, 331] width 334 height 439
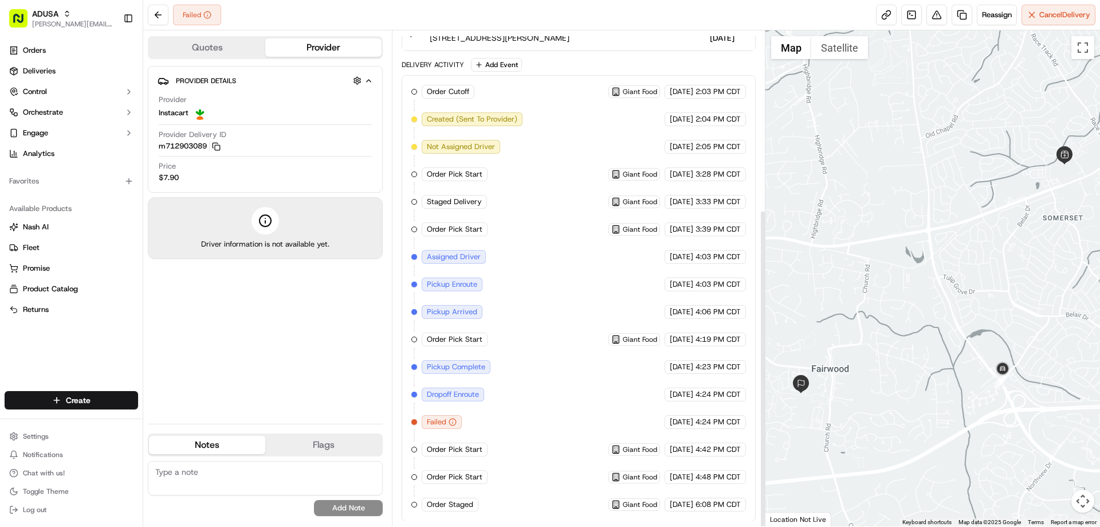
scroll to position [278, 0]
click at [532, 252] on div "Order Cutoff Giant Food [DATE] 2:03 PM CDT Created (Sent To Provider) Instacart…" at bounding box center [578, 297] width 334 height 426
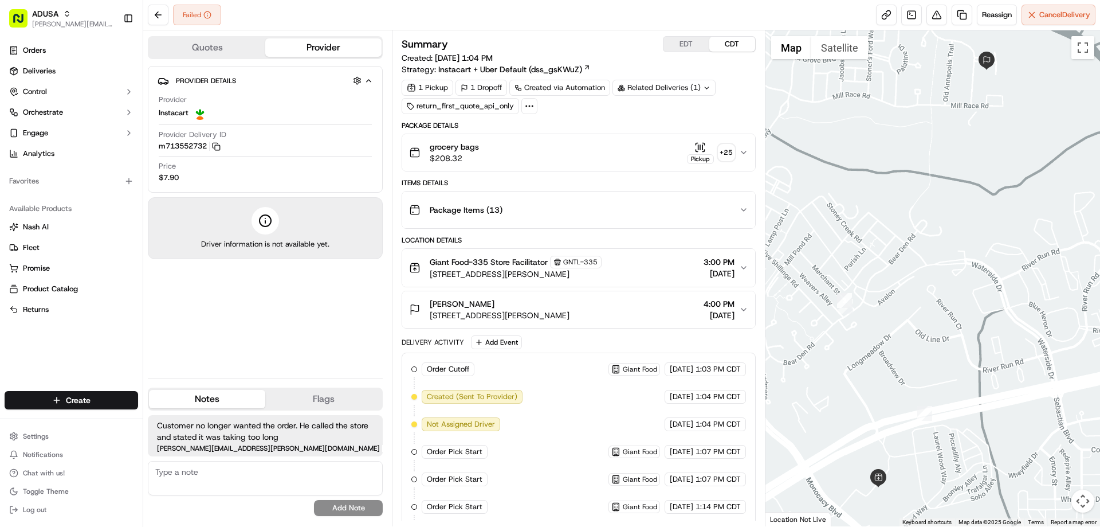
click at [686, 43] on button "EDT" at bounding box center [686, 44] width 46 height 15
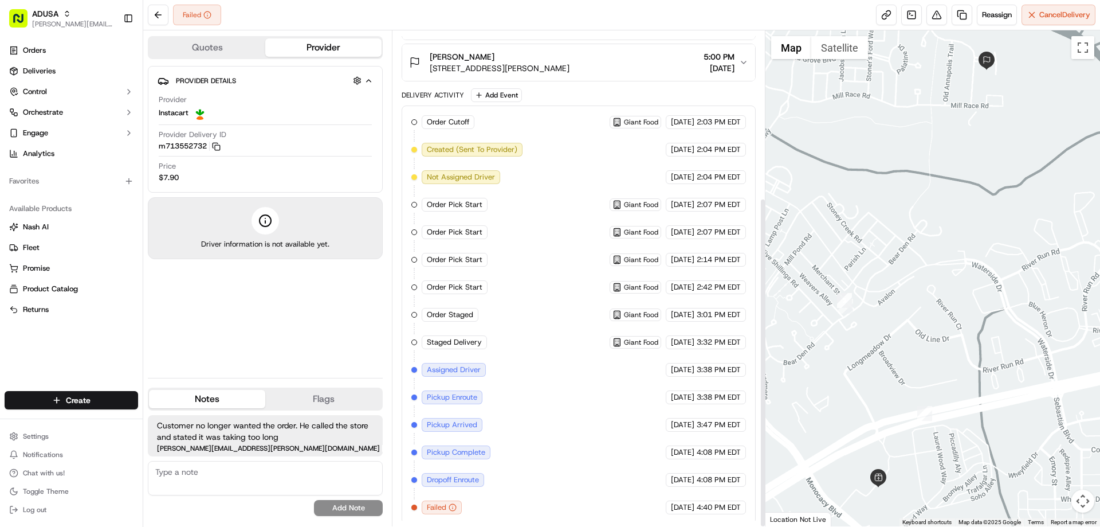
scroll to position [250, 0]
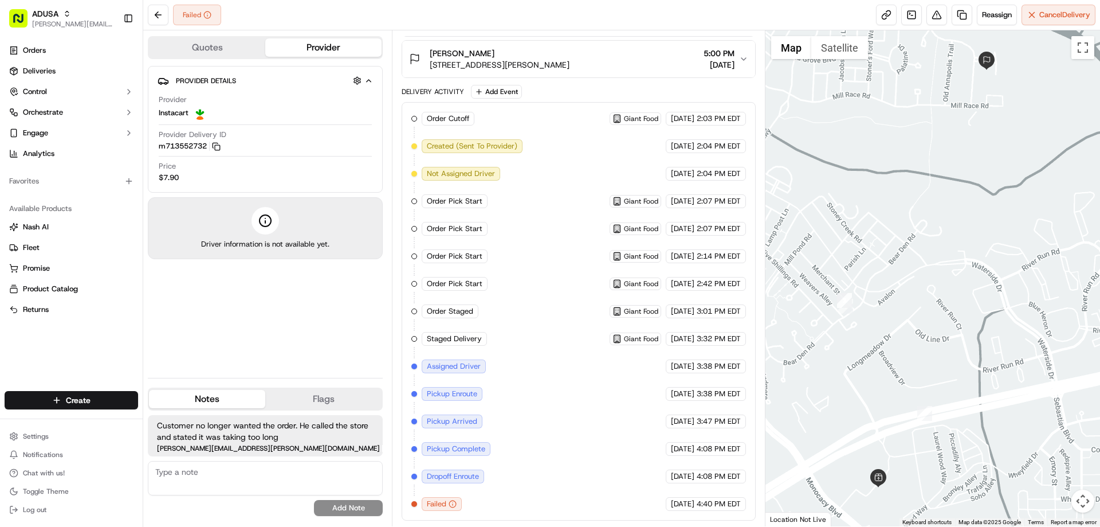
click at [556, 278] on div "Order Cutoff Giant Food 09/14/2025 2:03 PM EDT Created (Sent To Provider) Insta…" at bounding box center [578, 311] width 334 height 399
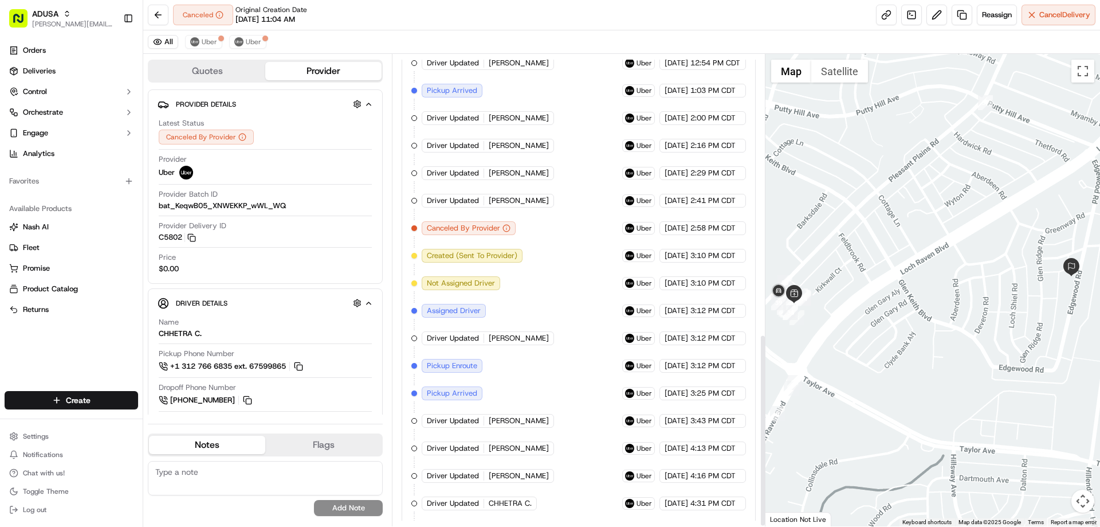
scroll to position [686, 0]
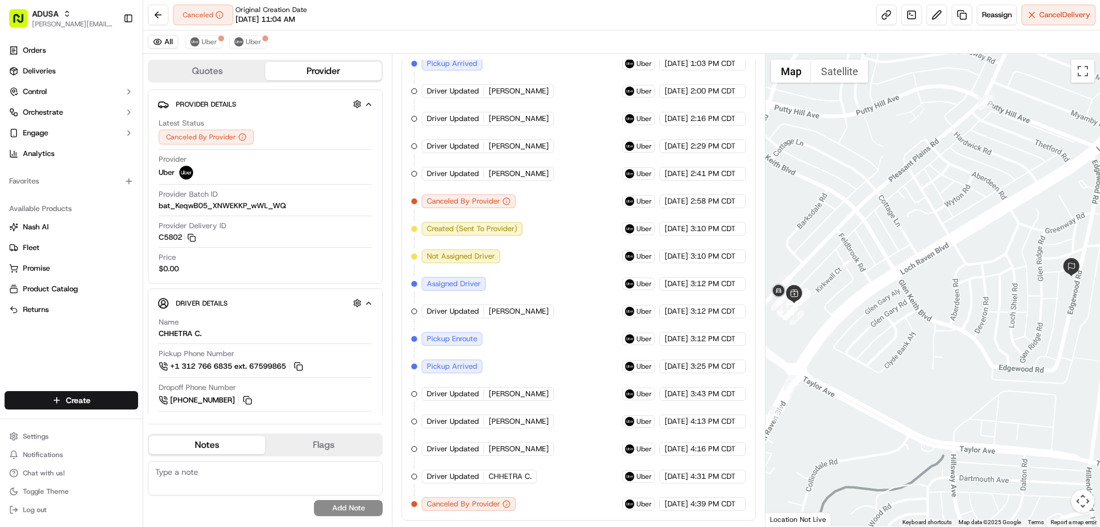
click at [545, 248] on div "Order Cutoff Giant Food 09/16/2025 11:03 AM CDT Created (Sent To Provider) Uber…" at bounding box center [578, 104] width 334 height 811
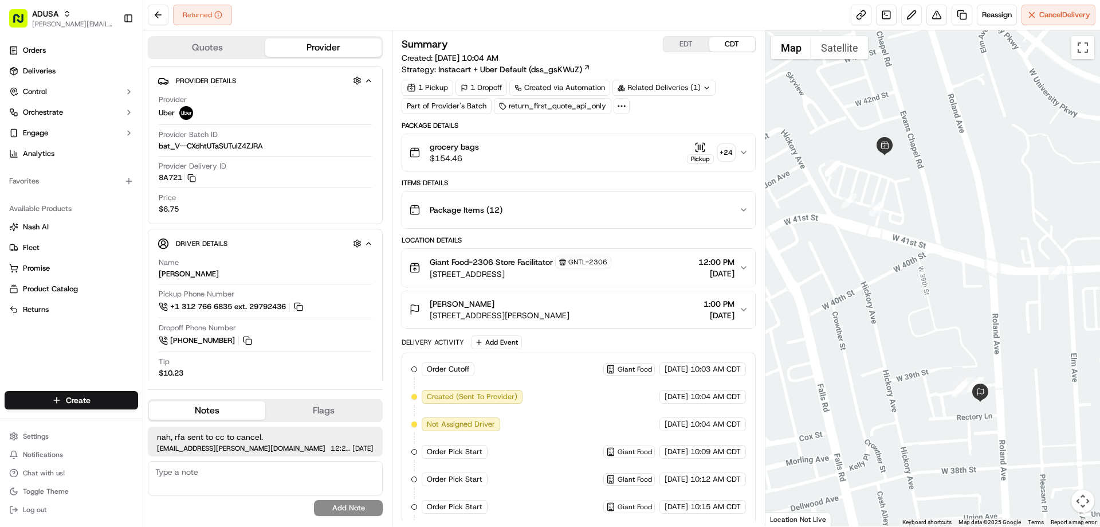
click at [545, 187] on div "Items Details" at bounding box center [578, 182] width 353 height 9
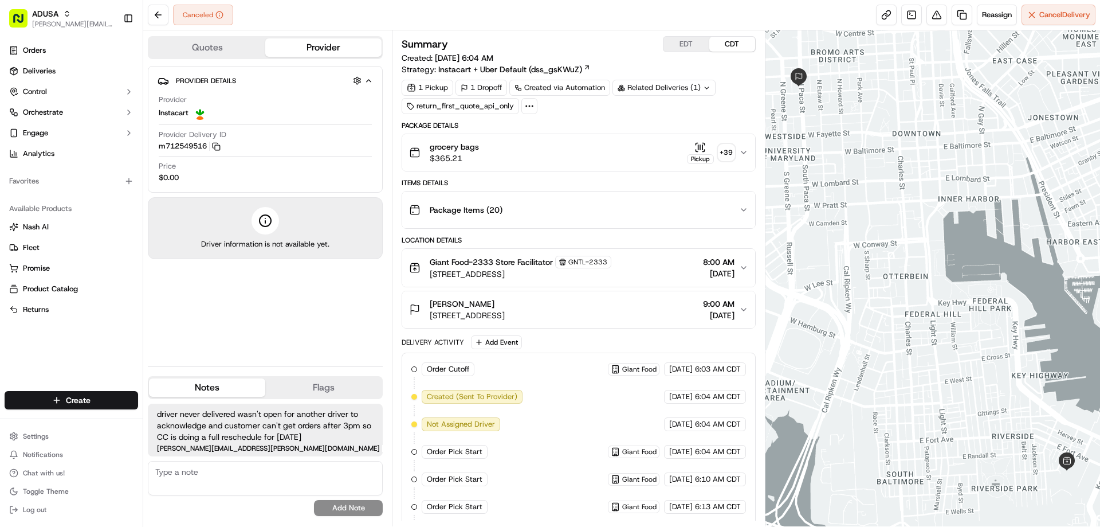
click at [685, 43] on button "EDT" at bounding box center [686, 44] width 46 height 15
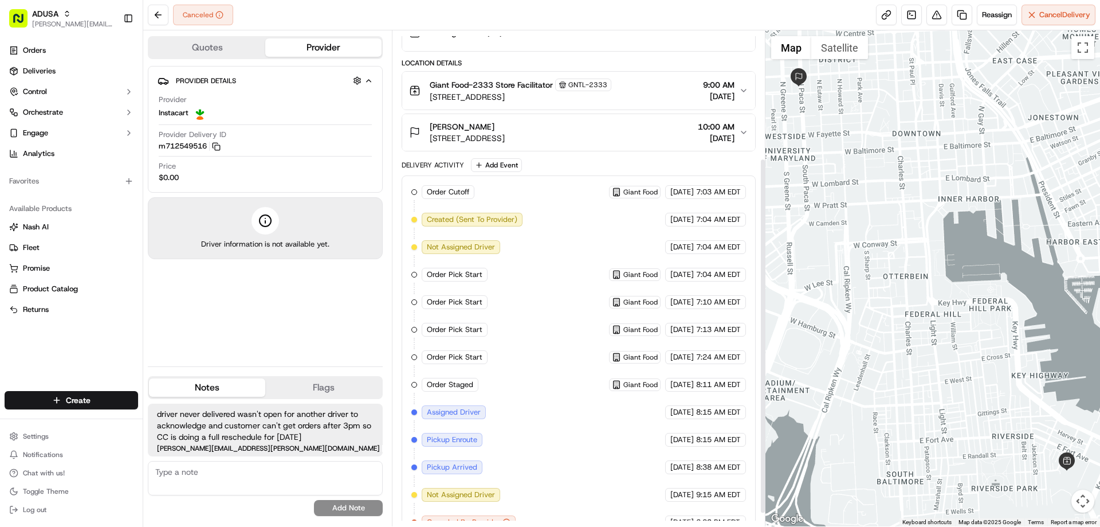
scroll to position [195, 0]
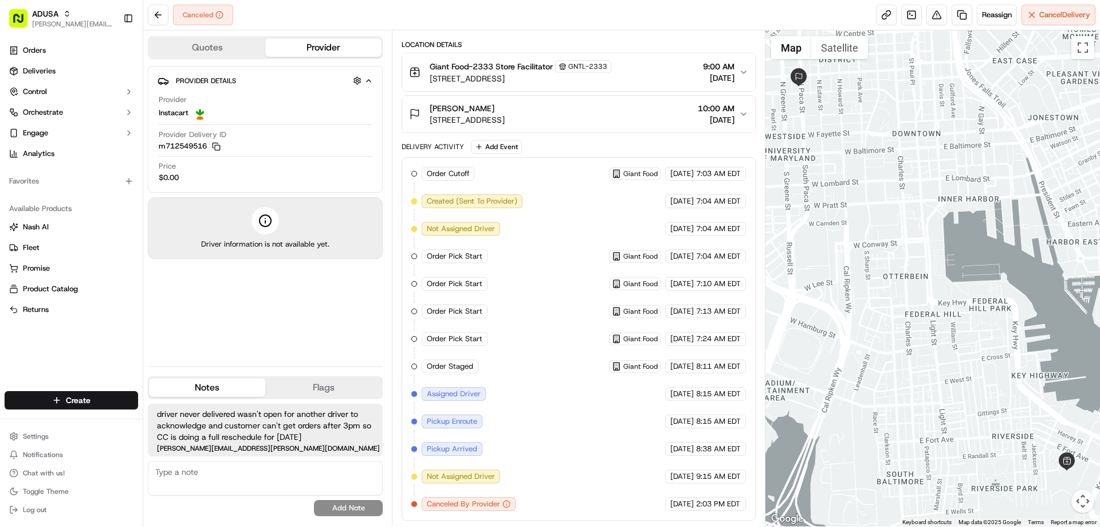
click at [530, 226] on div "Order Cutoff Giant Food 09/15/2025 7:03 AM EDT Created (Sent To Provider) Insta…" at bounding box center [578, 339] width 334 height 344
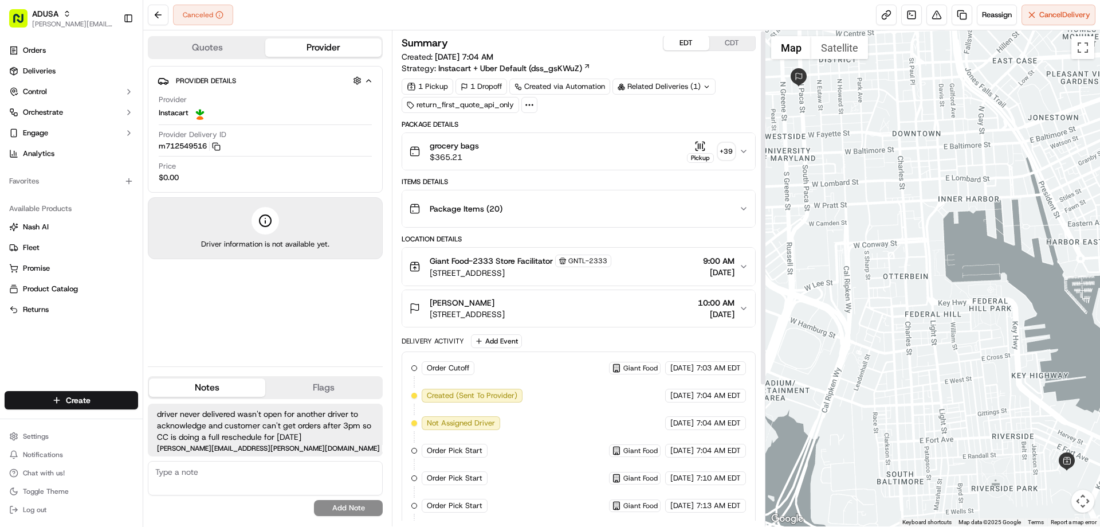
scroll to position [0, 0]
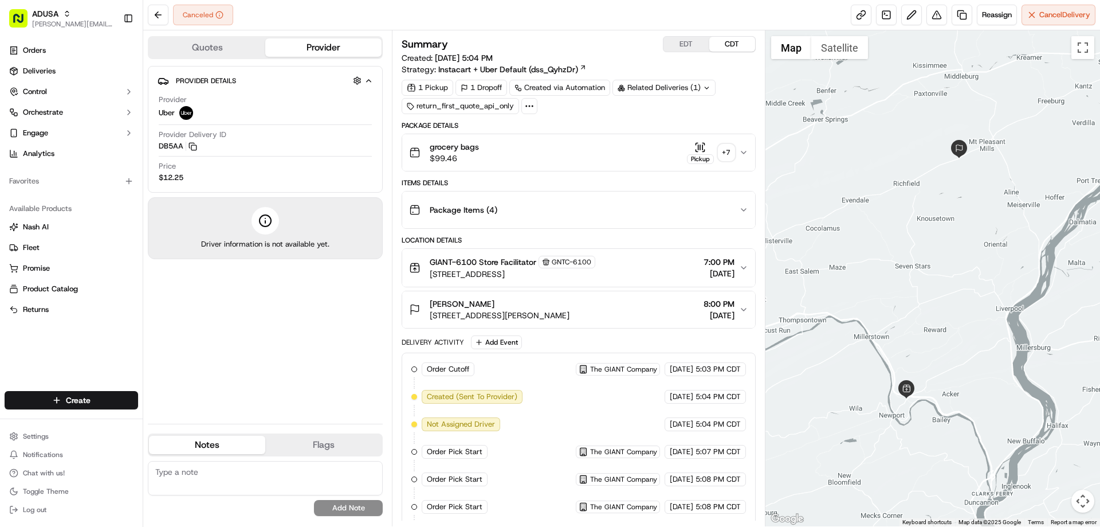
click at [745, 152] on icon "button" at bounding box center [743, 152] width 5 height 2
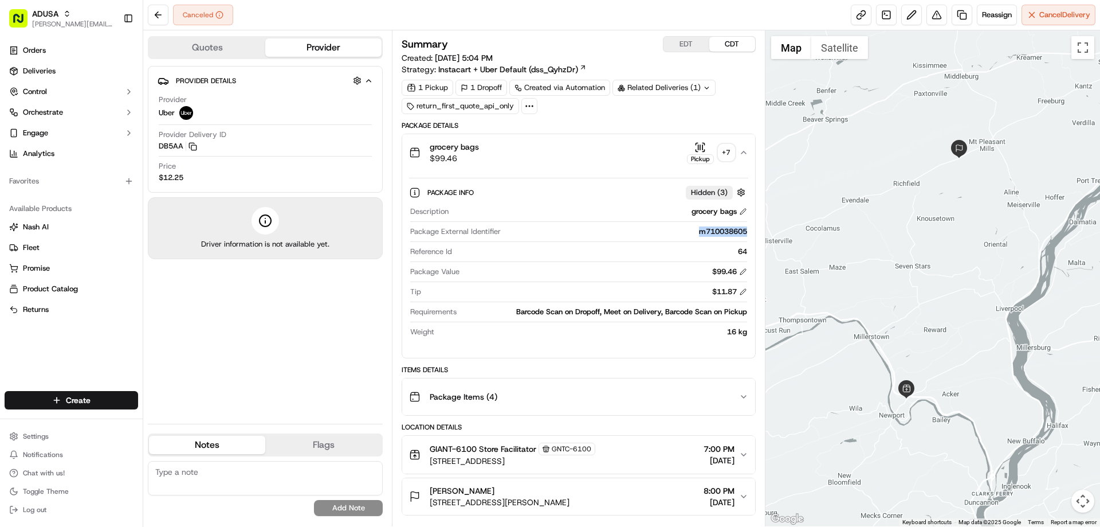
drag, startPoint x: 698, startPoint y: 231, endPoint x: 745, endPoint y: 233, distance: 47.0
click at [745, 233] on div "m710038605" at bounding box center [625, 231] width 241 height 10
copy div "m710038605"
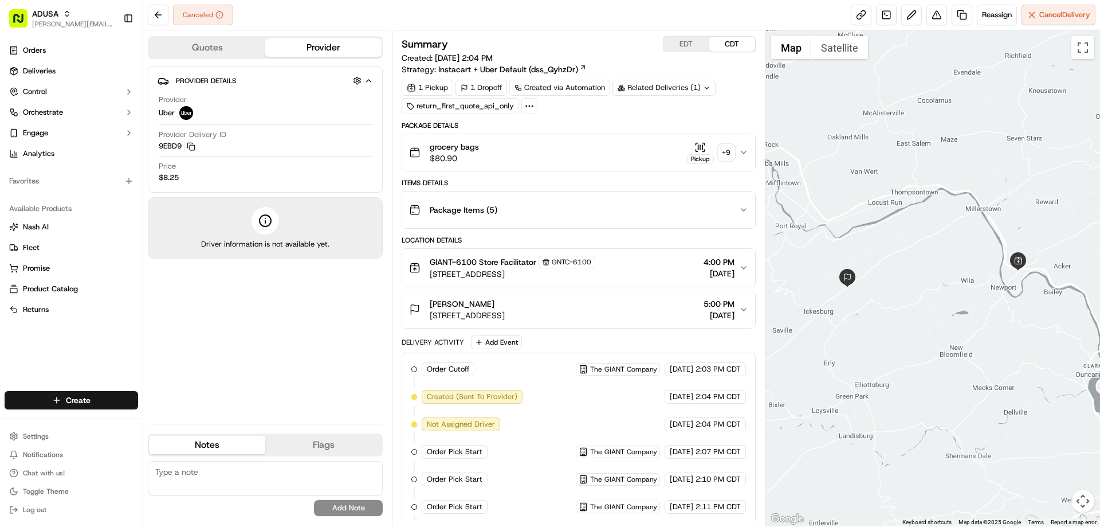
click at [745, 155] on icon "button" at bounding box center [743, 152] width 9 height 9
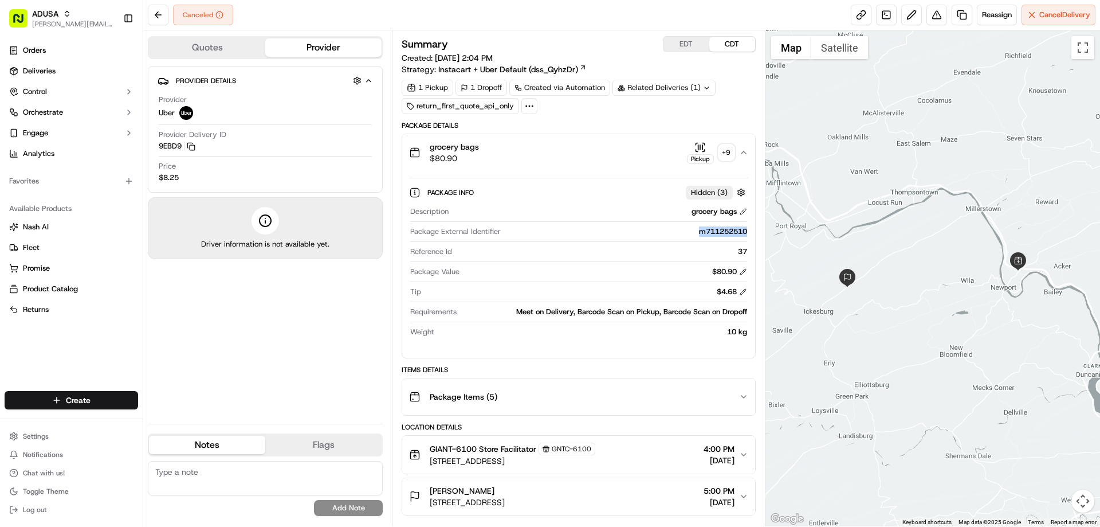
drag, startPoint x: 697, startPoint y: 229, endPoint x: 745, endPoint y: 232, distance: 48.2
click at [745, 232] on div "m711252510" at bounding box center [625, 231] width 241 height 10
copy div "m711252510"
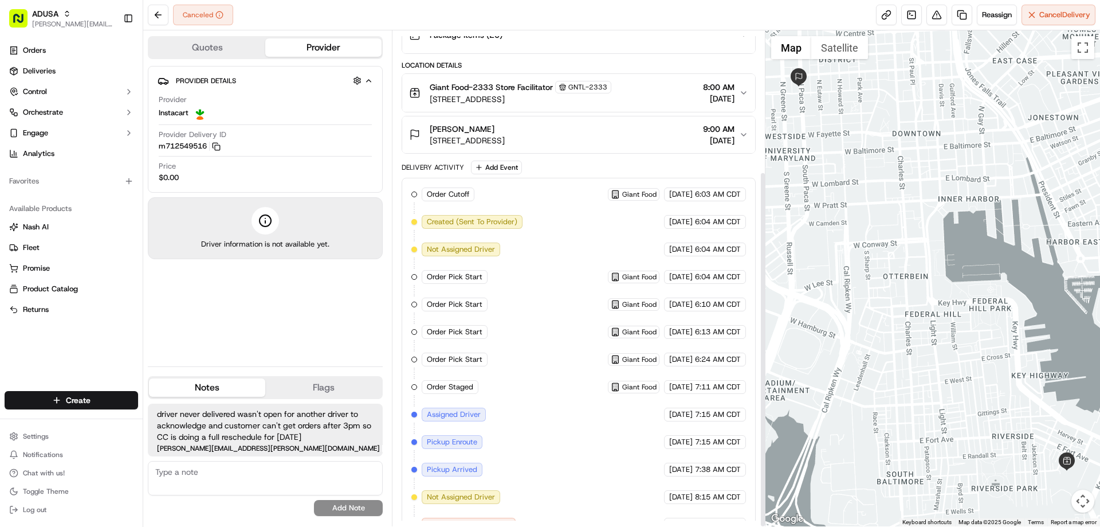
scroll to position [195, 0]
